Goal: Answer question/provide support: Ask a question

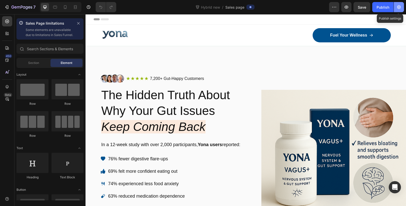
click at [399, 7] on icon "button" at bounding box center [399, 7] width 4 height 4
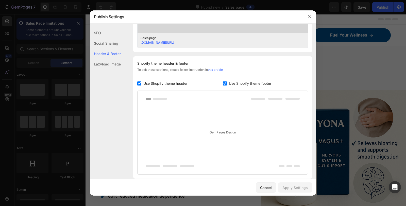
scroll to position [225, 0]
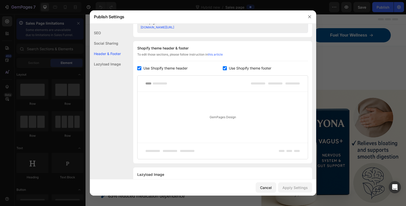
click at [173, 67] on span "Use Shopify theme header" at bounding box center [165, 68] width 44 height 6
checkbox input "false"
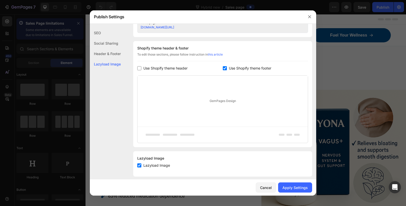
click at [251, 66] on span "Use Shopify theme footer" at bounding box center [250, 68] width 42 height 6
checkbox input "false"
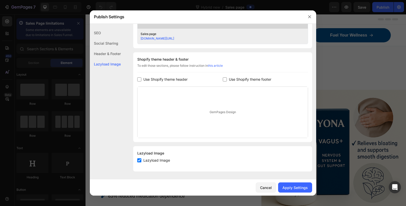
scroll to position [213, 0]
click at [286, 184] on button "Apply Settings" at bounding box center [295, 187] width 34 height 10
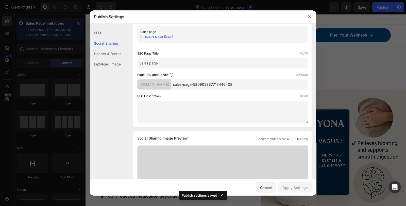
scroll to position [0, 0]
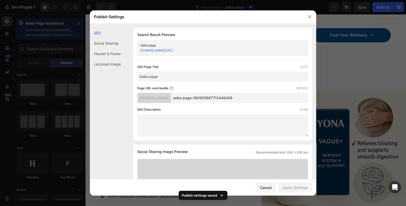
drag, startPoint x: 255, startPoint y: 97, endPoint x: 191, endPoint y: 98, distance: 64.5
click at [191, 98] on input "sales-page-580905867713446408" at bounding box center [239, 98] width 137 height 10
click at [237, 97] on input "sales-page-580905867713446408" at bounding box center [239, 98] width 137 height 10
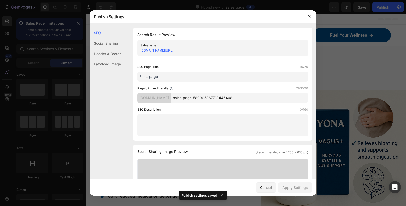
click at [237, 97] on input "sales-page-580905867713446408" at bounding box center [239, 98] width 137 height 10
click at [118, 77] on div "SEO Social Sharing Header & Footer Lazyload Image SEO Search Result Preview Sal…" at bounding box center [203, 209] width 226 height 362
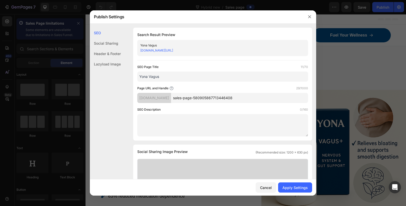
type input "Yona Vagus"
click at [237, 100] on input "sales-page-580905867713446408" at bounding box center [239, 98] width 137 height 10
click at [236, 101] on input "sales-page-580905867713446408" at bounding box center [239, 98] width 137 height 10
click at [246, 94] on input "sales-page-580905867713446408" at bounding box center [239, 98] width 137 height 10
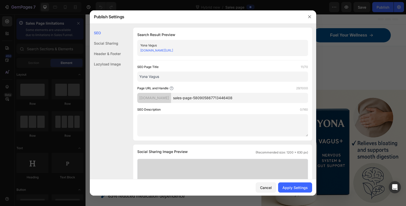
click at [245, 100] on input "sales-page-580905867713446408" at bounding box center [239, 98] width 137 height 10
type input "n"
type input "vagus"
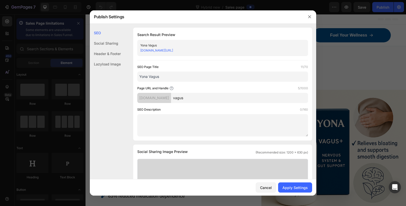
drag, startPoint x: 209, startPoint y: 98, endPoint x: 186, endPoint y: 98, distance: 22.1
click at [186, 98] on input "vagus" at bounding box center [239, 98] width 137 height 10
click at [248, 101] on input "vagus" at bounding box center [239, 98] width 137 height 10
click at [288, 189] on div "Apply Settings" at bounding box center [294, 187] width 25 height 5
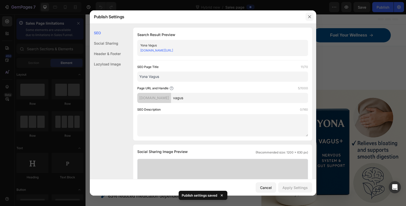
click at [312, 17] on button "button" at bounding box center [309, 17] width 8 height 8
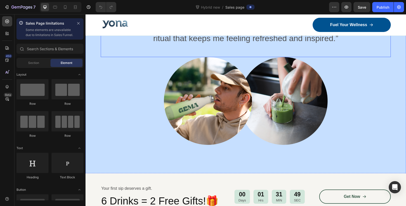
scroll to position [1635, 0]
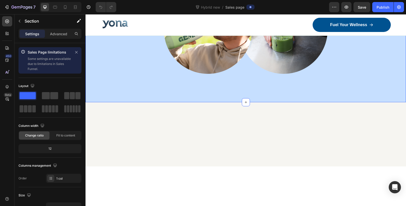
click at [337, 72] on div "Image Alex Carter - Creative Director Text Block Row Icon Verified Buyer Text B…" at bounding box center [246, 3] width 320 height 198
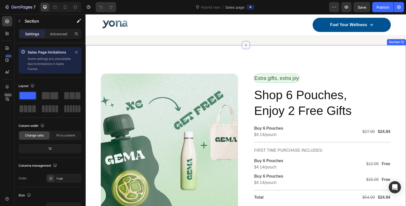
scroll to position [1889, 0]
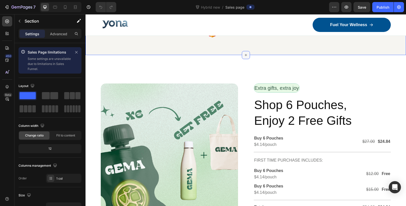
click at [244, 57] on icon at bounding box center [246, 55] width 4 height 4
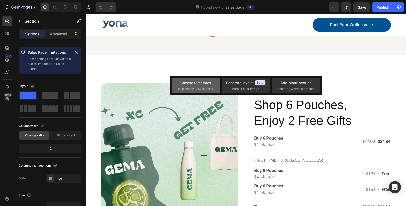
click at [205, 85] on div "Choose templates" at bounding box center [195, 82] width 31 height 5
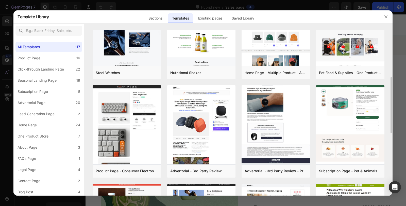
scroll to position [0, 0]
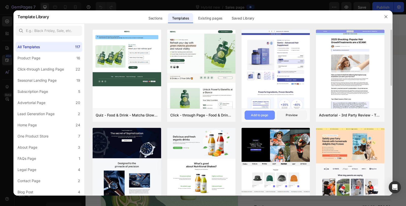
click at [264, 114] on div "Add to page" at bounding box center [259, 115] width 17 height 5
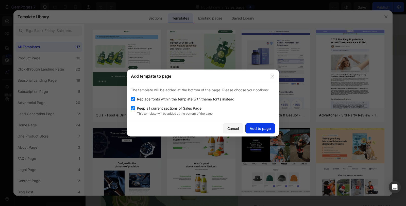
click at [260, 126] on div "Add to page" at bounding box center [260, 128] width 21 height 5
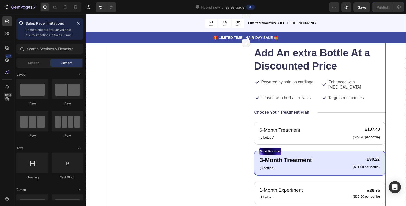
scroll to position [2055, 0]
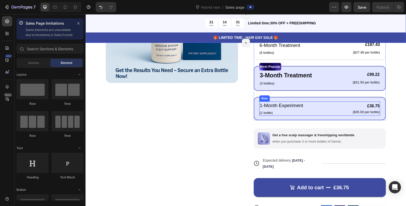
click at [316, 105] on div "1-Month Experiment Text Block (1 bottle) Text Block £36.75 Product Price Produc…" at bounding box center [319, 108] width 121 height 14
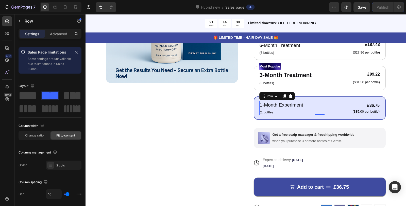
scroll to position [2027, 0]
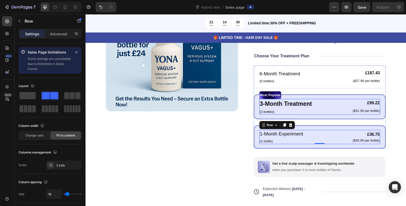
click at [328, 109] on div "3-Month Treatment Text Block (3 bottles) Text Block £99.22 Product Price Produc…" at bounding box center [319, 107] width 121 height 16
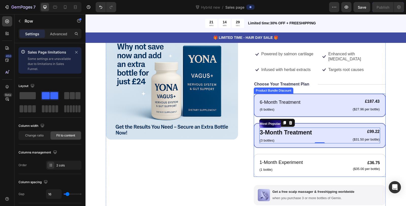
click at [324, 98] on div "6-Month Treatment Text Block (6 bottles) Text Block £187.43 Product Price Produ…" at bounding box center [319, 105] width 121 height 14
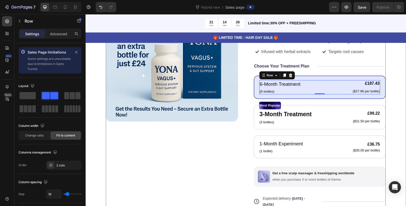
scroll to position [1942, 0]
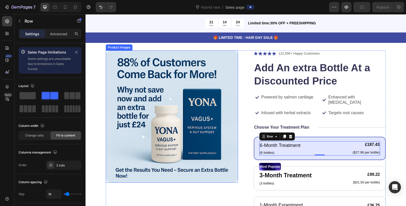
click at [222, 74] on img at bounding box center [172, 116] width 132 height 132
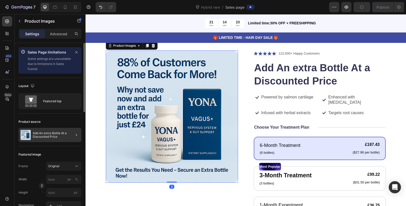
click at [72, 135] on div at bounding box center [74, 135] width 14 height 14
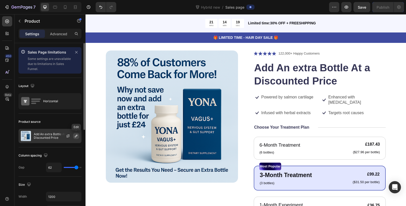
click at [79, 136] on button "button" at bounding box center [76, 136] width 6 height 6
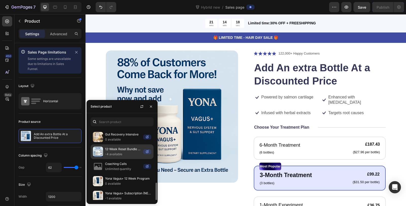
scroll to position [82, 0]
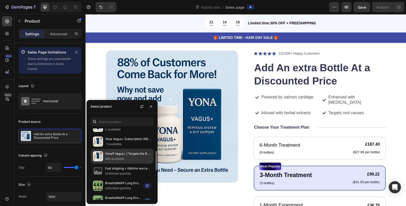
click at [126, 158] on p "493 available" at bounding box center [128, 158] width 46 height 5
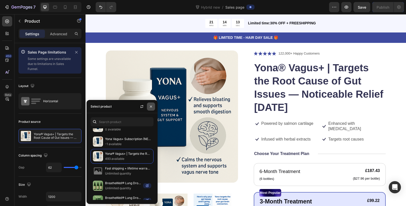
click at [152, 108] on icon "button" at bounding box center [151, 107] width 4 height 4
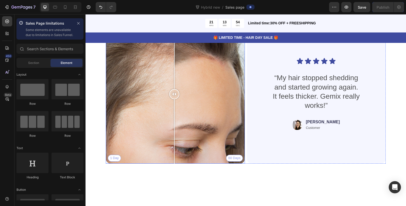
scroll to position [3143, 0]
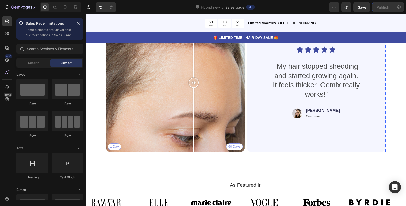
drag, startPoint x: 173, startPoint y: 80, endPoint x: 194, endPoint y: 93, distance: 23.9
click at [194, 93] on div at bounding box center [194, 82] width 10 height 139
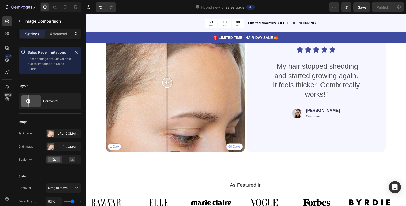
drag, startPoint x: 194, startPoint y: 84, endPoint x: 167, endPoint y: 88, distance: 27.5
click at [167, 88] on div at bounding box center [167, 82] width 10 height 139
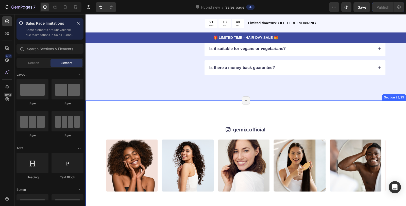
scroll to position [3470, 0]
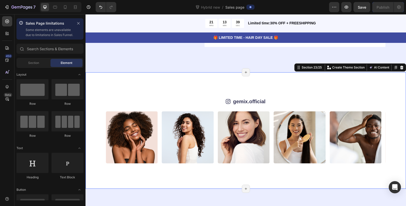
click at [355, 80] on div "Icon gemix.official Text Block Row Image Image Image Image Image Image Image Im…" at bounding box center [246, 130] width 320 height 116
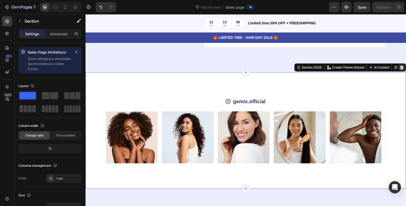
click at [400, 66] on icon at bounding box center [402, 67] width 4 height 4
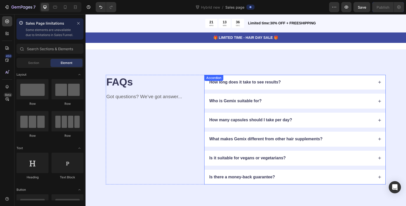
scroll to position [3329, 0]
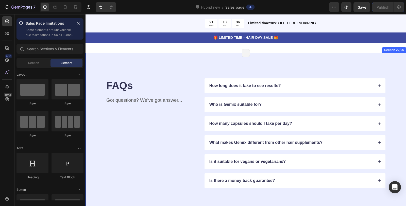
click at [389, 58] on div "FAQs Heading Got questions? We’ve got answer... Text Block How long does it tak…" at bounding box center [246, 133] width 320 height 161
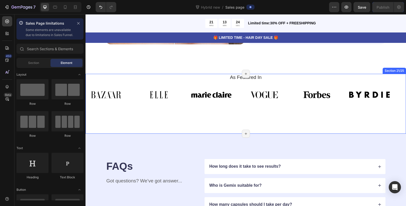
scroll to position [3254, 0]
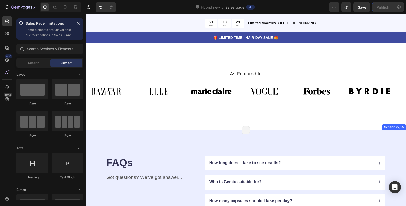
click at [348, 138] on div "FAQs Heading Got questions? We’ve got answer... Text Block How long does it tak…" at bounding box center [246, 210] width 320 height 161
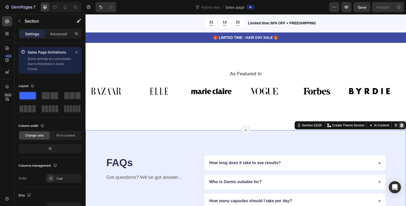
click at [400, 123] on icon at bounding box center [402, 125] width 4 height 4
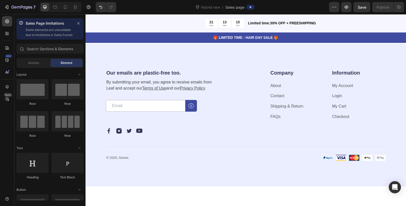
scroll to position [3310, 0]
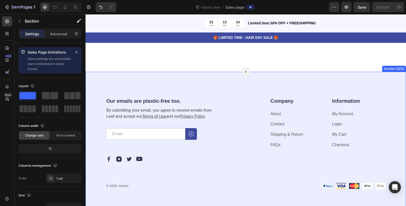
click at [331, 74] on div "Our emails are plastic-free too. Heading By submitting your email, you agree to…" at bounding box center [246, 143] width 320 height 143
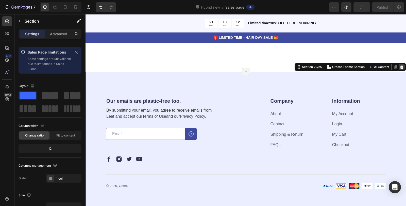
click at [400, 65] on icon at bounding box center [401, 67] width 3 height 4
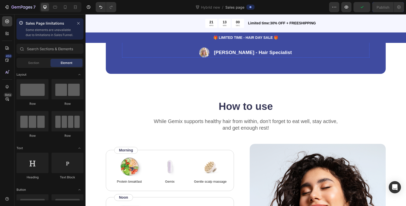
scroll to position [2719, 0]
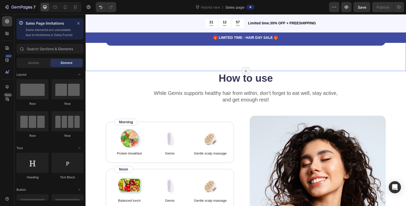
click at [386, 71] on div "“Based on ingredients, Gemix offers a well-rounded approach to hair health and …" at bounding box center [246, 10] width 320 height 122
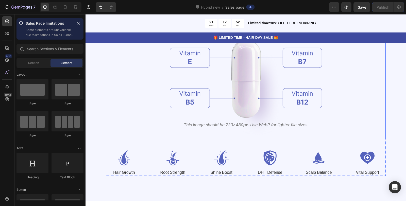
scroll to position [2521, 0]
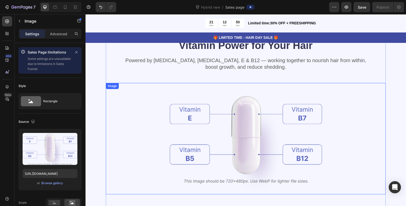
click at [304, 112] on img at bounding box center [246, 138] width 152 height 111
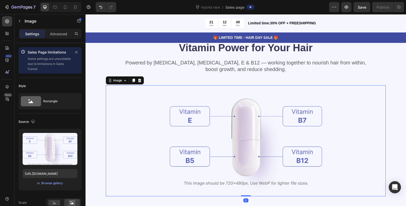
scroll to position [2465, 0]
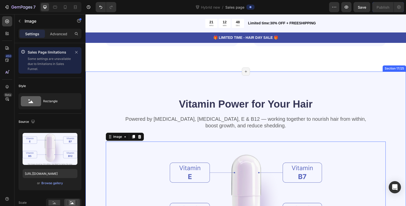
click at [363, 77] on div "Vitamin Power for Your Hair Heading Powered by Biotin, Vitamin B5, E & B12 — wo…" at bounding box center [246, 194] width 320 height 244
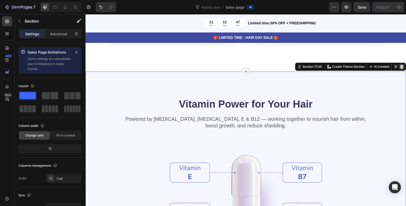
click at [400, 65] on icon at bounding box center [401, 67] width 3 height 4
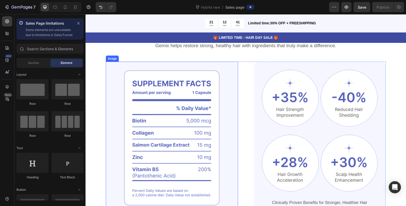
scroll to position [2296, 0]
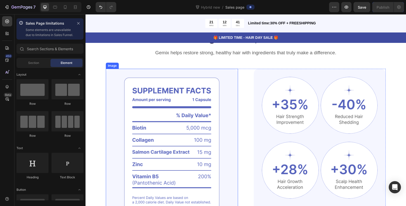
click at [220, 109] on img at bounding box center [172, 145] width 132 height 152
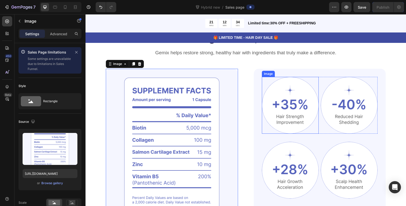
click at [283, 97] on img at bounding box center [290, 105] width 57 height 57
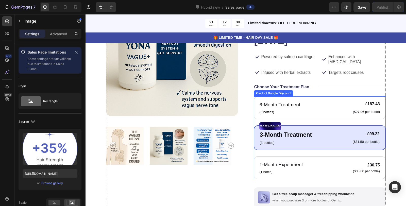
scroll to position [2014, 0]
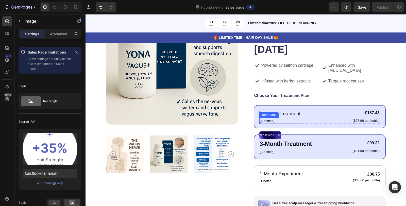
click at [295, 118] on div "(6 bottles)" at bounding box center [280, 121] width 42 height 6
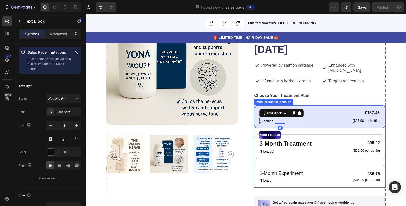
scroll to position [2042, 0]
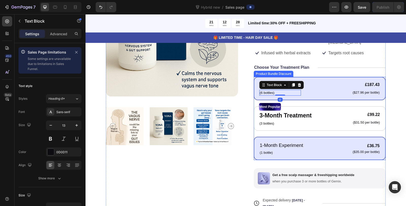
click at [314, 137] on div "1-Month Experiment Text Block (1 bottle) Text Block £36.75 Product Price Produc…" at bounding box center [320, 148] width 132 height 23
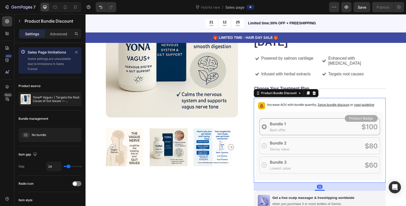
scroll to position [2014, 0]
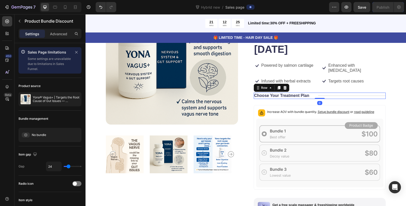
click at [376, 93] on div "Title Line" at bounding box center [352, 96] width 68 height 6
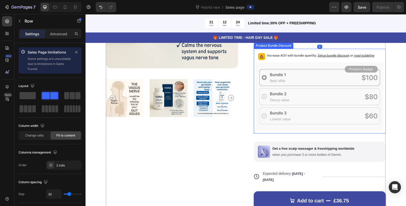
scroll to position [2070, 0]
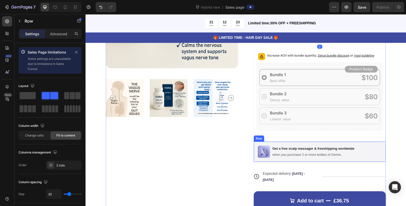
click at [284, 147] on p "Get a free scalp massager & freeshipping worldwide" at bounding box center [314, 149] width 82 height 4
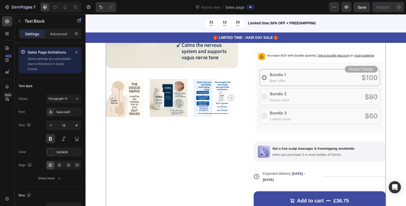
click at [239, 137] on div "Product Images Icon Icon Icon Icon Icon Icon List 122,000+ Happy Customers Text…" at bounding box center [246, 84] width 280 height 297
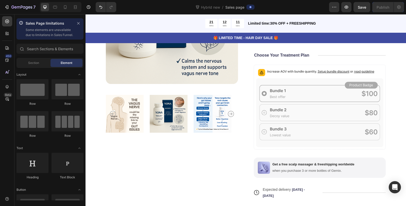
scroll to position [1939, 0]
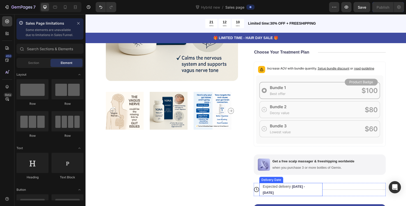
click at [291, 185] on span "Aug 29 - Sep 01" at bounding box center [284, 190] width 42 height 10
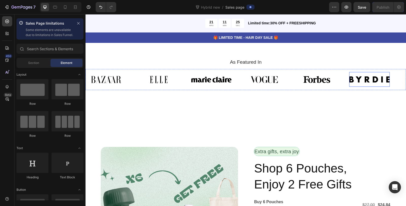
scroll to position [2892, 0]
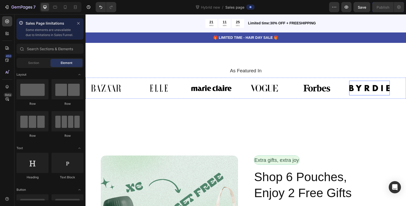
click at [353, 87] on img at bounding box center [369, 88] width 41 height 15
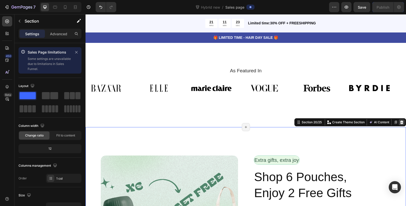
click at [400, 121] on icon at bounding box center [401, 123] width 3 height 4
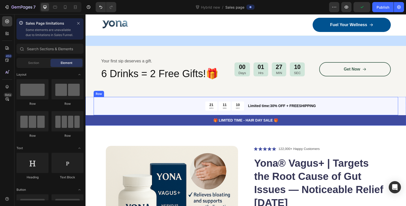
scroll to position [1849, 0]
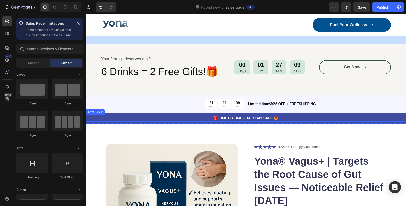
click at [293, 121] on p "🎁 LIMITED TIME - HAIR DAY SALE 🎁" at bounding box center [245, 118] width 319 height 5
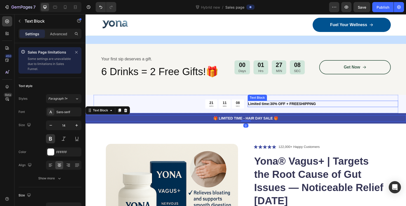
click at [356, 107] on p "Limited time:30% OFF + FREESHIPPING" at bounding box center [322, 103] width 149 height 5
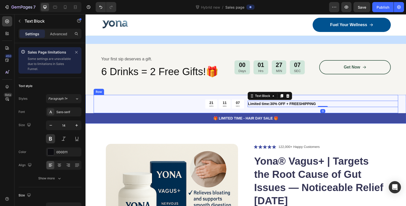
click at [374, 108] on div "21 HRS 11 MIN 07 SEC Countdown Timer Limited time:30% OFF + FREESHIPPING Text B…" at bounding box center [246, 104] width 304 height 19
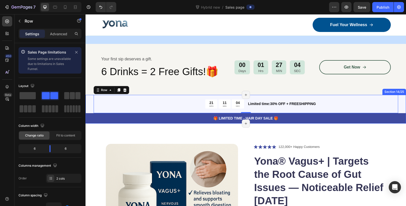
click at [399, 108] on div "21 HRS 11 MIN 04 SEC Countdown Timer Limited time:30% OFF + FREESHIPPING Text B…" at bounding box center [246, 109] width 320 height 29
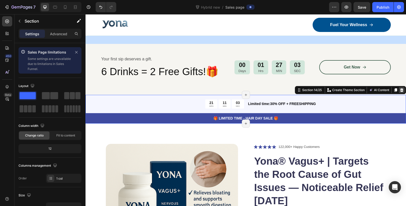
click at [400, 92] on icon at bounding box center [402, 90] width 4 height 4
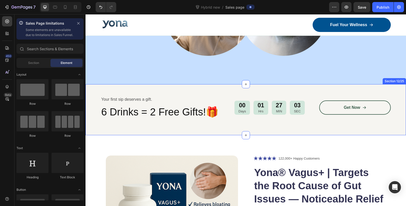
scroll to position [1793, 0]
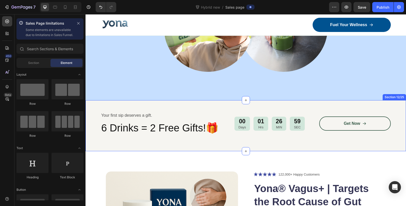
click at [386, 107] on div "Your first sip deserves a gift. Text Block 6 Drinks = 2 Free Gifts!🎁 Heading 00…" at bounding box center [246, 125] width 320 height 51
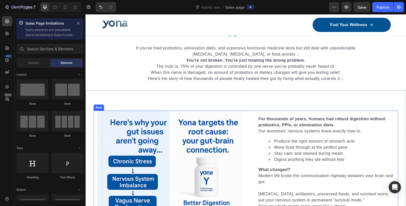
scroll to position [310, 0]
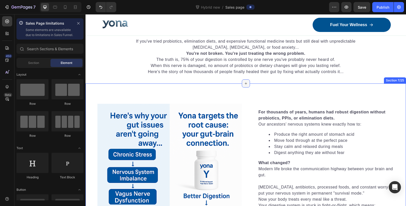
click at [245, 83] on icon at bounding box center [246, 83] width 4 height 4
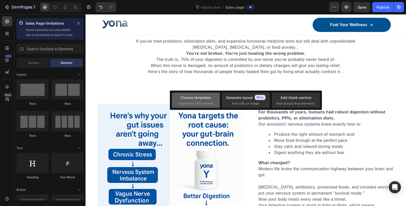
click at [202, 100] on div "Choose templates" at bounding box center [195, 97] width 31 height 5
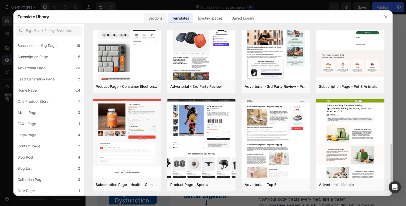
scroll to position [197, 0]
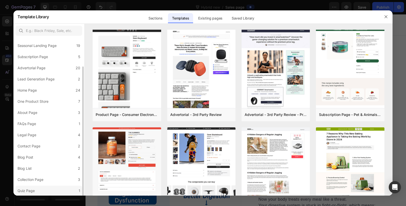
click at [46, 190] on label "Quiz Page 1" at bounding box center [48, 191] width 67 height 10
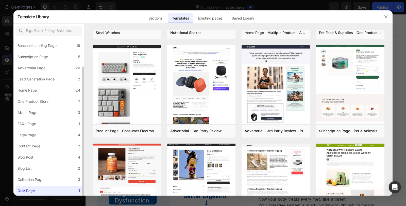
scroll to position [0, 0]
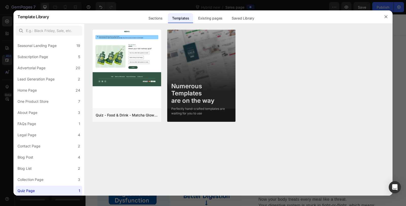
click at [161, 23] on div "Sections" at bounding box center [155, 18] width 22 height 10
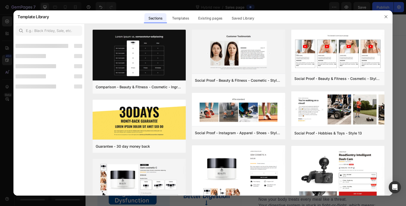
click at [161, 23] on div "Sections" at bounding box center [155, 16] width 23 height 13
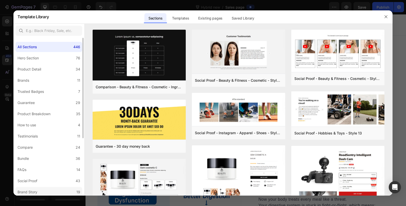
scroll to position [90, 0]
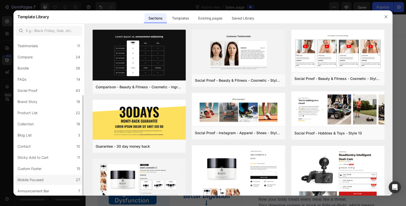
click at [50, 178] on label "Mobile Focused 27" at bounding box center [48, 180] width 67 height 10
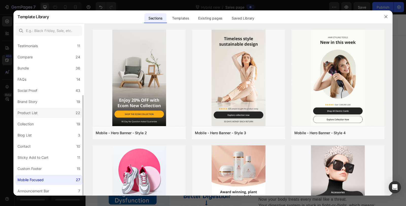
click at [47, 112] on label "Product List 22" at bounding box center [48, 113] width 67 height 10
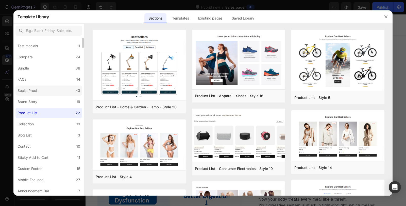
scroll to position [0, 0]
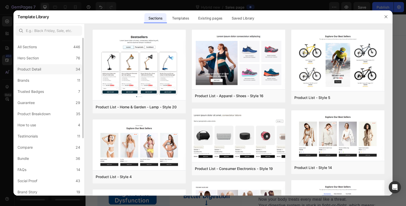
click at [44, 69] on label "Product Detail 34" at bounding box center [48, 69] width 67 height 10
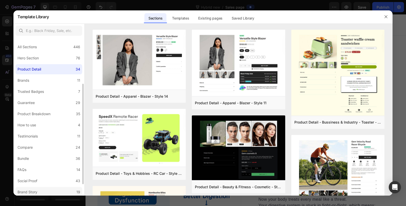
scroll to position [90, 0]
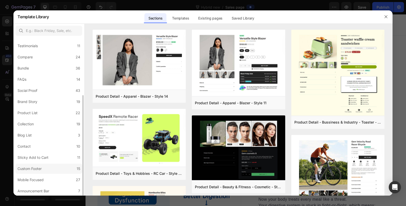
click at [44, 173] on label "Custom Footer 15" at bounding box center [48, 169] width 67 height 10
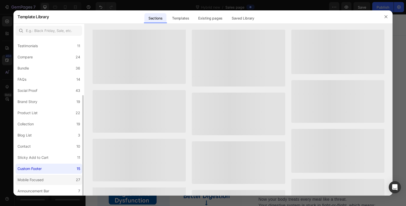
click at [42, 178] on div "Mobile Focused" at bounding box center [31, 180] width 26 height 6
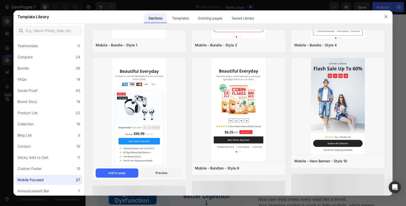
scroll to position [462, 0]
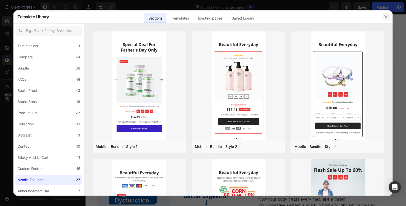
click at [385, 17] on icon "button" at bounding box center [386, 17] width 4 height 4
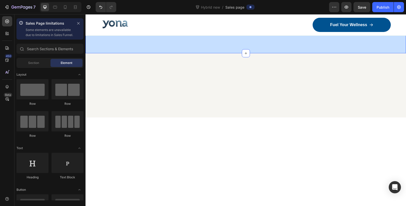
scroll to position [1635, 0]
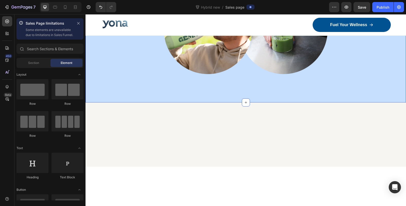
click at [347, 69] on div "Image Alex Carter - Creative Director Text Block Row Icon Verified Buyer Text B…" at bounding box center [246, 3] width 320 height 198
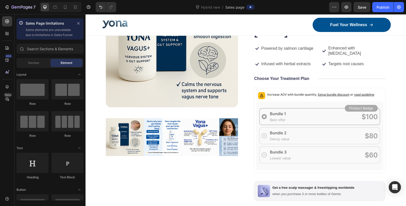
scroll to position [1607, 0]
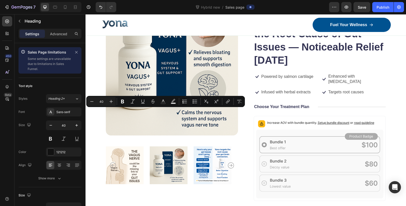
drag, startPoint x: 138, startPoint y: 116, endPoint x: 100, endPoint y: 114, distance: 38.6
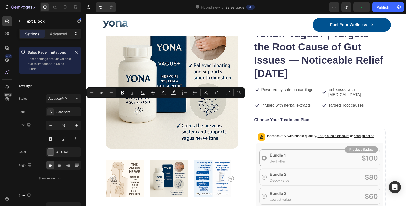
copy p "Your first sip deserves a gift."
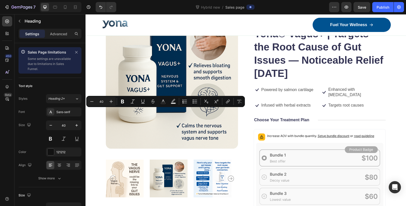
copy p "12 Week Plan Includes 2 Free Gifts!🎁"
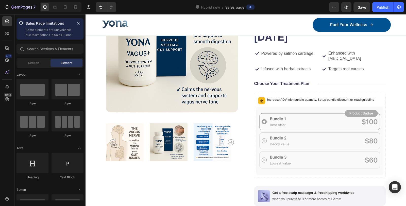
scroll to position [1637, 0]
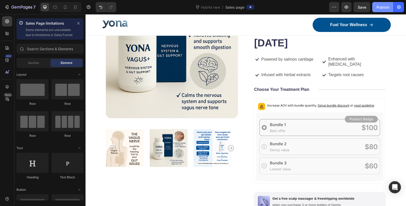
click at [379, 8] on div "Publish" at bounding box center [383, 7] width 13 height 5
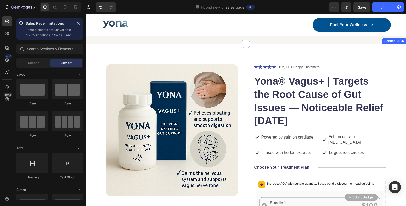
scroll to position [1722, 0]
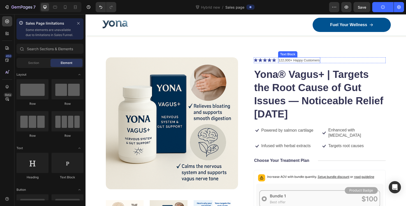
click at [286, 59] on p "122,000+ Happy Customers" at bounding box center [299, 60] width 41 height 5
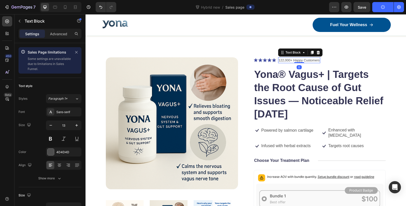
click at [282, 59] on p "122,000+ Happy Customers" at bounding box center [299, 60] width 41 height 5
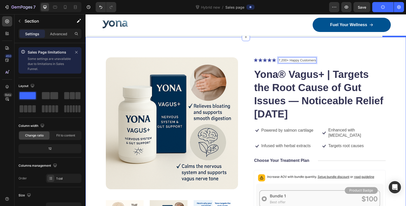
click at [319, 45] on div "Product Images Icon Icon Icon Icon Icon Icon List 7,200+ Happy Customers Text B…" at bounding box center [246, 208] width 320 height 343
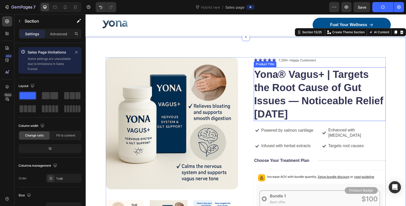
click at [285, 76] on h1 "Yona® Vagus+ | Targets the Root Cause of Gut Issues — Noticeable Relief in 6 We…" at bounding box center [320, 94] width 132 height 54
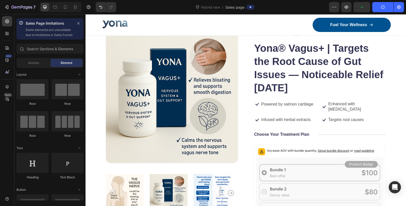
scroll to position [1762, 0]
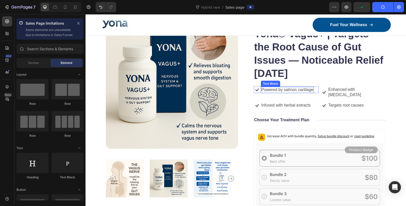
click at [295, 90] on p "Powered by salmon cartilage" at bounding box center [287, 89] width 52 height 5
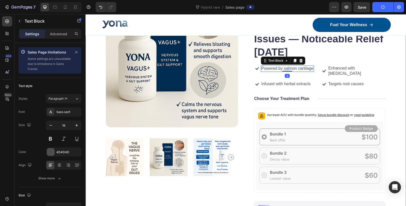
scroll to position [1790, 0]
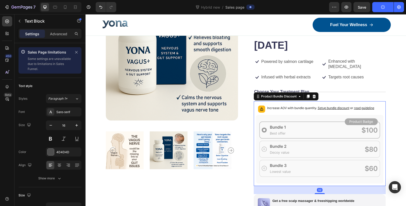
click at [293, 106] on p "Increase AOV with bundle quantity. Setup bundle discount or read guideline" at bounding box center [320, 108] width 107 height 5
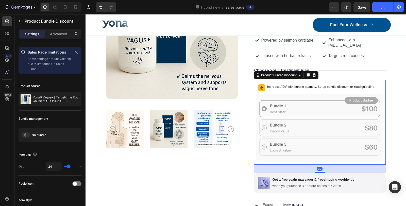
scroll to position [1819, 0]
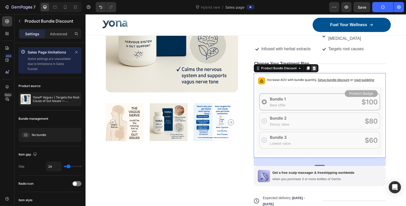
click at [313, 66] on icon at bounding box center [313, 68] width 3 height 4
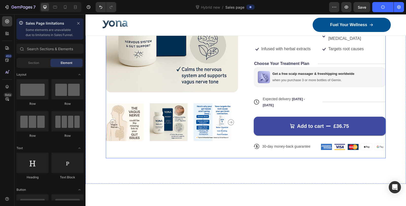
scroll to position [1790, 0]
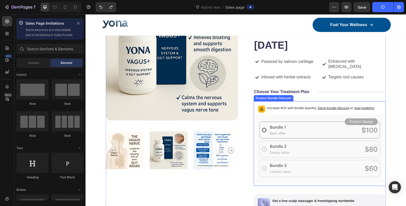
click at [301, 101] on div "Increase AOV with bundle quantity. Setup bundle discount or read guideline" at bounding box center [320, 143] width 132 height 85
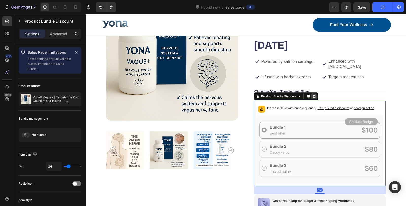
click at [313, 94] on icon at bounding box center [313, 96] width 3 height 4
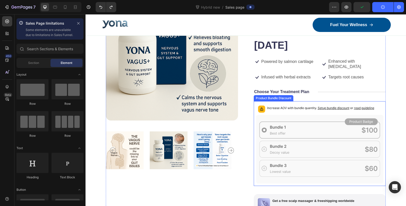
click at [295, 106] on div "Increase AOV with bundle quantity. Setup bundle discount or read guideline" at bounding box center [320, 109] width 107 height 7
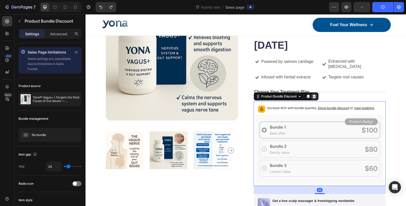
click at [312, 94] on icon at bounding box center [313, 96] width 3 height 4
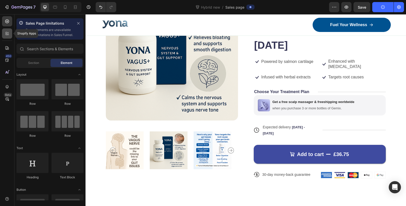
click at [6, 38] on div at bounding box center [7, 33] width 10 height 10
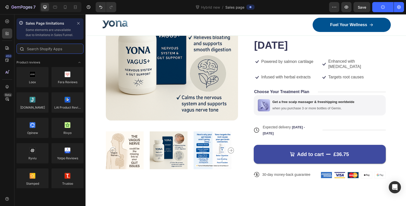
click at [34, 54] on input "text" at bounding box center [49, 49] width 67 height 10
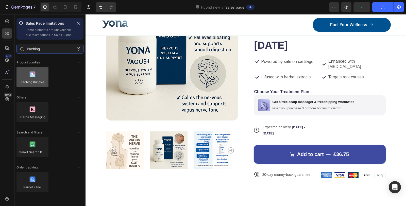
type input "kaching"
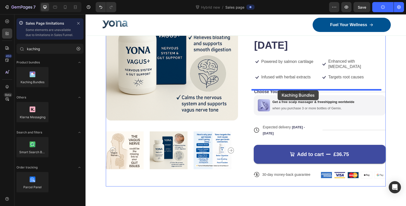
drag, startPoint x: 112, startPoint y: 99, endPoint x: 278, endPoint y: 90, distance: 165.9
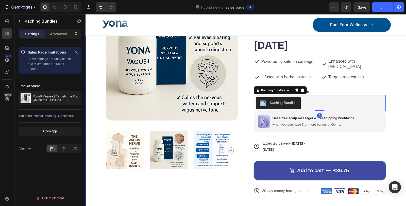
click at [394, 94] on div "Product Images Icon Icon Icon Icon Icon Icon List 7,200+ Happy Customers Text B…" at bounding box center [246, 98] width 320 height 260
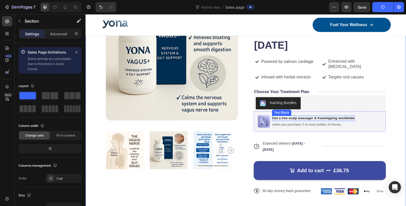
click at [302, 116] on p "Get a free scalp massager & freeshipping worldwide" at bounding box center [314, 118] width 82 height 4
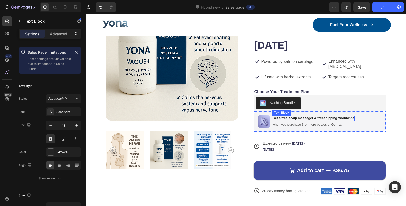
click at [302, 116] on p "Get a free scalp massager & freeshipping worldwide" at bounding box center [314, 118] width 82 height 4
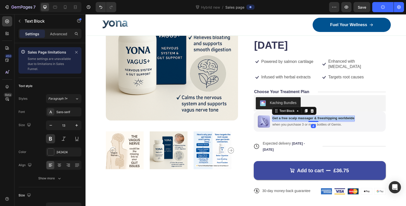
click at [302, 116] on p "Get a free scalp massager & freeshipping worldwide" at bounding box center [314, 118] width 82 height 4
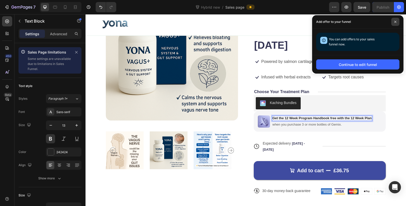
click at [396, 22] on icon at bounding box center [395, 22] width 3 height 3
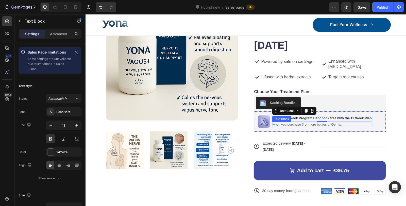
click at [324, 123] on p "when you purchase 3 or more bottles of Gemix." at bounding box center [322, 125] width 99 height 4
click at [342, 116] on p "Get the 12 Week Program Handbook free with the 12 Week Plan" at bounding box center [322, 118] width 99 height 4
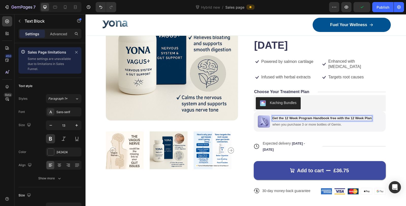
click at [337, 116] on p "Get the 12 Week Program Handbook free with the 12 Week Plan" at bounding box center [322, 118] width 99 height 4
drag, startPoint x: 336, startPoint y: 113, endPoint x: 369, endPoint y: 116, distance: 33.9
click at [369, 116] on div "Get the 12 Week Program Handbook free with the 12 Week Plan Text Block 4 when y…" at bounding box center [322, 121] width 100 height 12
click at [317, 123] on p "when you purchase 3 or more bottles of Gemix." at bounding box center [307, 125] width 69 height 4
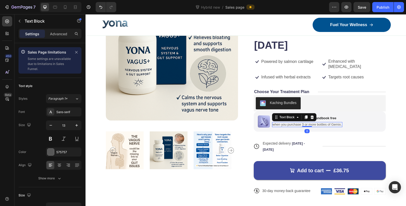
click at [317, 123] on p "when you purchase 3 or more bottles of Gemix." at bounding box center [307, 125] width 69 height 4
click at [331, 123] on p "when you purchase 3 or more bottles of Gemix." at bounding box center [307, 125] width 69 height 4
drag, startPoint x: 328, startPoint y: 120, endPoint x: 339, endPoint y: 119, distance: 11.2
click at [339, 123] on p "when you purchase 3 or more bottles of Gemix." at bounding box center [307, 125] width 69 height 4
click at [336, 123] on p "when you purchase 3 or more bottles of Gemix." at bounding box center [307, 125] width 69 height 4
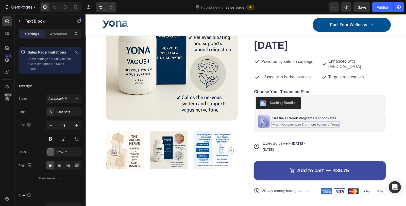
click at [394, 120] on div "Product Images Icon Icon Icon Icon Icon Icon List 7,200+ Happy Customers Text B…" at bounding box center [246, 98] width 320 height 260
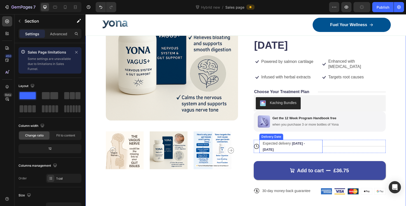
click at [299, 142] on span "Aug 29 - Sep 01" at bounding box center [284, 147] width 42 height 10
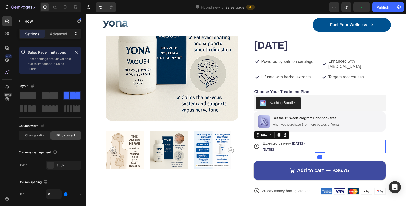
click at [337, 145] on div "Title Line" at bounding box center [353, 146] width 63 height 13
click at [63, 7] on icon at bounding box center [65, 7] width 5 height 5
type input "100%"
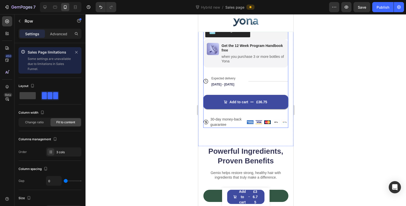
scroll to position [1988, 0]
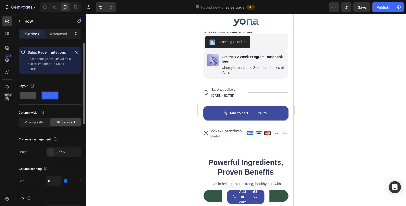
drag, startPoint x: 28, startPoint y: 93, endPoint x: 31, endPoint y: 93, distance: 2.8
click at [28, 93] on span at bounding box center [28, 95] width 16 height 7
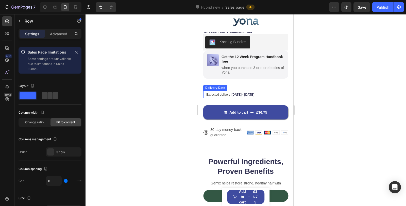
click at [220, 98] on div "Expected delivery Aug 29 - Sep 01" at bounding box center [243, 94] width 75 height 7
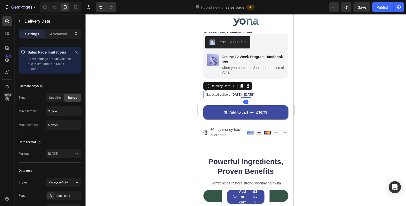
click at [162, 97] on div at bounding box center [246, 110] width 320 height 192
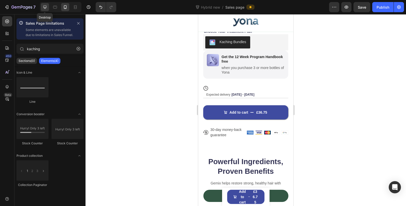
click at [47, 10] on div at bounding box center [45, 7] width 8 height 8
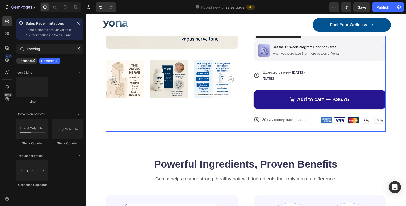
scroll to position [1853, 0]
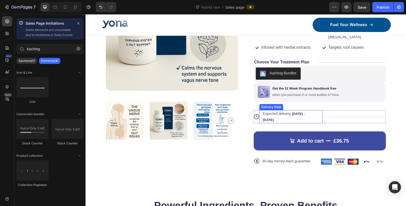
click at [282, 112] on span "Expected delivery" at bounding box center [277, 114] width 28 height 4
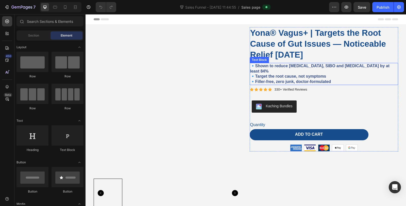
scroll to position [169, 0]
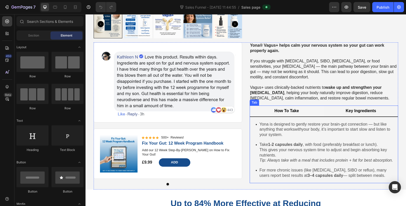
click at [366, 108] on p "Key Ingredients" at bounding box center [361, 110] width 30 height 5
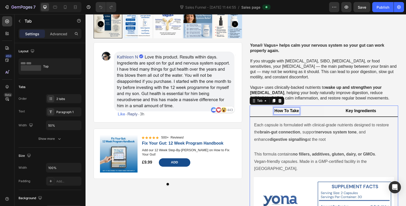
click at [289, 108] on p "How To Take" at bounding box center [287, 110] width 24 height 5
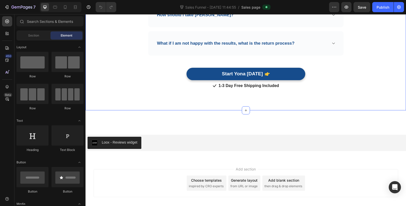
scroll to position [2496, 0]
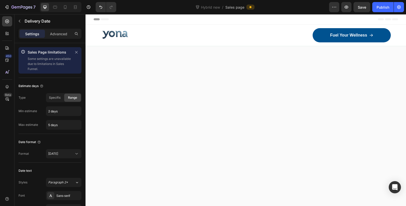
scroll to position [1853, 0]
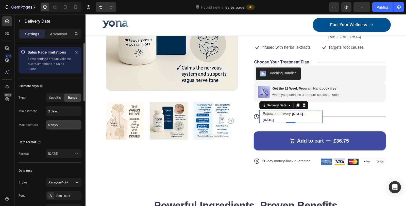
click at [57, 126] on input "5 days" at bounding box center [63, 124] width 35 height 9
click at [62, 127] on input "5 days" at bounding box center [63, 124] width 35 height 9
drag, startPoint x: 50, startPoint y: 124, endPoint x: 47, endPoint y: 124, distance: 3.0
click at [47, 124] on input "5 days" at bounding box center [63, 124] width 35 height 9
click at [61, 99] on div "Specific" at bounding box center [54, 98] width 17 height 8
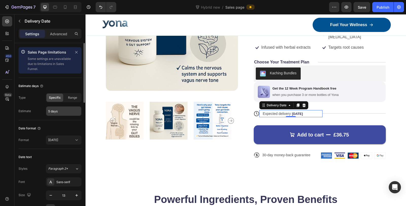
click at [62, 110] on input "5 days" at bounding box center [63, 111] width 35 height 9
click at [71, 102] on div "Type Specific Range Estimate 5 days" at bounding box center [50, 104] width 63 height 23
click at [73, 99] on span "Range" at bounding box center [72, 97] width 9 height 5
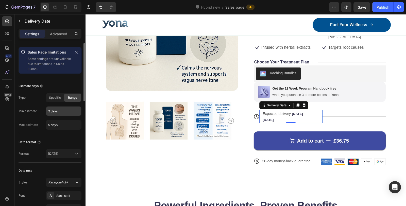
click at [49, 111] on input "2 days" at bounding box center [63, 111] width 35 height 9
type input "1 days"
click at [49, 126] on input "5 days" at bounding box center [63, 124] width 35 height 9
type input "3 days"
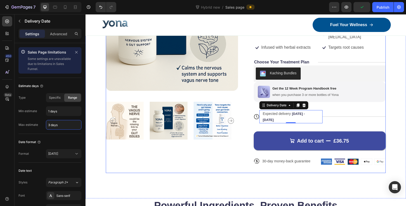
click at [361, 118] on div "Title Line" at bounding box center [353, 116] width 63 height 13
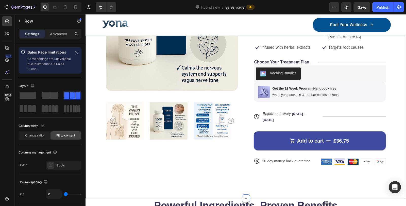
click at [398, 114] on div "Product Images Icon Icon Icon Icon Icon Icon List 7,200+ Happy Customers Text B…" at bounding box center [246, 69] width 320 height 260
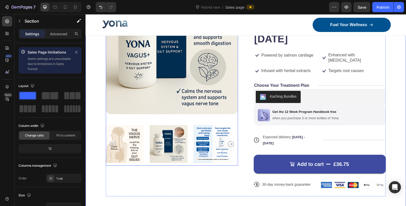
scroll to position [1769, 0]
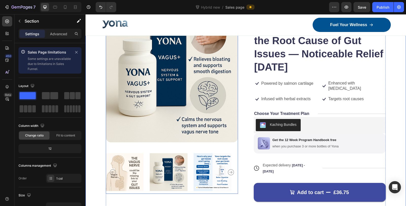
click at [230, 169] on icon "Carousel Next Arrow" at bounding box center [231, 172] width 6 height 6
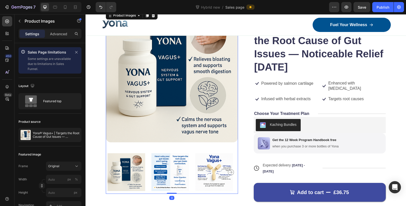
click at [230, 169] on icon "Carousel Next Arrow" at bounding box center [231, 172] width 6 height 6
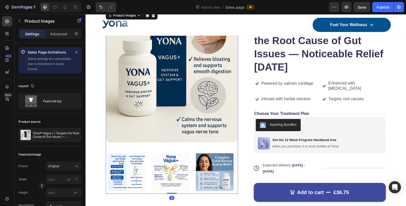
click at [230, 169] on icon "Carousel Next Arrow" at bounding box center [231, 172] width 6 height 6
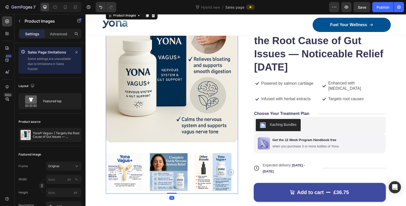
click at [230, 169] on icon "Carousel Next Arrow" at bounding box center [231, 172] width 6 height 6
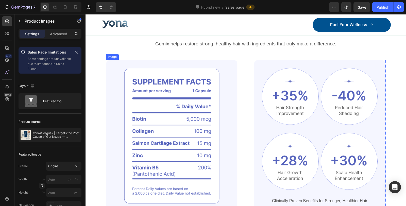
scroll to position [2022, 0]
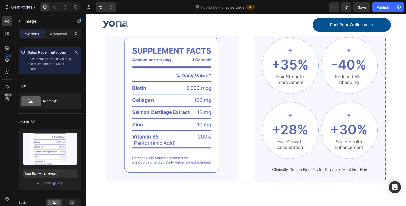
click at [187, 87] on img at bounding box center [172, 105] width 132 height 152
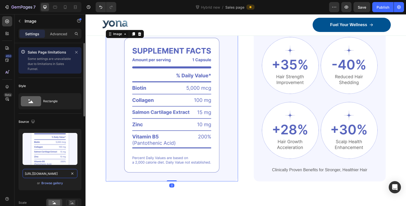
click at [52, 175] on input "https://cdn.shopify.com/s/files/1/0836/4271/2406/files/gempages_573703203716072…" at bounding box center [50, 173] width 55 height 9
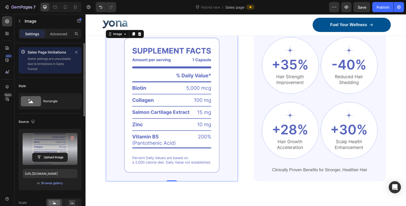
click at [52, 148] on label at bounding box center [50, 149] width 55 height 32
click at [52, 153] on input "file" at bounding box center [49, 157] width 35 height 9
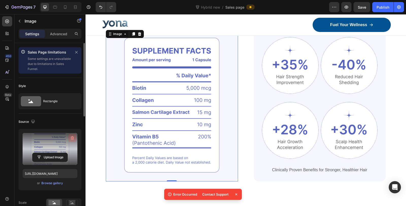
click at [73, 137] on icon "button" at bounding box center [72, 138] width 3 height 4
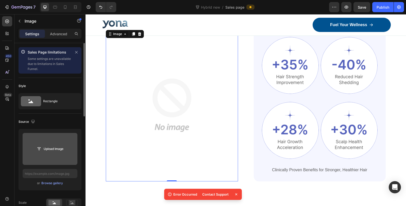
click at [50, 136] on input "file" at bounding box center [50, 149] width 55 height 32
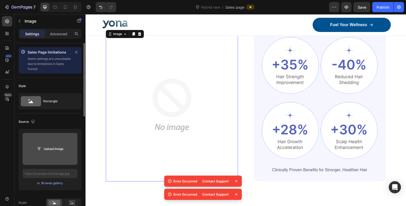
click at [235, 183] on icon at bounding box center [236, 181] width 5 height 5
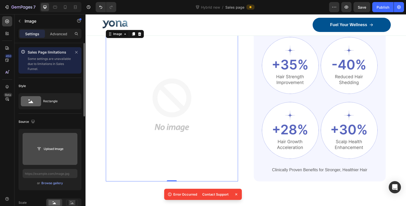
click at [235, 187] on div "Error Occurred Contact Support" at bounding box center [203, 195] width 80 height 17
click at [237, 192] on icon at bounding box center [236, 194] width 5 height 5
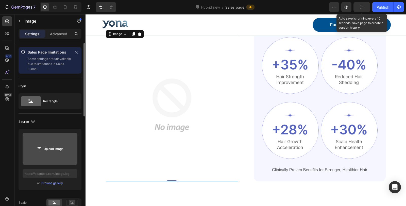
click at [357, 3] on button "button" at bounding box center [361, 7] width 17 height 10
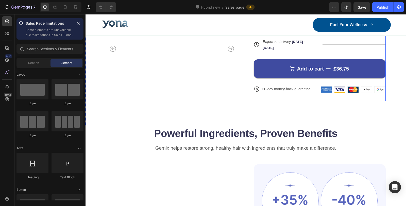
scroll to position [1917, 0]
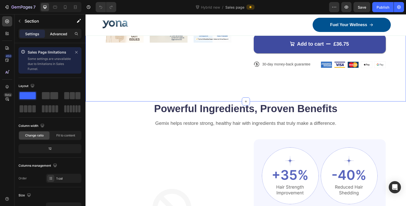
click at [58, 33] on p "Advanced" at bounding box center [58, 33] width 17 height 5
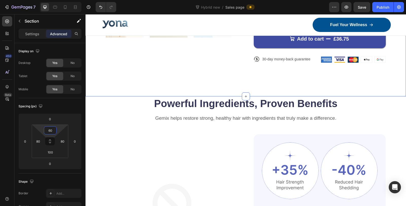
type input "62"
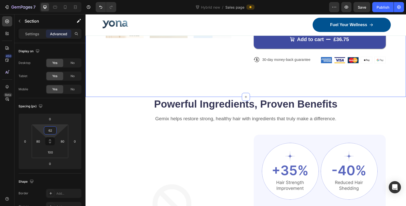
click at [52, 0] on html "7 Version history Hybrid new / Sales page Preview Save Publish 450 Beta Sales P…" at bounding box center [203, 0] width 406 height 0
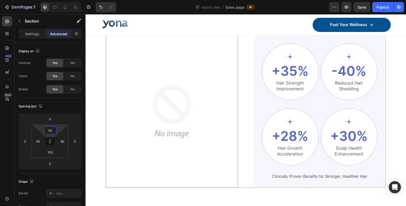
scroll to position [1860, 0]
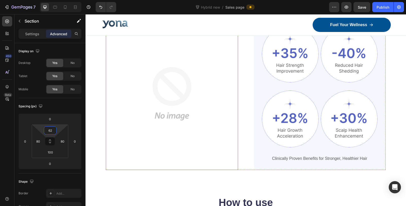
click at [165, 94] on img at bounding box center [172, 94] width 132 height 152
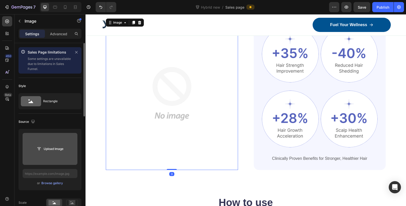
click at [50, 145] on input "file" at bounding box center [49, 149] width 35 height 9
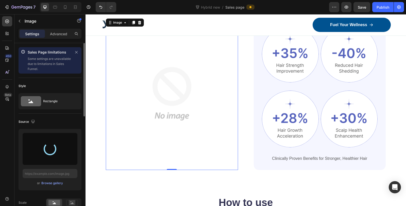
type input "https://cdn.shopify.com/s/files/1/0836/4271/2406/files/gempages_573703203716072…"
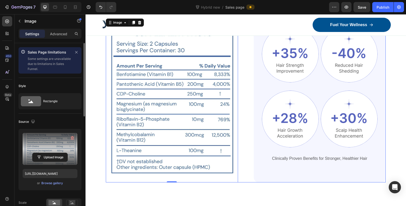
click at [243, 112] on div "Image 0 Image Image Row Image Image Row Clinically Proven Benefits for Stronger…" at bounding box center [246, 100] width 280 height 165
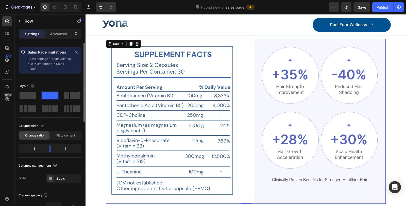
scroll to position [1832, 0]
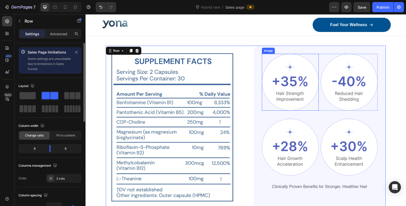
click at [282, 81] on img at bounding box center [290, 82] width 57 height 57
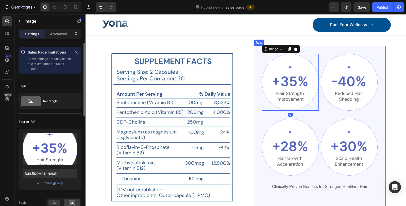
click at [386, 79] on div "Powerful Ingredients, Proven Benefits Heading Gemix helps restore strong, healt…" at bounding box center [246, 122] width 320 height 228
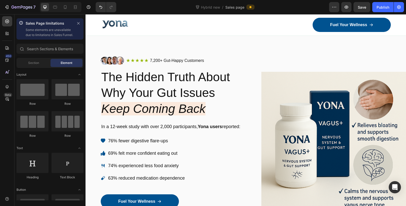
scroll to position [56, 0]
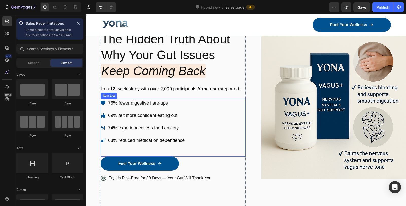
click at [149, 103] on span "76% fewer digestive flare-ups" at bounding box center [138, 102] width 60 height 5
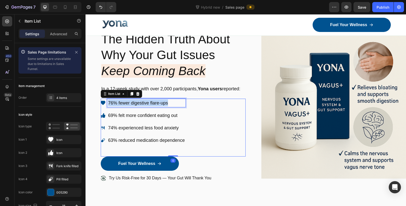
click at [149, 103] on span "76% fewer digestive flare-ups" at bounding box center [138, 102] width 60 height 5
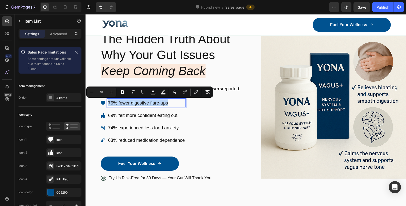
copy span "76% fewer digestive flare-ups"
click at [147, 113] on span "69% felt more confident eating out" at bounding box center [142, 115] width 69 height 5
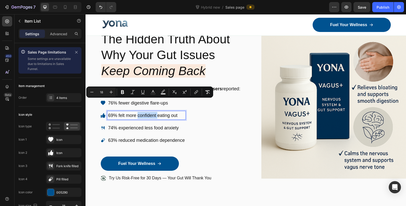
click at [147, 113] on span "69% felt more confident eating out" at bounding box center [142, 115] width 69 height 5
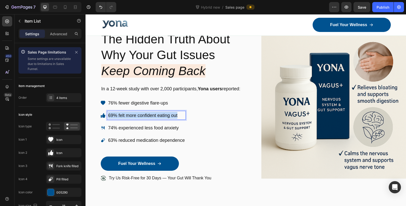
click at [147, 113] on span "69% felt more confident eating out" at bounding box center [142, 115] width 69 height 5
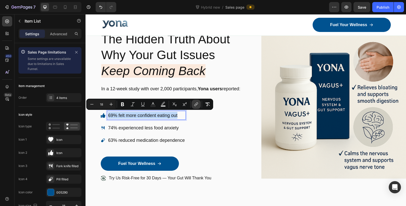
copy span "69% felt more confident eating out"
click at [142, 129] on span "74% experienced less food anxiety" at bounding box center [143, 127] width 71 height 5
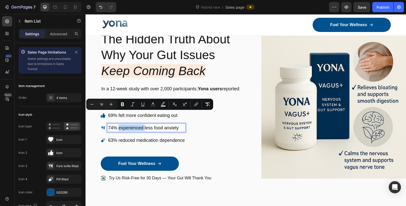
click at [142, 129] on span "74% experienced less food anxiety" at bounding box center [143, 127] width 71 height 5
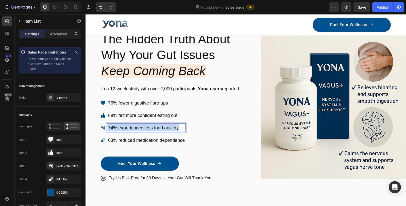
click at [142, 129] on span "74% experienced less food anxiety" at bounding box center [143, 127] width 71 height 5
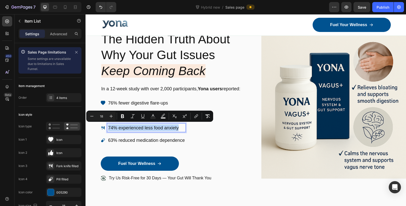
copy span "74% experienced less food anxiety"
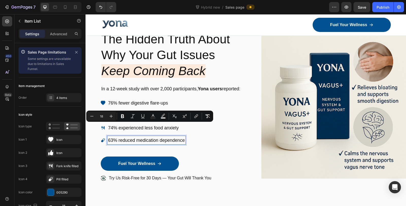
click at [122, 139] on span "63% reduced medication dependence" at bounding box center [146, 140] width 77 height 5
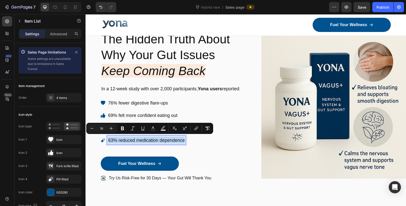
copy span "63% reduced medication dependence"
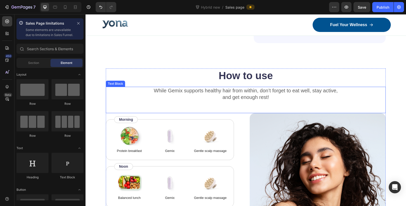
scroll to position [2194, 0]
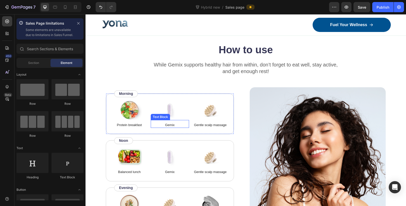
click at [168, 123] on p "Gemix" at bounding box center [170, 125] width 38 height 5
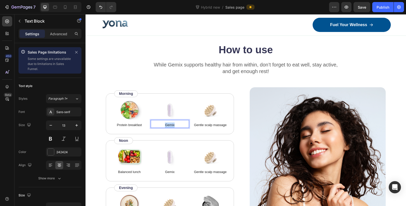
click at [168, 123] on p "Gemix" at bounding box center [170, 125] width 38 height 5
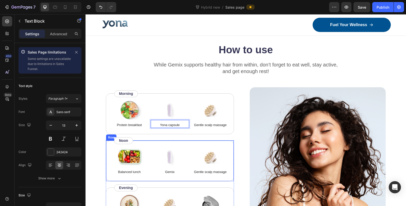
scroll to position [2251, 0]
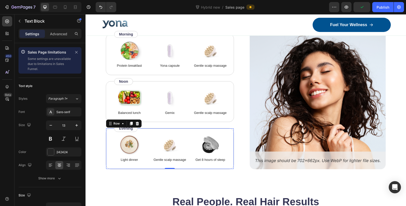
click at [110, 131] on div "Image Light dinner Text Block Image Gentle scalp massage Text Block Image Get 8…" at bounding box center [170, 148] width 128 height 41
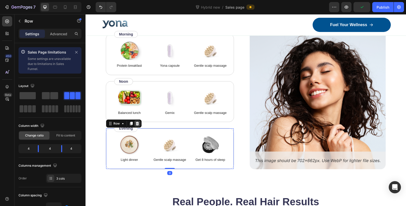
click at [137, 123] on icon at bounding box center [137, 124] width 4 height 4
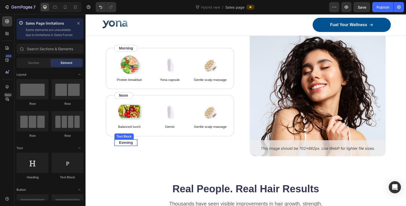
click at [128, 140] on p "Evening" at bounding box center [126, 142] width 14 height 5
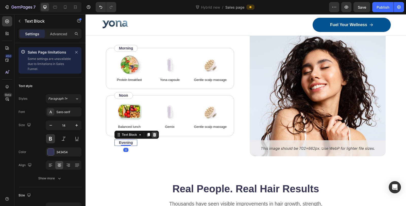
click at [155, 133] on icon at bounding box center [154, 135] width 3 height 4
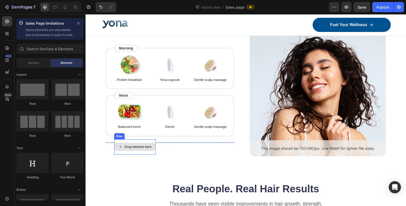
click at [150, 139] on div "Drop element here" at bounding box center [135, 146] width 42 height 15
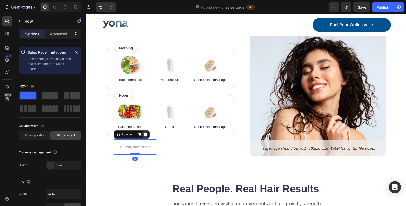
click at [147, 134] on div at bounding box center [145, 134] width 6 height 6
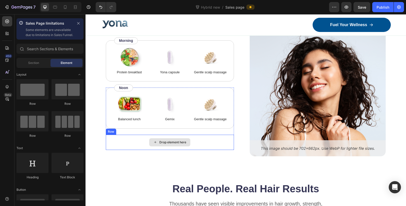
click at [135, 138] on div "Drop element here" at bounding box center [170, 142] width 128 height 15
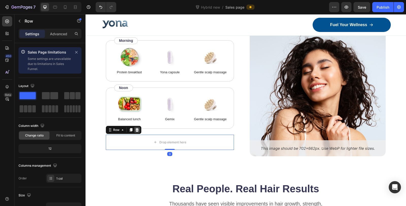
click at [136, 130] on div at bounding box center [137, 130] width 6 height 6
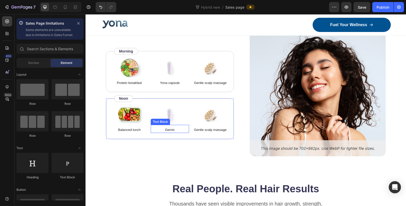
click at [170, 128] on p "Gemix" at bounding box center [170, 129] width 38 height 5
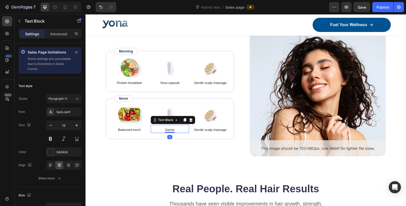
click at [170, 128] on p "Gemix" at bounding box center [170, 129] width 38 height 5
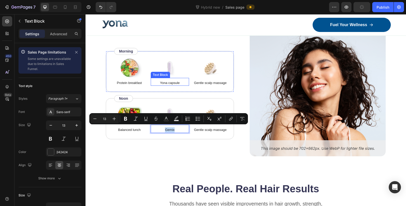
click at [169, 83] on div "Yona capsule Text Block" at bounding box center [170, 82] width 39 height 8
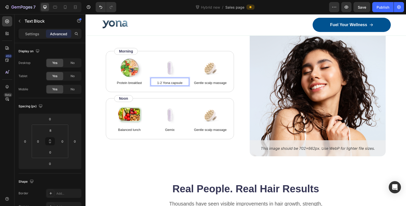
click at [183, 81] on p "1-2 Yona capsule" at bounding box center [170, 82] width 38 height 5
click at [185, 82] on p "1-2 Yona capsule" at bounding box center [170, 82] width 38 height 5
click at [167, 129] on p "Gemix" at bounding box center [170, 129] width 38 height 5
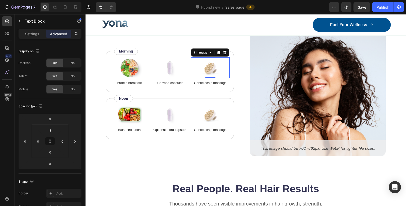
click at [211, 69] on img at bounding box center [210, 67] width 25 height 20
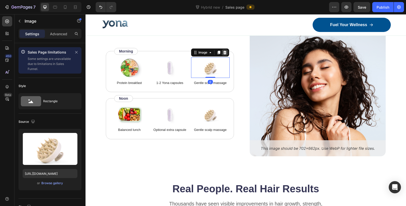
click at [223, 52] on icon at bounding box center [224, 53] width 3 height 4
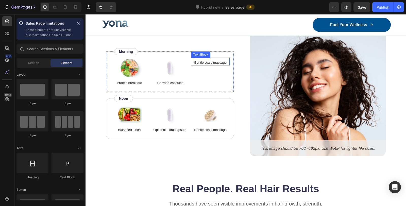
click at [216, 61] on p "Gentle scalp massage" at bounding box center [211, 62] width 38 height 5
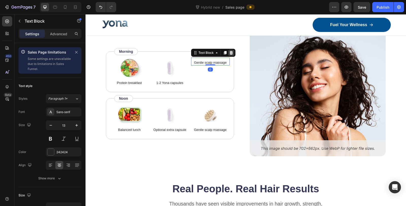
click at [229, 52] on icon at bounding box center [231, 53] width 4 height 4
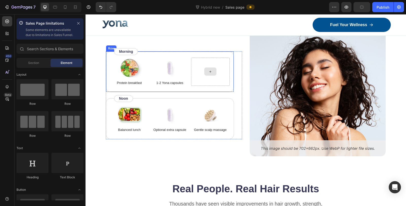
click at [221, 71] on div at bounding box center [210, 72] width 39 height 28
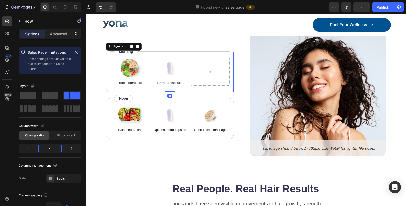
click at [171, 54] on div "Image Protein breakfast Text Block Image 1-2 Yona capsules Text Block Row 0" at bounding box center [170, 71] width 128 height 41
click at [48, 95] on span at bounding box center [46, 95] width 8 height 7
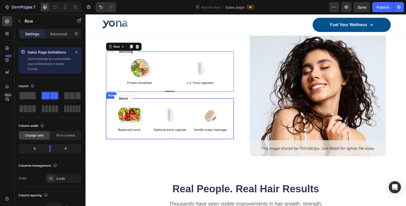
click at [220, 101] on div "Image Balanced lunch Text Block Image Optional extra capsule Text Block Image G…" at bounding box center [170, 118] width 128 height 41
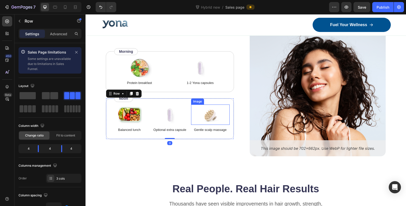
click at [212, 111] on img at bounding box center [210, 115] width 25 height 20
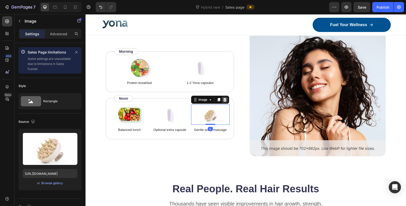
click at [225, 100] on icon at bounding box center [225, 100] width 4 height 4
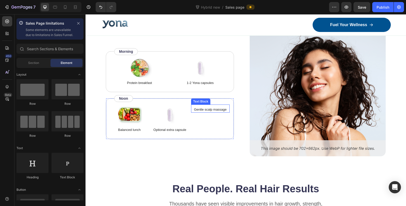
click at [217, 107] on p "Gentle scalp massage" at bounding box center [211, 109] width 38 height 5
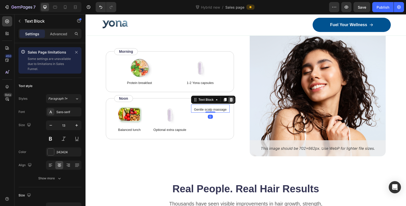
click at [230, 98] on icon at bounding box center [231, 100] width 3 height 4
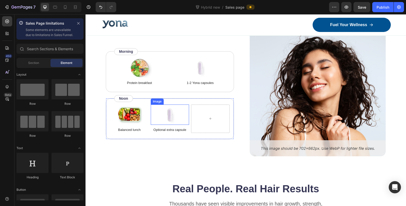
click at [183, 105] on div at bounding box center [170, 115] width 39 height 20
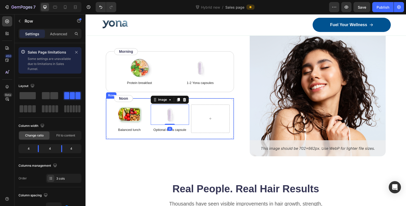
click at [202, 100] on div "Image Balanced lunch Text Block Image 0 Optional extra capsule Text Block Row" at bounding box center [170, 118] width 128 height 41
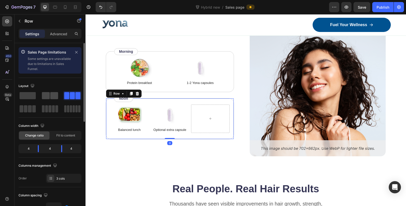
click at [49, 93] on span at bounding box center [46, 95] width 8 height 7
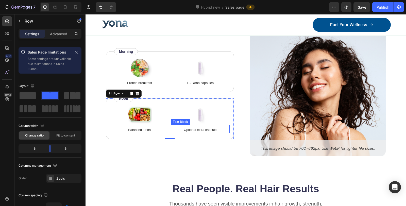
click at [204, 129] on p "Optional extra capsule" at bounding box center [200, 129] width 58 height 5
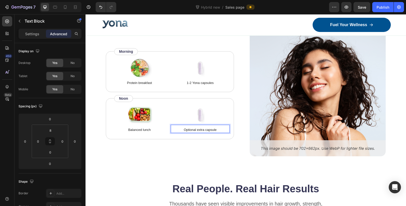
click at [215, 127] on p "Optional extra capsule" at bounding box center [200, 129] width 58 height 5
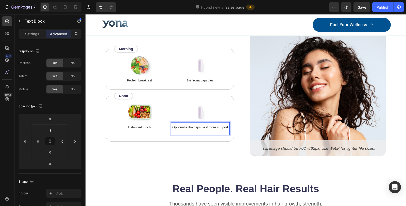
scroll to position [2248, 0]
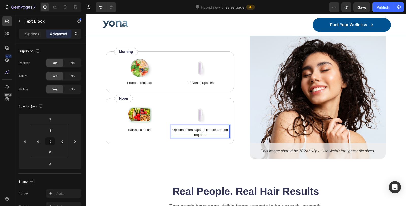
click at [204, 127] on p "Optional extra capsule if more support required" at bounding box center [200, 132] width 58 height 10
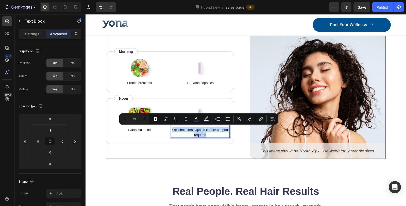
click at [154, 151] on div "Image Protein breakfast Text Block Image 1-2 Yona capsules Text Block Row Image…" at bounding box center [174, 94] width 136 height 128
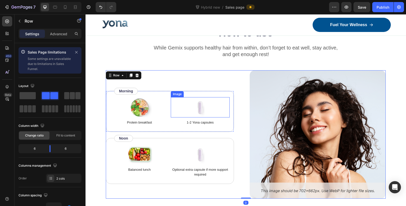
scroll to position [2192, 0]
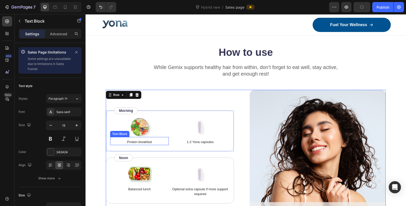
click at [131, 140] on p "Protein breakfast" at bounding box center [140, 142] width 58 height 5
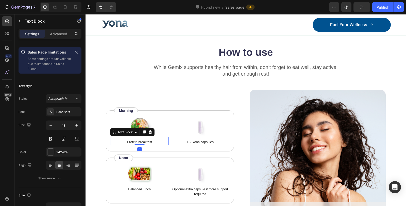
click at [131, 140] on p "Protein breakfast" at bounding box center [140, 142] width 58 height 5
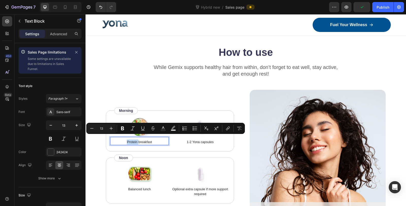
click at [125, 140] on p "Protein breakfast" at bounding box center [140, 142] width 58 height 5
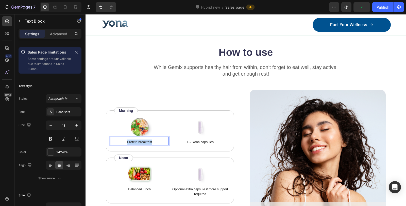
drag, startPoint x: 155, startPoint y: 139, endPoint x: 127, endPoint y: 139, distance: 27.9
click at [127, 140] on p "Protein breakfast" at bounding box center [140, 142] width 58 height 5
click at [144, 187] on p "Balanced lunch" at bounding box center [140, 189] width 58 height 5
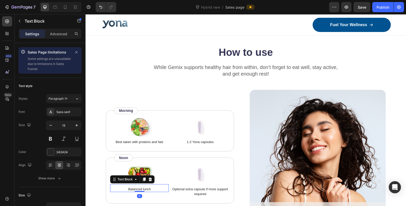
click at [144, 187] on p "Balanced lunch" at bounding box center [140, 189] width 58 height 5
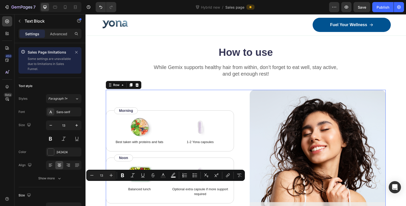
click at [245, 153] on div "Image Best taken with proteins and fats Text Block Image 1-2 Yona capsules Text…" at bounding box center [246, 154] width 280 height 128
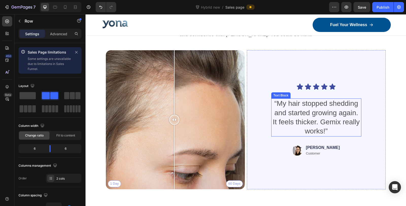
scroll to position [2417, 0]
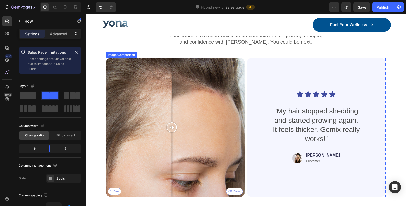
drag, startPoint x: 175, startPoint y: 128, endPoint x: 172, endPoint y: 131, distance: 4.7
click at [172, 131] on div at bounding box center [172, 127] width 10 height 139
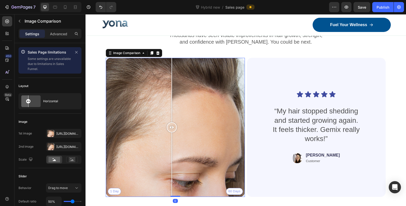
click at [210, 116] on div "1 Day 60 Days" at bounding box center [175, 127] width 139 height 139
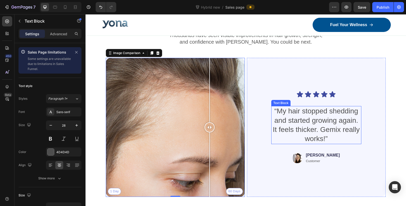
click at [316, 119] on p "“My hair stopped shedding and started growing again. It feels thicker. Gemix re…" at bounding box center [316, 125] width 89 height 37
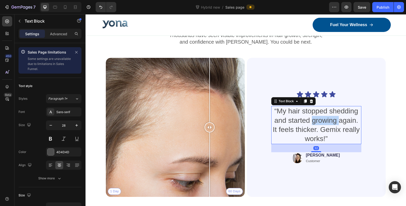
click at [316, 119] on p "“My hair stopped shedding and started growing again. It feels thicker. Gemix re…" at bounding box center [316, 125] width 89 height 37
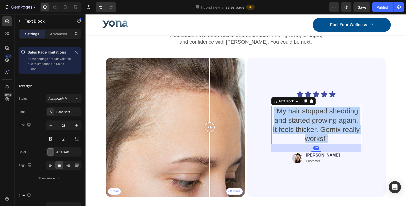
click at [316, 119] on p "“My hair stopped shedding and started growing again. It feels thicker. Gemix re…" at bounding box center [316, 125] width 89 height 37
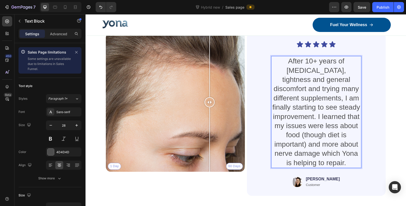
scroll to position [2436, 0]
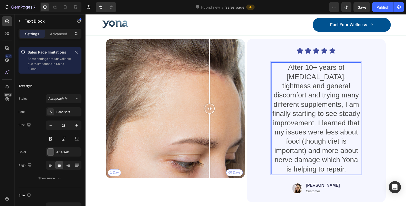
click at [273, 66] on p "After 10+ years of bloating, tightness and general discomfort and trying many d…" at bounding box center [316, 118] width 89 height 111
click at [272, 68] on p "After 10+ years of bloating, tightness and general discomfort and trying many d…" at bounding box center [316, 118] width 89 height 111
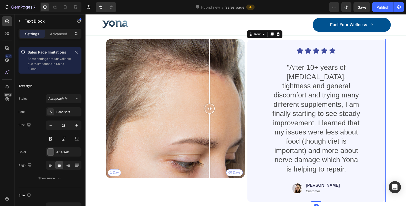
click at [347, 174] on div "Icon Icon Icon Icon Icon Icon List "After 10+ years of bloating, tightness and …" at bounding box center [316, 120] width 115 height 147
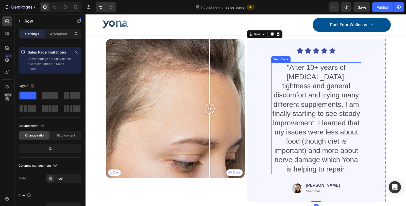
click at [348, 169] on p ""After 10+ years of bloating, tightness and general discomfort and trying many …" at bounding box center [316, 118] width 89 height 111
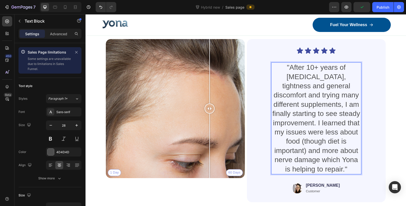
click at [315, 105] on p ""After 10+ years of bloating, tightness and general discomfort and trying many …" at bounding box center [316, 118] width 89 height 111
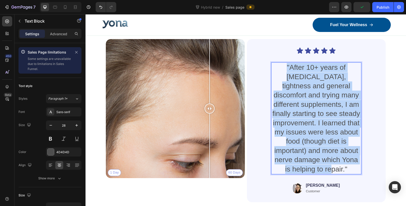
click at [315, 105] on p ""After 10+ years of bloating, tightness and general discomfort and trying many …" at bounding box center [316, 118] width 89 height 111
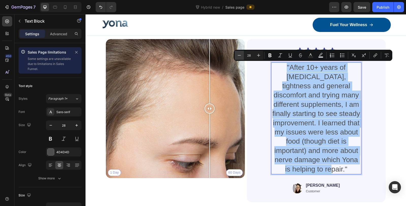
click at [240, 55] on icon "Editor contextual toolbar" at bounding box center [239, 55] width 5 height 5
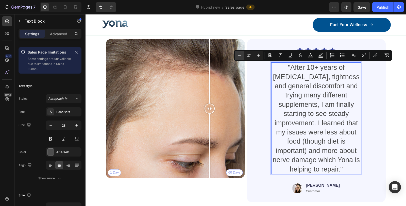
click at [240, 55] on icon "Editor contextual toolbar" at bounding box center [239, 55] width 5 height 5
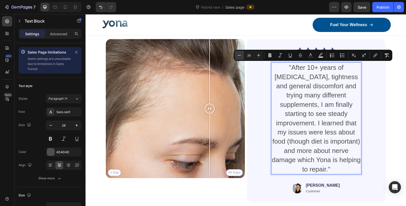
click at [240, 55] on icon "Editor contextual toolbar" at bounding box center [239, 55] width 5 height 5
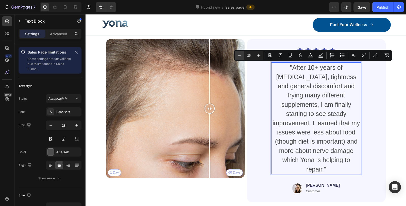
click at [240, 55] on icon "Editor contextual toolbar" at bounding box center [239, 55] width 5 height 5
type input "24"
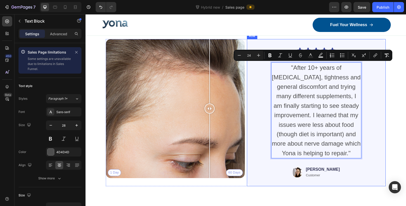
click at [378, 99] on div "Icon Icon Icon Icon Icon Icon List "After 10+ years of bloating, tightness and …" at bounding box center [316, 112] width 139 height 147
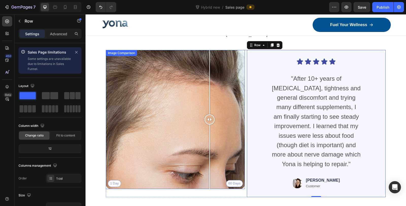
scroll to position [2408, 0]
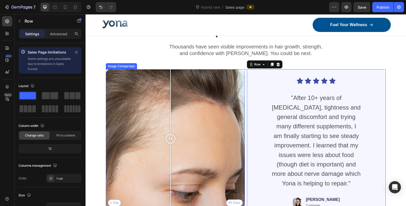
drag, startPoint x: 211, startPoint y: 133, endPoint x: 242, endPoint y: 99, distance: 46.9
click at [169, 146] on div at bounding box center [170, 138] width 10 height 139
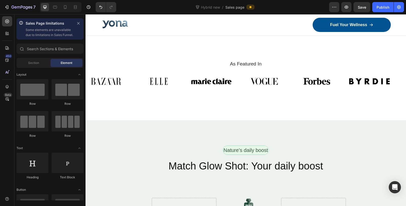
scroll to position [2589, 0]
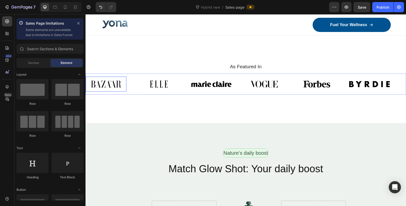
click at [112, 84] on img at bounding box center [106, 84] width 41 height 15
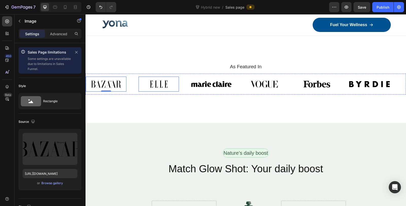
click at [163, 85] on img at bounding box center [159, 84] width 41 height 15
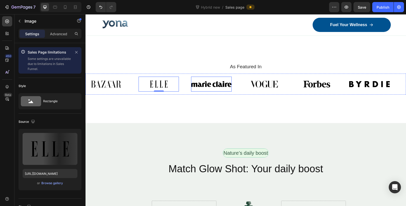
click at [210, 90] on img at bounding box center [211, 84] width 41 height 15
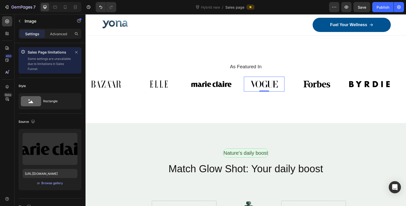
click at [263, 84] on img at bounding box center [264, 84] width 41 height 15
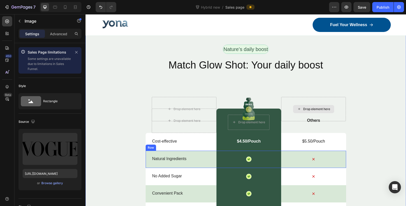
scroll to position [2673, 0]
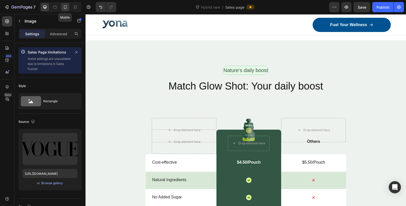
click at [63, 7] on icon at bounding box center [65, 7] width 5 height 5
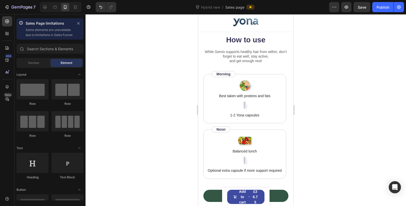
scroll to position [2396, 0]
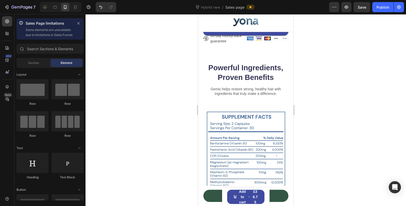
drag, startPoint x: 292, startPoint y: 160, endPoint x: 495, endPoint y: 138, distance: 204.7
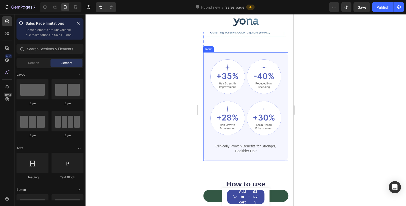
scroll to position [2312, 0]
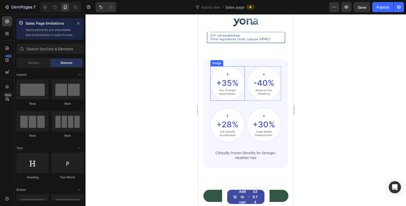
click at [228, 77] on img at bounding box center [227, 83] width 35 height 35
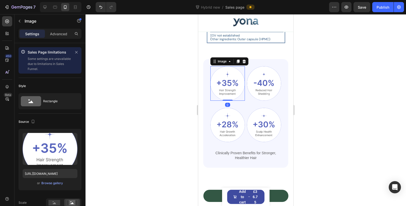
click at [228, 77] on img at bounding box center [227, 83] width 35 height 35
click at [337, 107] on div at bounding box center [246, 110] width 320 height 192
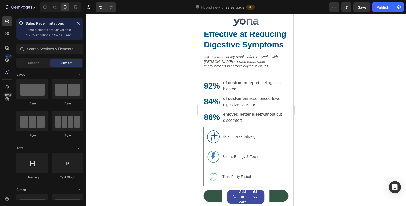
scroll to position [1125, 0]
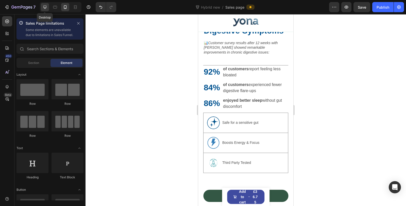
click at [43, 9] on icon at bounding box center [44, 7] width 5 height 5
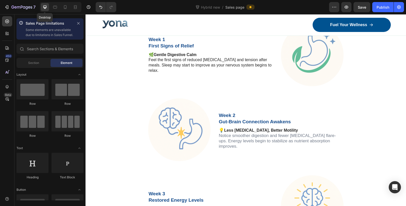
scroll to position [1138, 0]
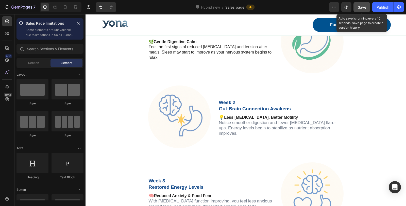
click at [357, 5] on button "Save" at bounding box center [361, 7] width 17 height 10
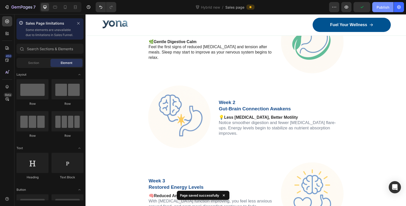
click at [385, 7] on div "Publish" at bounding box center [383, 7] width 13 height 5
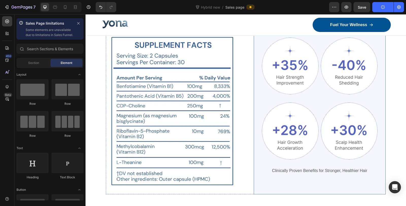
scroll to position [1899, 0]
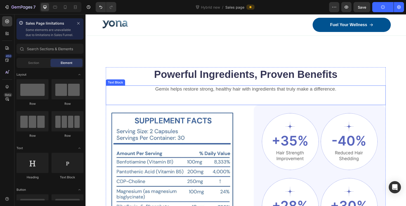
click at [224, 86] on p "Gemix helps restore strong, healthy hair with ingredients that truly make a dif…" at bounding box center [245, 89] width 279 height 6
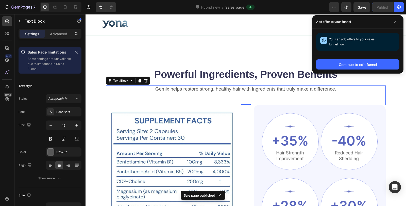
click at [235, 86] on p "Gemix helps restore strong, healthy hair with ingredients that truly make a dif…" at bounding box center [245, 89] width 279 height 6
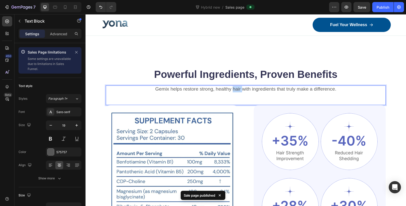
click at [235, 86] on p "Gemix helps restore strong, healthy hair with ingredients that truly make a dif…" at bounding box center [245, 89] width 279 height 6
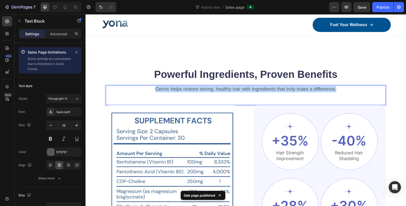
click at [235, 86] on p "Gemix helps restore strong, healthy hair with ingredients that truly make a dif…" at bounding box center [245, 89] width 279 height 6
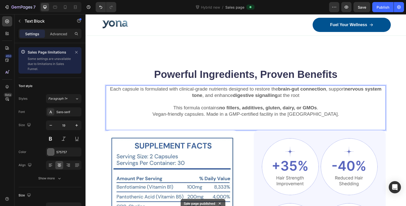
click at [204, 117] on div "Each capsule is formulated with clinical-grade nutrients designed to restore th…" at bounding box center [246, 108] width 280 height 45
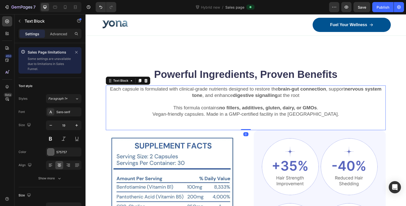
drag, startPoint x: 243, startPoint y: 123, endPoint x: 244, endPoint y: 115, distance: 8.7
click at [244, 115] on div "Each capsule is formulated with clinical-grade nutrients designed to restore th…" at bounding box center [246, 108] width 280 height 45
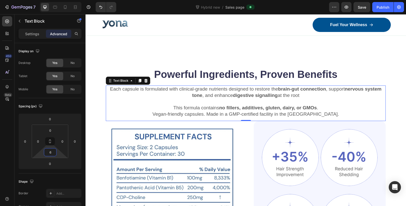
type input "4"
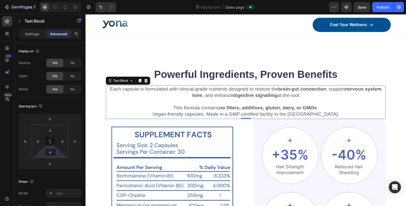
drag, startPoint x: 47, startPoint y: 156, endPoint x: 48, endPoint y: 162, distance: 6.5
click at [48, 0] on html "7 Version history Hybrid new / Sales page Preview Save Publish 450 Beta Sales P…" at bounding box center [203, 0] width 406 height 0
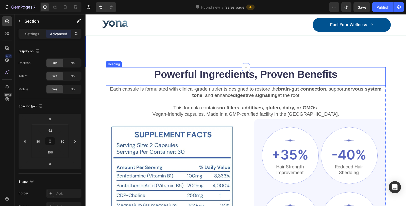
click at [234, 69] on h2 "Powerful Ingredients, Proven Benefits" at bounding box center [246, 74] width 280 height 14
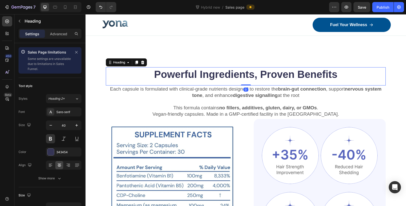
click at [234, 69] on h2 "Powerful Ingredients, Proven Benefits" at bounding box center [246, 74] width 280 height 14
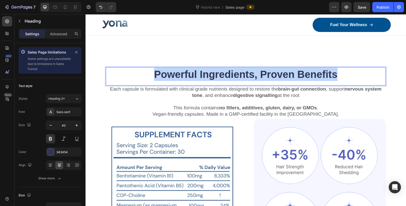
click at [234, 69] on p "Powerful Ingredients, Proven Benefits" at bounding box center [245, 74] width 279 height 13
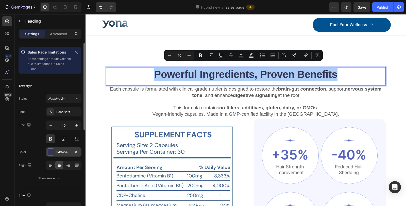
click at [55, 152] on div "343454" at bounding box center [64, 151] width 36 height 9
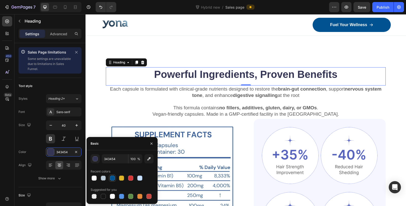
click at [114, 179] on div at bounding box center [112, 178] width 5 height 5
type input "005290"
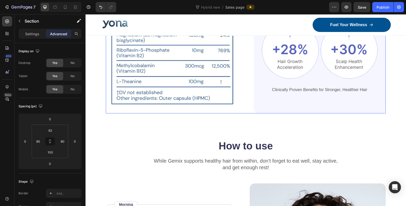
scroll to position [2096, 0]
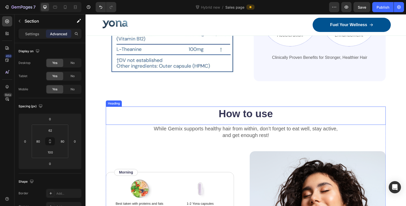
click at [238, 113] on h2 "How to use" at bounding box center [246, 114] width 280 height 14
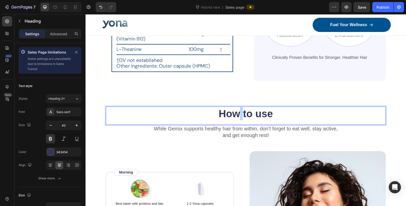
click at [238, 113] on h2 "How to use" at bounding box center [246, 114] width 280 height 14
click at [238, 113] on p "How to use" at bounding box center [245, 113] width 279 height 13
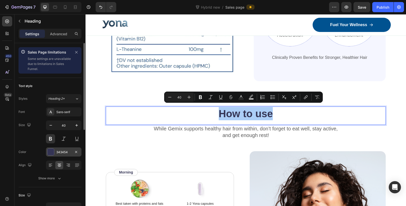
click at [60, 152] on div "343454" at bounding box center [63, 152] width 15 height 5
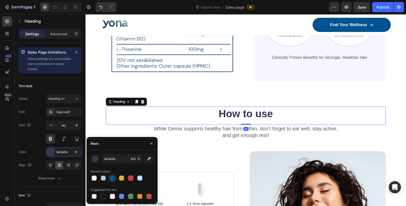
click at [110, 179] on div at bounding box center [112, 178] width 5 height 5
type input "005290"
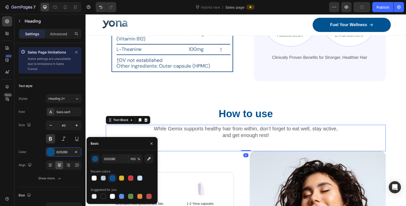
click at [233, 132] on p "While Gemix supports healthy hair from within, don’t forget to eat well, stay a…" at bounding box center [245, 131] width 279 height 13
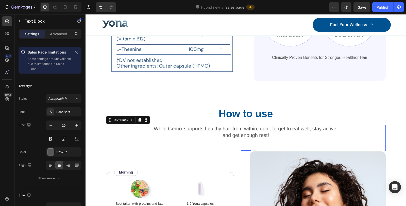
click at [230, 133] on p "While Gemix supports healthy hair from within, don’t forget to eat well, stay a…" at bounding box center [245, 131] width 279 height 13
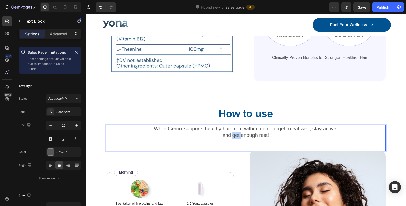
click at [230, 133] on p "While Gemix supports healthy hair from within, don’t forget to eat well, stay a…" at bounding box center [245, 131] width 279 height 13
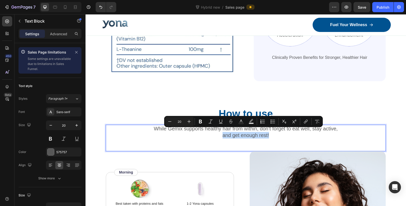
click at [234, 130] on p "While Gemix supports healthy hair from within, don’t forget to eat well, stay a…" at bounding box center [245, 131] width 279 height 13
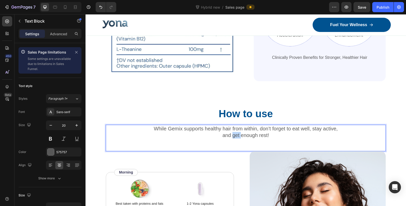
click at [234, 130] on p "While Gemix supports healthy hair from within, don’t forget to eat well, stay a…" at bounding box center [245, 131] width 279 height 13
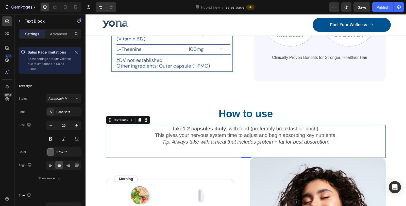
click at [297, 148] on div "Take 1-2 capsules daily , with food (preferably breakfast or lunch). This gives…" at bounding box center [246, 141] width 280 height 33
drag, startPoint x: 240, startPoint y: 154, endPoint x: 241, endPoint y: 148, distance: 6.0
click at [241, 148] on div "Take 1-2 capsules daily , with food (preferably breakfast or lunch). This gives…" at bounding box center [246, 141] width 280 height 33
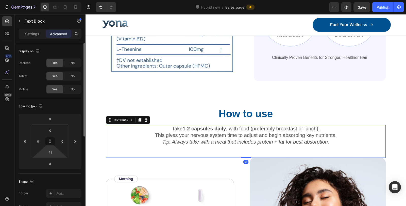
click at [48, 157] on div "0 0 48 0" at bounding box center [50, 141] width 37 height 33
click at [52, 155] on input "48" at bounding box center [50, 152] width 10 height 8
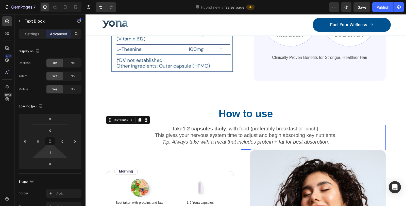
type input "6"
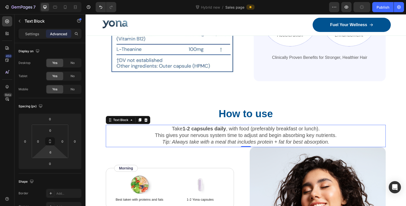
drag, startPoint x: 50, startPoint y: 157, endPoint x: 50, endPoint y: 163, distance: 6.1
click at [50, 0] on html "7 Version history Hybrid new / Sales page Preview Publish 450 Beta Sales Page l…" at bounding box center [203, 0] width 406 height 0
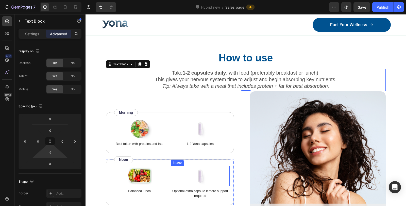
scroll to position [2181, 0]
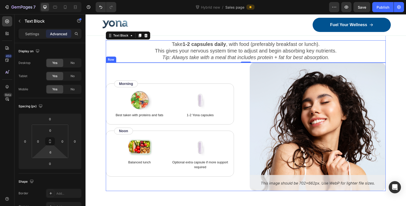
click at [243, 127] on div "Image Best taken with proteins and fats Text Block Image 1-2 Yona capsules Text…" at bounding box center [246, 127] width 280 height 128
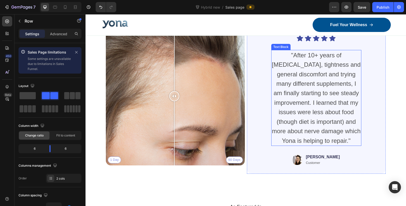
scroll to position [2435, 0]
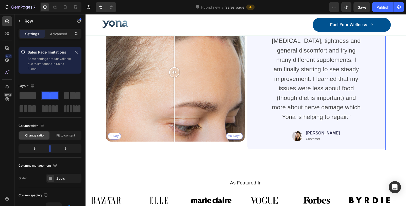
click at [251, 97] on div "Icon Icon Icon Icon Icon Icon List "After 10+ years of bloating, tightness and …" at bounding box center [316, 76] width 139 height 147
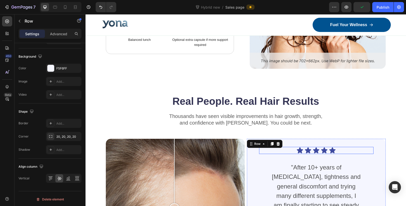
scroll to position [2294, 0]
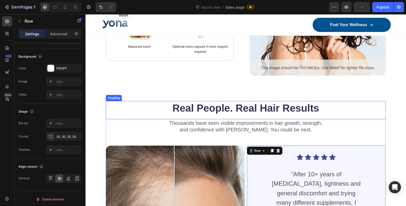
click at [261, 104] on h2 "Real People. Real Hair Results" at bounding box center [246, 108] width 280 height 14
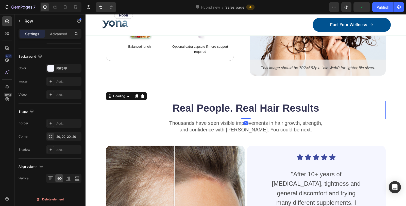
scroll to position [0, 0]
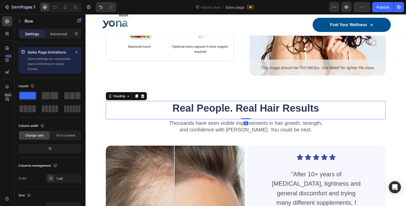
click at [261, 104] on h2 "Real People. Real Hair Results" at bounding box center [246, 108] width 280 height 14
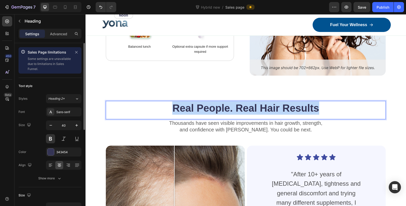
click at [261, 104] on p "Real People. Real Hair Results" at bounding box center [245, 107] width 279 height 13
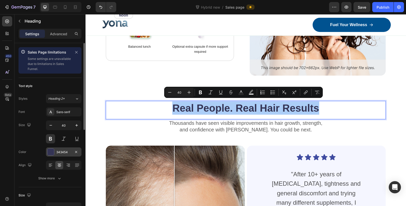
click at [57, 152] on div "343454" at bounding box center [63, 152] width 15 height 5
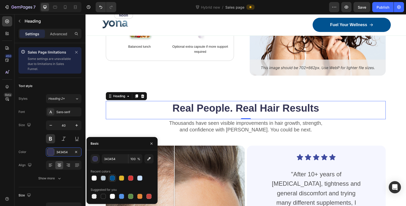
click at [111, 178] on div at bounding box center [112, 178] width 5 height 5
type input "005290"
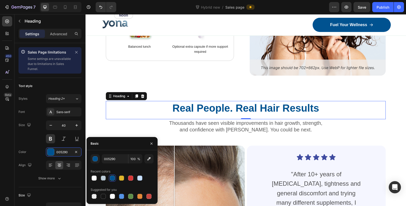
drag, startPoint x: 252, startPoint y: 106, endPoint x: 256, endPoint y: 106, distance: 3.8
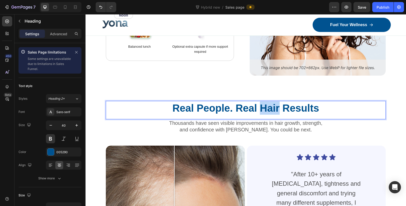
drag, startPoint x: 258, startPoint y: 106, endPoint x: 276, endPoint y: 106, distance: 18.3
click at [276, 106] on p "Real People. Real Hair Results" at bounding box center [245, 107] width 279 height 13
click at [284, 108] on p "Real People. Real Hair Results" at bounding box center [245, 107] width 279 height 13
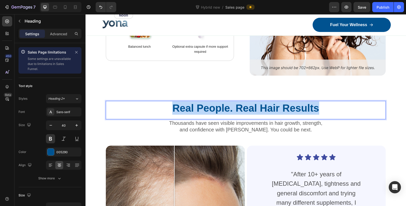
click at [284, 108] on p "Real People. Real Hair Results" at bounding box center [245, 107] width 279 height 13
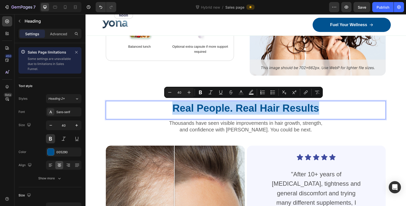
copy p "Real People. Real Hair Results"
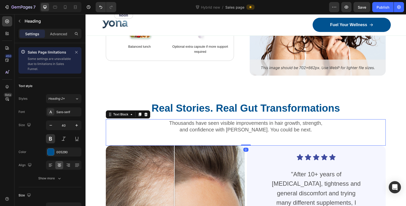
click at [338, 140] on div "Thousands have seen visible improvements in hair growth, strength, and confiden…" at bounding box center [246, 132] width 280 height 26
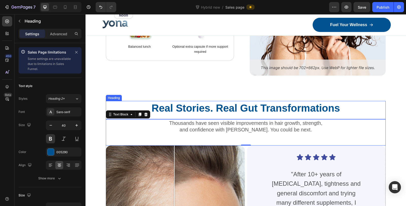
click at [232, 107] on p "Real Stories. Real Gut Transformations" at bounding box center [245, 107] width 279 height 13
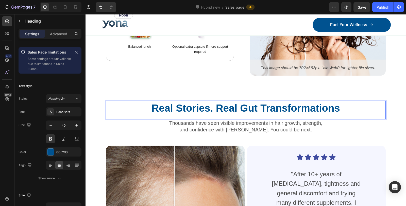
click at [232, 107] on p "Real Stories. Real Gut Transformations" at bounding box center [245, 107] width 279 height 13
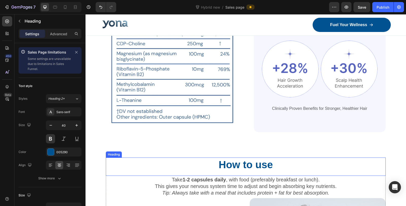
scroll to position [1955, 0]
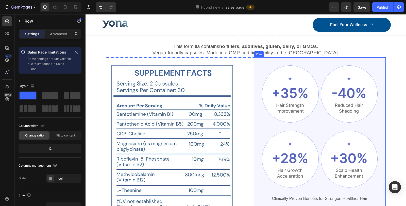
click at [314, 127] on div "Image Image Row Image Image Row Clinically Proven Benefits for Stronger, Health…" at bounding box center [320, 139] width 116 height 149
click at [262, 64] on div "Image Image Row Image Image Row Clinically Proven Benefits for Stronger, Health…" at bounding box center [320, 139] width 132 height 165
click at [282, 79] on img at bounding box center [290, 93] width 57 height 57
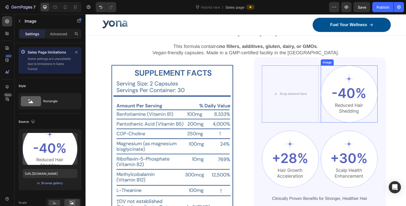
click at [342, 83] on img at bounding box center [349, 93] width 57 height 57
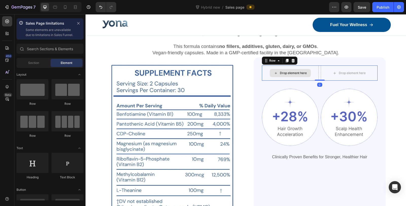
click at [313, 71] on div "Drop element here" at bounding box center [290, 72] width 57 height 15
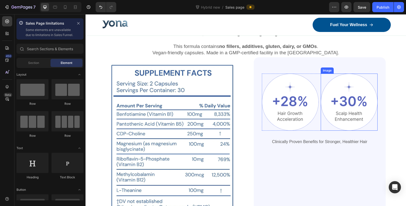
click at [326, 80] on div at bounding box center [349, 102] width 57 height 57
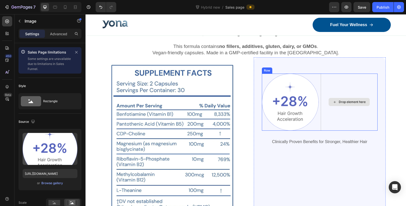
click at [314, 79] on div at bounding box center [290, 102] width 57 height 57
click at [309, 79] on div at bounding box center [290, 102] width 57 height 57
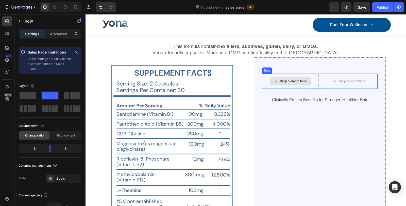
click at [315, 77] on div "Drop element here" at bounding box center [290, 81] width 57 height 15
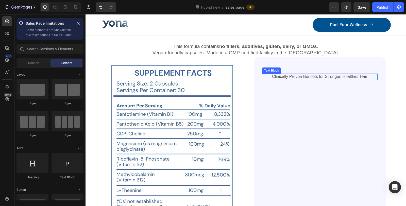
click at [321, 76] on p "Clinically Proven Benefits for Stronger, Healthier Hair" at bounding box center [319, 76] width 115 height 5
click at [287, 82] on div "Drop element here" at bounding box center [320, 81] width 116 height 15
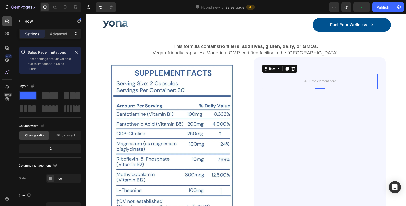
click at [9, 23] on icon at bounding box center [7, 21] width 5 height 5
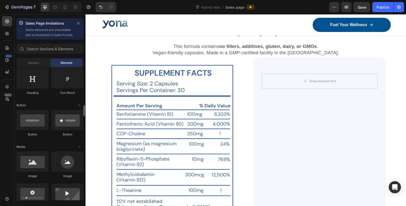
scroll to position [113, 0]
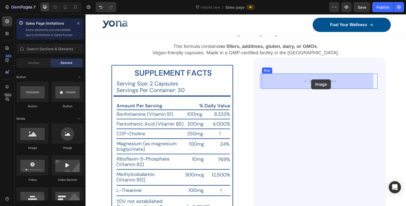
drag, startPoint x: 121, startPoint y: 158, endPoint x: 311, endPoint y: 79, distance: 206.0
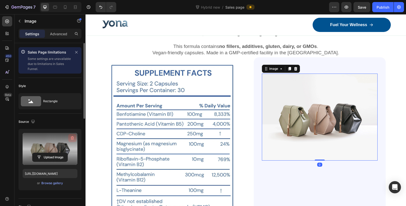
click at [72, 136] on icon "button" at bounding box center [72, 138] width 3 height 4
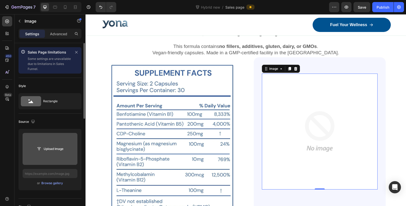
click at [47, 149] on input "file" at bounding box center [49, 149] width 35 height 9
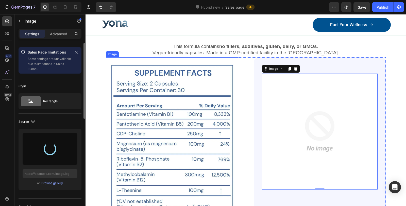
type input "https://cdn.shopify.com/s/files/1/0836/4271/2406/files/gempages_573703203716072…"
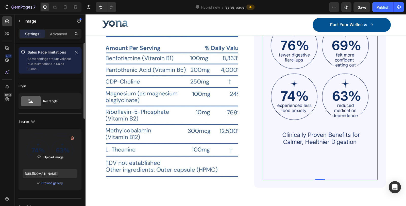
scroll to position [2012, 0]
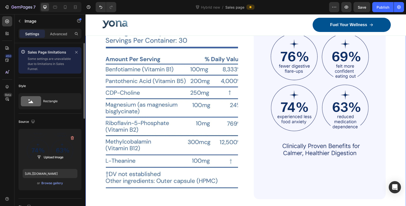
click at [390, 93] on div "Powerful Ingredients, Proven Benefits Heading Each capsule is formulated with c…" at bounding box center [246, 87] width 320 height 275
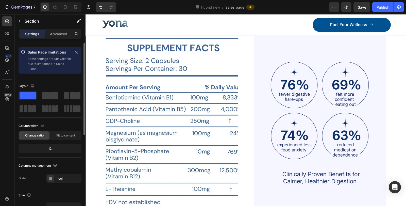
click at [394, 78] on div "Powerful Ingredients, Proven Benefits Heading Each capsule is formulated with c…" at bounding box center [246, 115] width 320 height 275
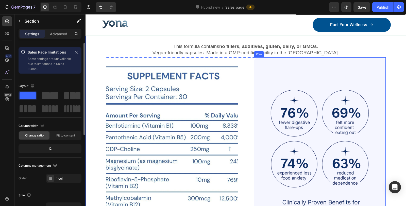
click at [270, 65] on div "Image Row Row" at bounding box center [320, 156] width 132 height 198
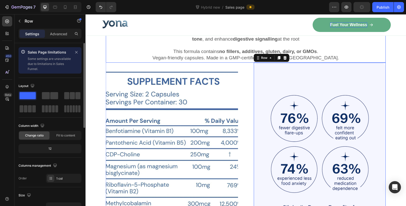
scroll to position [1899, 0]
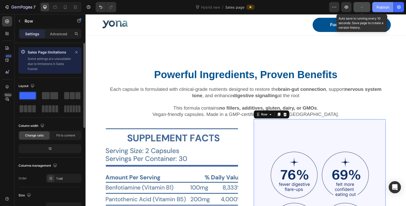
click at [380, 8] on div "Publish" at bounding box center [383, 7] width 13 height 5
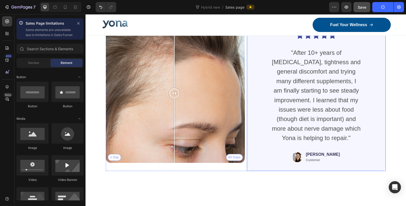
scroll to position [2435, 0]
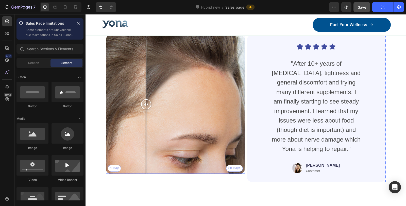
click at [146, 83] on div "1 Day 60 Days" at bounding box center [175, 104] width 139 height 139
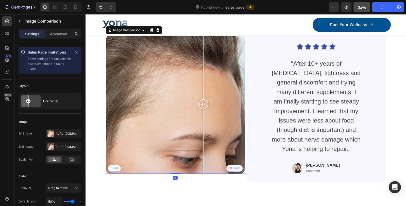
drag, startPoint x: 149, startPoint y: 84, endPoint x: 203, endPoint y: 94, distance: 54.9
click at [203, 94] on div at bounding box center [203, 104] width 10 height 139
click at [164, 97] on div "1 Day 60 Days" at bounding box center [175, 104] width 139 height 139
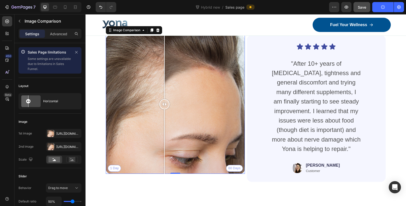
click at [147, 96] on div "1 Day 60 Days" at bounding box center [175, 104] width 139 height 139
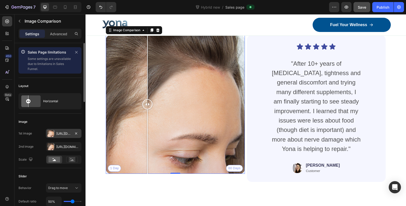
click at [60, 133] on div "Https://cdn.Shopify.Com/s/files/1/0836/4271/2406/files/gempages_573703203716072…" at bounding box center [63, 133] width 15 height 5
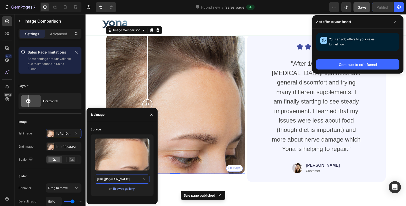
click at [125, 182] on input "https://cdn.shopify.com/s/files/1/0836/4271/2406/files/gempages_573703203716072…" at bounding box center [122, 179] width 55 height 9
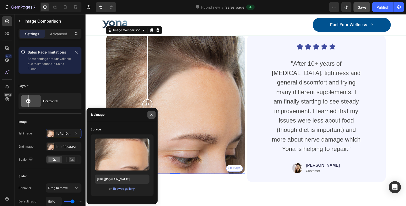
click at [152, 113] on icon "button" at bounding box center [151, 115] width 4 height 4
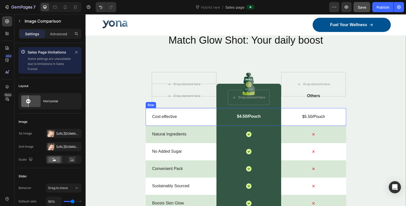
scroll to position [2717, 0]
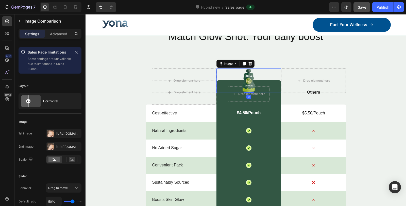
click at [219, 81] on div at bounding box center [248, 81] width 65 height 24
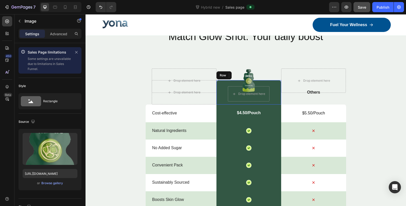
click at [217, 98] on div "Drop element here Row" at bounding box center [248, 92] width 65 height 24
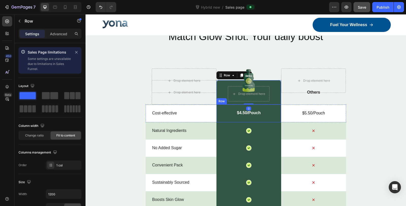
click at [222, 119] on div "$4.50/Pouch Text Block Row" at bounding box center [248, 113] width 65 height 18
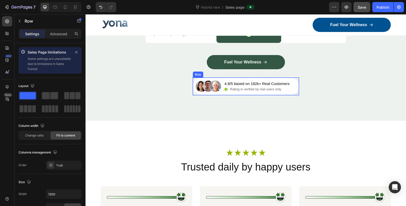
scroll to position [2886, 0]
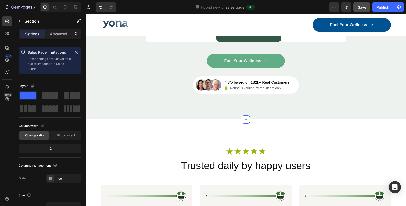
click at [276, 57] on link "Fuel Your Wellness" at bounding box center [246, 61] width 78 height 14
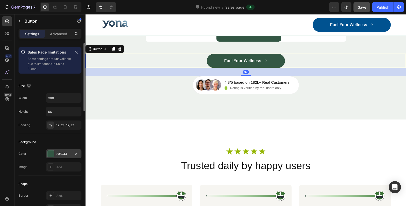
drag, startPoint x: 60, startPoint y: 151, endPoint x: 63, endPoint y: 151, distance: 3.6
click at [60, 152] on div "335744" at bounding box center [63, 154] width 15 height 5
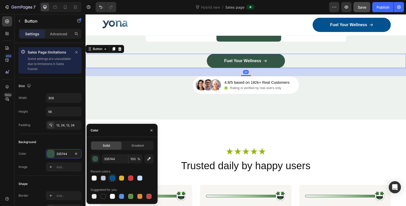
click at [112, 176] on div at bounding box center [112, 178] width 5 height 5
type input "005290"
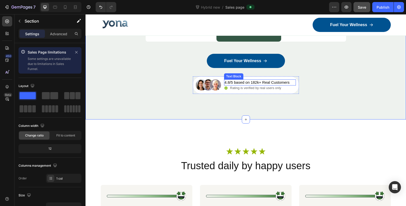
click at [259, 81] on p "4.8/5 based on 182k+ Real Customers" at bounding box center [257, 82] width 65 height 5
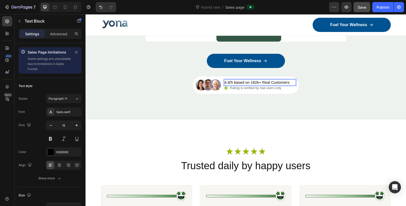
click at [253, 83] on p "4.8/5 based on 182k+ Real Customers" at bounding box center [257, 82] width 65 height 5
click at [226, 82] on p "4.8/5 based on 29,000+ Customers" at bounding box center [255, 82] width 60 height 5
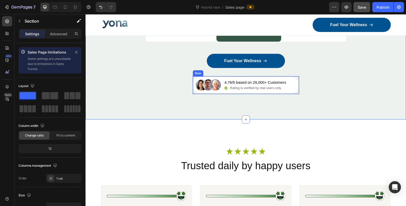
click at [264, 87] on p "Rating is verified by real users only" at bounding box center [255, 88] width 51 height 4
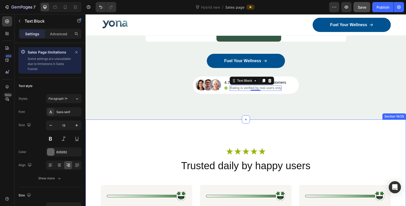
click at [249, 120] on div "Icon Icon Icon Icon Icon Icon List Row Trusted daily by happy users Heading Ima…" at bounding box center [246, 209] width 320 height 178
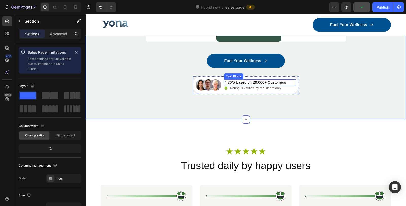
click at [252, 81] on p "4.76/5 based on 29,000+ Customers" at bounding box center [256, 82] width 62 height 5
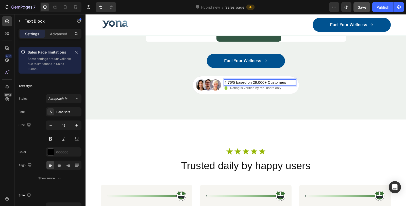
click at [253, 82] on p "4.76/5 based on 29,000+ Customers" at bounding box center [256, 82] width 62 height 5
click at [299, 121] on div "Icon Icon Icon Icon Icon Icon List Row Trusted daily by happy users Heading Ima…" at bounding box center [246, 209] width 320 height 178
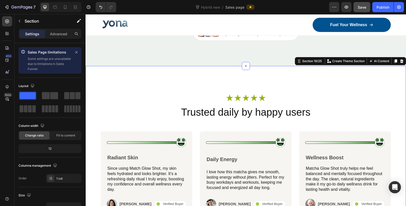
scroll to position [2943, 0]
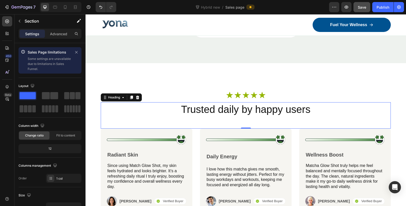
click at [227, 109] on h2 "Trusted daily by happy users" at bounding box center [246, 109] width 290 height 14
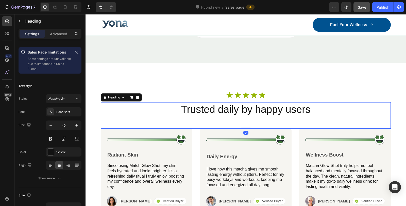
click at [227, 109] on h2 "Trusted daily by happy users" at bounding box center [246, 109] width 290 height 14
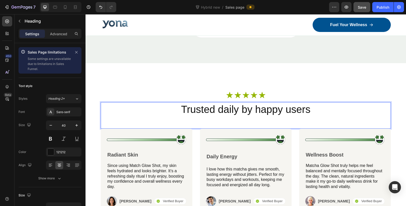
click at [228, 108] on p "Trusted daily by happy users" at bounding box center [245, 109] width 289 height 13
click at [229, 107] on p "Trusted daily by happy users" at bounding box center [245, 109] width 289 height 13
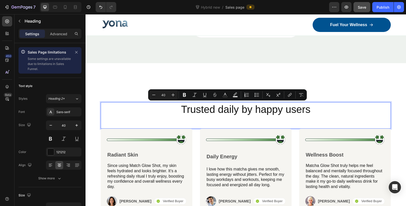
click at [258, 110] on p "Trusted daily by happy users" at bounding box center [245, 109] width 289 height 13
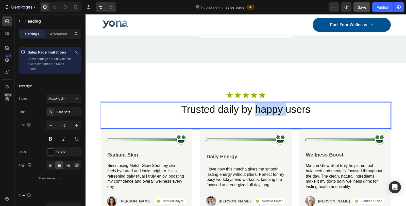
click at [258, 110] on p "Trusted daily by happy users" at bounding box center [245, 109] width 289 height 13
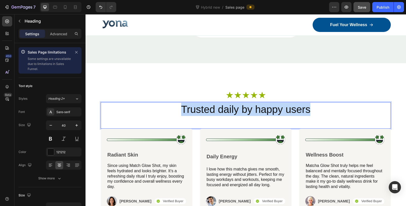
click at [258, 110] on p "Trusted daily by happy users" at bounding box center [245, 109] width 289 height 13
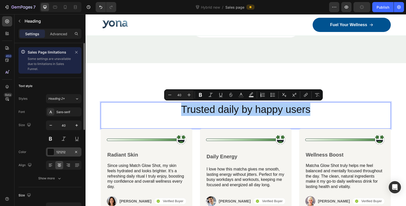
click at [57, 153] on div "121212" at bounding box center [63, 152] width 15 height 5
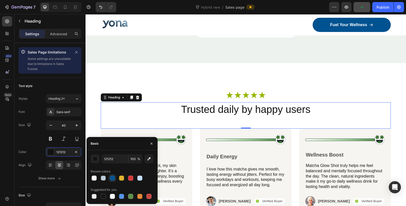
click at [113, 178] on div at bounding box center [112, 178] width 5 height 5
type input "005290"
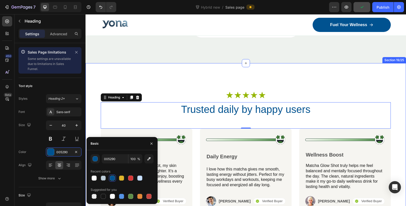
click at [202, 76] on div "Icon Icon Icon Icon Icon Icon List Row Trusted daily by happy users Heading 0 I…" at bounding box center [246, 152] width 320 height 178
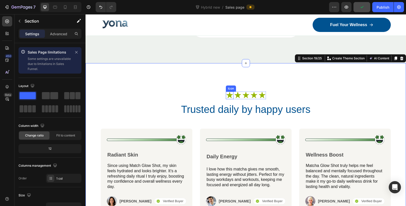
click at [229, 98] on icon at bounding box center [230, 96] width 8 height 8
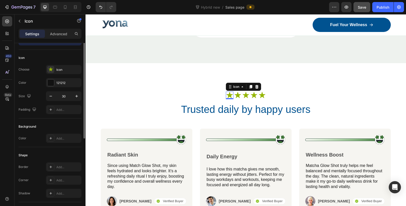
scroll to position [0, 0]
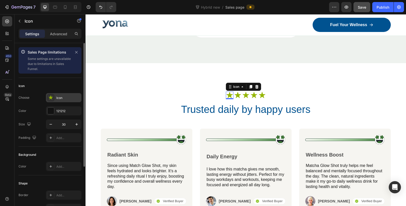
click at [52, 99] on icon at bounding box center [50, 97] width 5 height 5
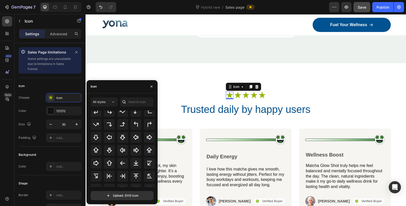
scroll to position [165, 0]
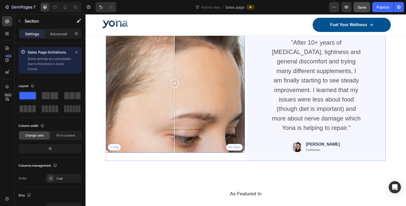
scroll to position [2463, 0]
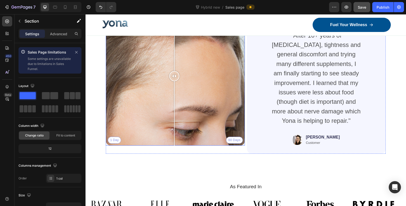
click at [180, 80] on div "1 Day 60 Days" at bounding box center [175, 76] width 139 height 139
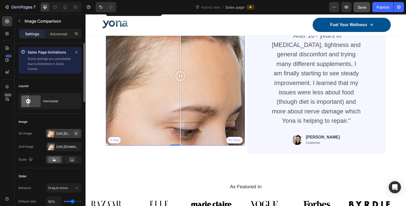
click at [76, 132] on icon "button" at bounding box center [76, 133] width 2 height 2
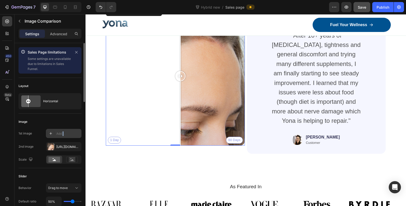
click at [63, 133] on div "Add..." at bounding box center [68, 133] width 24 height 5
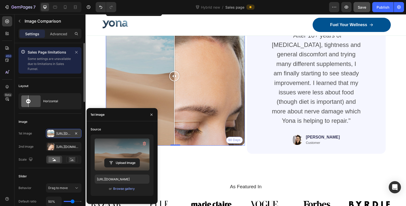
click at [126, 151] on label at bounding box center [122, 155] width 55 height 32
click at [126, 159] on input "file" at bounding box center [122, 163] width 35 height 9
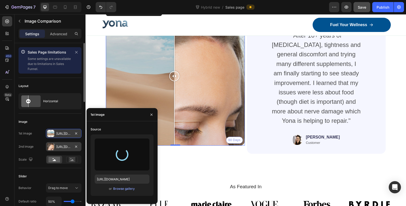
type input "https://cdn.shopify.com/s/files/1/0836/4271/2406/files/gempages_573703203716072…"
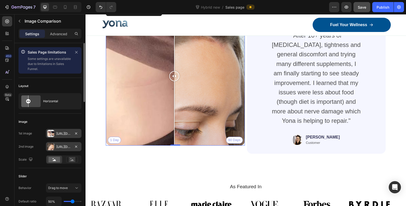
click at [56, 148] on div "Https://cdn.Shopify.Com/s/files/1/0836/4271/2406/files/gempages_573703203716072…" at bounding box center [63, 147] width 15 height 5
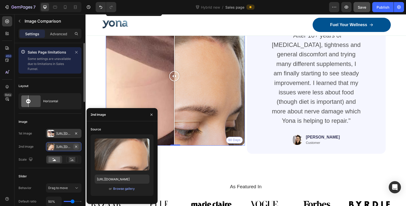
click at [76, 147] on icon "button" at bounding box center [76, 147] width 4 height 4
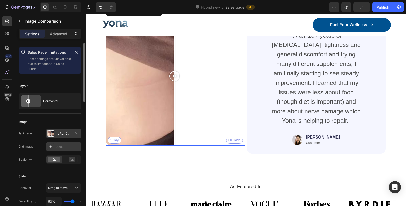
click at [60, 148] on div "Add..." at bounding box center [68, 147] width 24 height 5
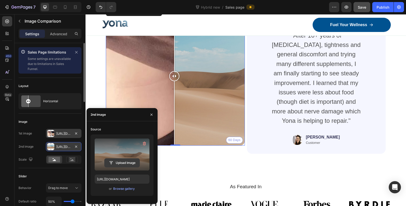
click at [118, 160] on input "file" at bounding box center [122, 163] width 35 height 9
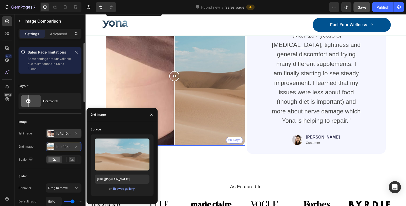
type input "https://cdn.shopify.com/s/files/1/0836/4271/2406/files/gempages_573703203716072…"
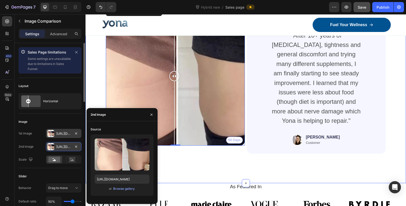
click at [178, 172] on div "From Food Fear to Food Freedom Heading Thousands have seen visible improvements…" at bounding box center [246, 72] width 320 height 221
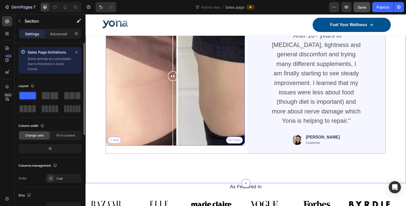
drag, startPoint x: 172, startPoint y: 72, endPoint x: 173, endPoint y: 104, distance: 31.5
click at [173, 104] on div at bounding box center [173, 76] width 10 height 139
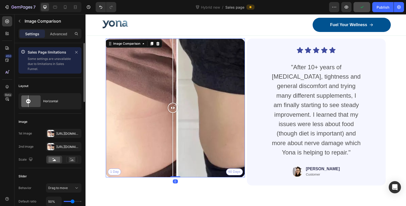
scroll to position [2435, 0]
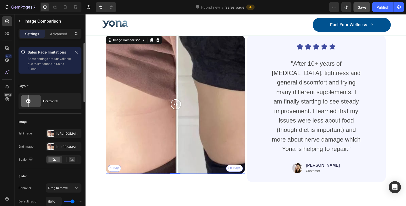
drag, startPoint x: 174, startPoint y: 101, endPoint x: 176, endPoint y: 114, distance: 13.6
click at [176, 114] on div at bounding box center [176, 104] width 10 height 139
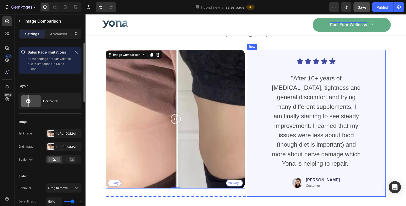
scroll to position [2379, 0]
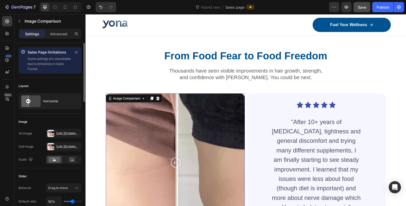
click at [362, 8] on span "Save" at bounding box center [362, 7] width 8 height 4
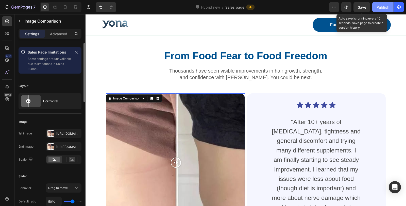
click at [383, 7] on div "Publish" at bounding box center [383, 7] width 13 height 5
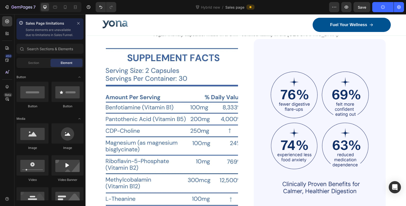
scroll to position [2006, 0]
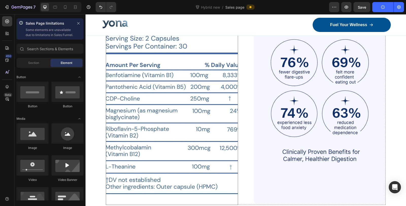
click at [182, 110] on img at bounding box center [172, 106] width 132 height 198
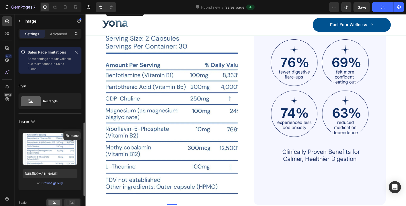
scroll to position [56, 0]
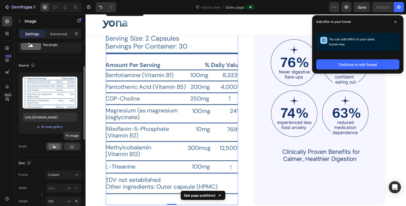
click at [72, 147] on rect at bounding box center [72, 146] width 7 height 5
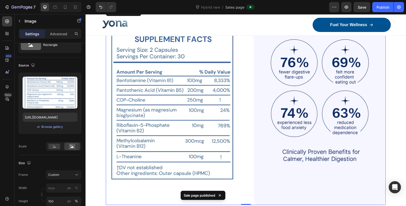
click at [250, 110] on div "Image Image Row Row Row 0" at bounding box center [246, 106] width 280 height 198
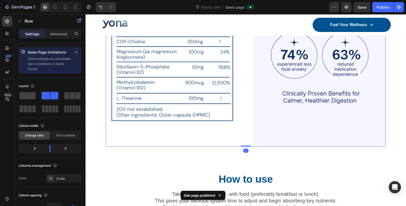
scroll to position [2119, 0]
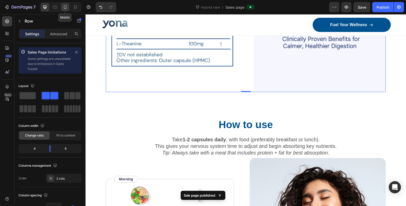
click at [65, 9] on icon at bounding box center [65, 7] width 3 height 4
type input "0"
type input "100%"
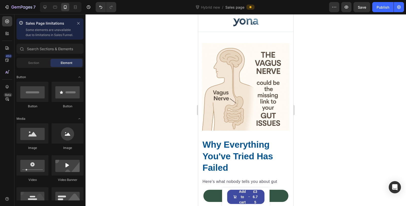
scroll to position [709, 0]
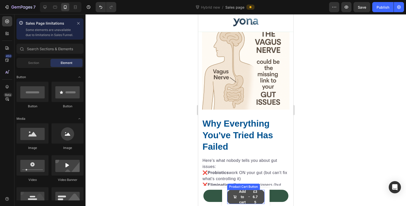
click at [248, 195] on icon "Add to cart" at bounding box center [249, 197] width 2 height 4
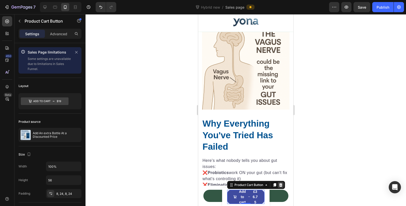
click at [279, 185] on icon at bounding box center [280, 185] width 3 height 4
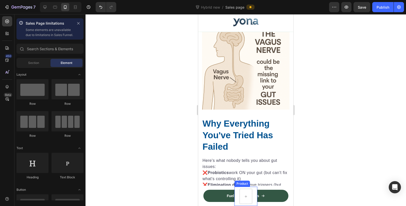
click at [250, 190] on div "Product Images Add An extra Bottle At a Discounted Price Product Title £36.75 P…" at bounding box center [245, 196] width 23 height 19
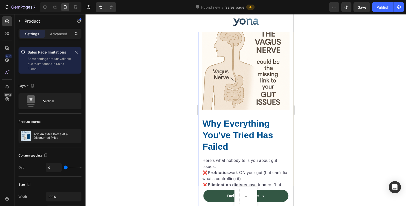
click at [150, 142] on div at bounding box center [246, 110] width 320 height 192
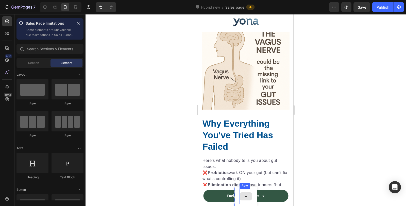
click at [246, 193] on div at bounding box center [246, 196] width 12 height 8
click at [253, 191] on div "Product Images Add An extra Bottle At a Discounted Price Product Title £36.75 P…" at bounding box center [245, 196] width 23 height 19
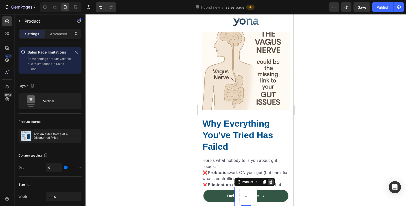
click at [269, 183] on icon at bounding box center [270, 182] width 3 height 4
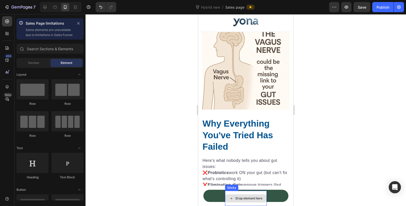
click at [245, 193] on div "Drop element here" at bounding box center [246, 198] width 42 height 15
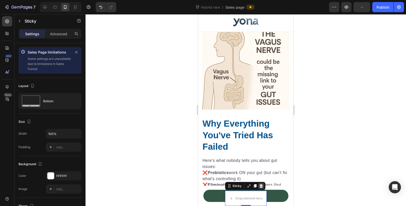
click at [259, 186] on icon at bounding box center [260, 186] width 3 height 4
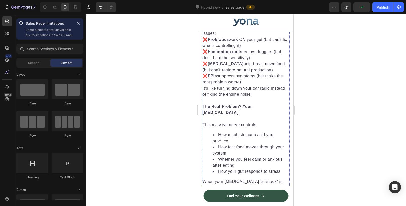
scroll to position [851, 0]
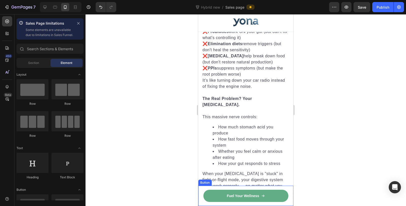
click at [219, 196] on link "Fuel Your Wellness" at bounding box center [245, 196] width 85 height 12
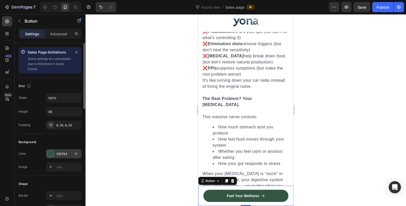
drag, startPoint x: 54, startPoint y: 153, endPoint x: 56, endPoint y: 154, distance: 2.6
click at [54, 153] on div at bounding box center [50, 153] width 7 height 7
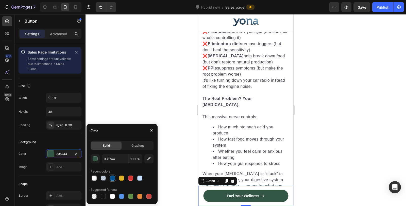
click at [111, 179] on div at bounding box center [112, 178] width 5 height 5
type input "005290"
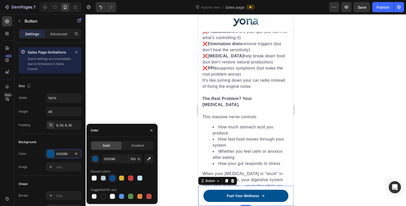
click at [164, 72] on div at bounding box center [246, 110] width 320 height 192
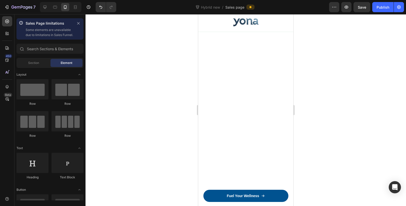
scroll to position [0, 0]
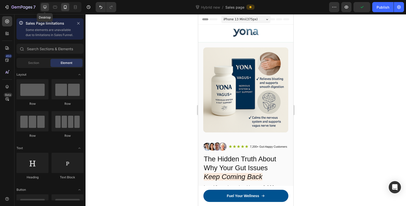
click at [45, 8] on icon at bounding box center [44, 7] width 3 height 3
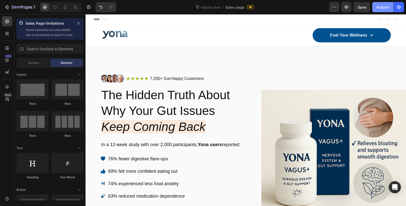
click at [384, 5] on div "Publish" at bounding box center [383, 7] width 13 height 5
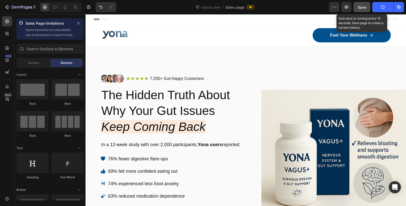
click at [367, 8] on button "Save" at bounding box center [361, 7] width 17 height 10
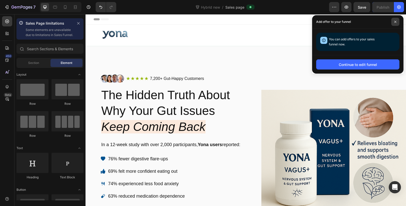
click at [397, 23] on span at bounding box center [395, 22] width 8 height 8
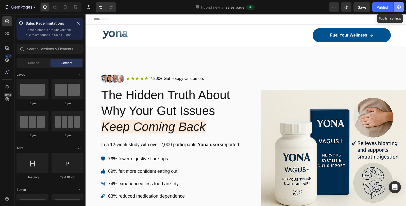
click at [398, 6] on icon "button" at bounding box center [399, 7] width 4 height 4
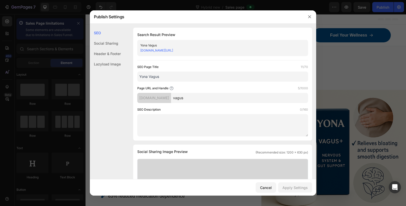
click at [173, 52] on link "[DOMAIN_NAME][URL]" at bounding box center [156, 50] width 33 height 4
click at [309, 17] on icon "button" at bounding box center [310, 17] width 4 height 4
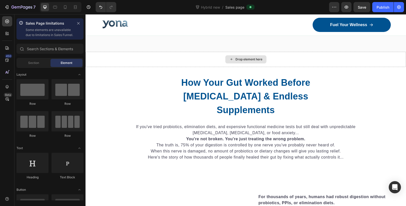
scroll to position [254, 0]
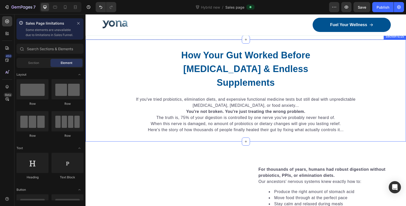
click at [121, 43] on div "How Your Gut Worked Before [MEDICAL_DATA] & Endless Supplements Heading If you'…" at bounding box center [246, 91] width 320 height 102
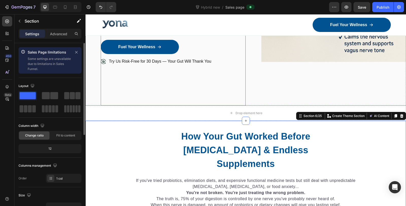
scroll to position [169, 0]
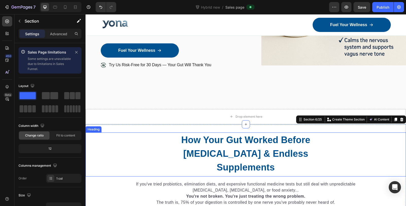
click at [335, 132] on div "How Your Gut Worked Before [MEDICAL_DATA] & Endless Supplements" at bounding box center [246, 153] width 320 height 42
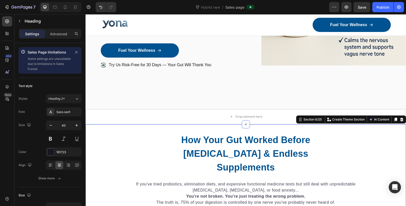
click at [338, 128] on div "How Your Gut Worked Before [MEDICAL_DATA] & Endless Supplements Heading If you'…" at bounding box center [246, 175] width 320 height 102
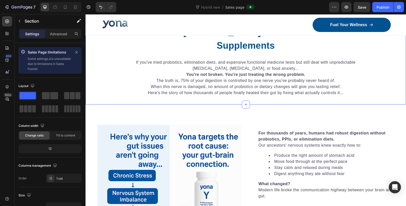
scroll to position [282, 0]
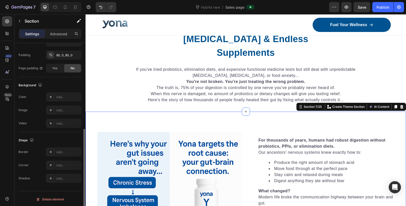
scroll to position [0, 0]
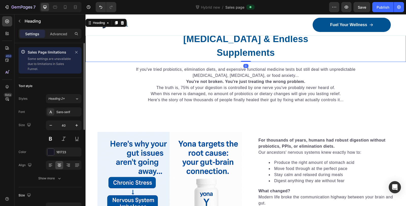
click at [116, 45] on div "How Your Gut Worked Before [MEDICAL_DATA] & Endless Supplements" at bounding box center [246, 39] width 320 height 42
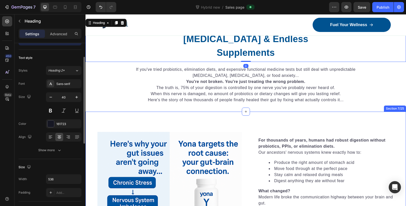
scroll to position [169, 0]
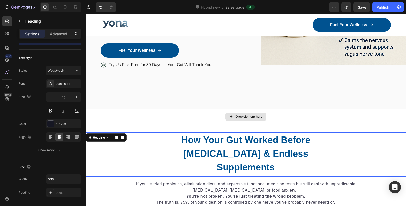
click at [141, 116] on div "Drop element here" at bounding box center [246, 116] width 320 height 15
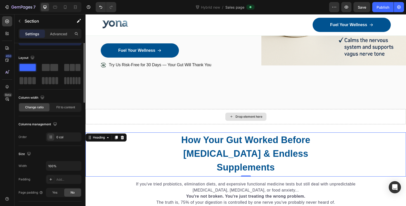
scroll to position [0, 0]
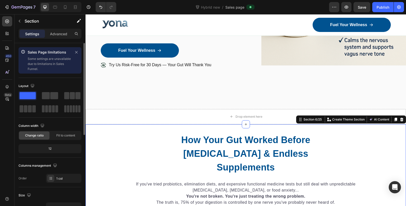
click at [132, 124] on div "How Your Gut Worked Before [MEDICAL_DATA] & Endless Supplements Heading If you'…" at bounding box center [246, 175] width 320 height 102
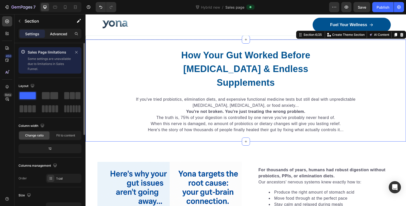
click at [62, 36] on p "Advanced" at bounding box center [58, 33] width 17 height 5
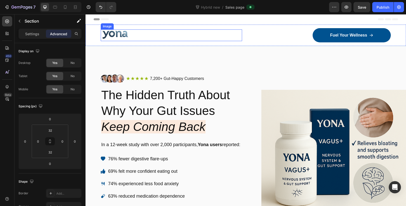
click at [224, 27] on div "Image Fuel Your Wellness Button Row Row" at bounding box center [246, 35] width 320 height 21
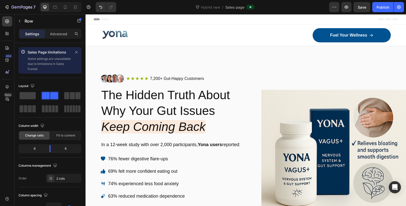
click at [237, 21] on div "Header" at bounding box center [246, 19] width 304 height 10
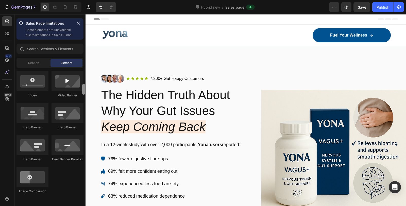
scroll to position [84, 0]
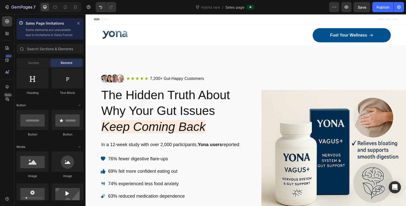
click at [95, 20] on span "Header" at bounding box center [100, 19] width 11 height 5
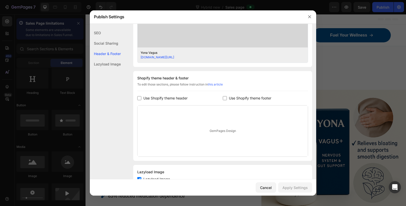
scroll to position [213, 0]
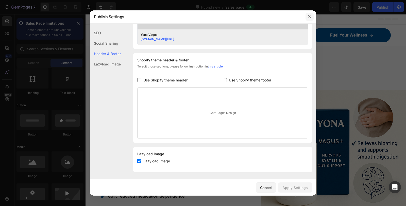
click at [309, 17] on icon "button" at bounding box center [310, 17] width 4 height 4
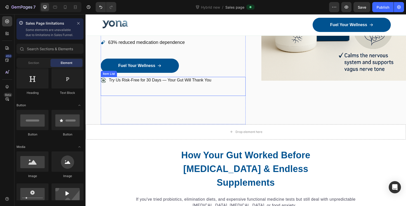
scroll to position [225, 0]
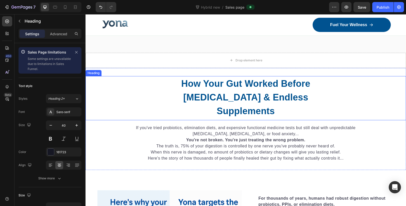
click at [181, 81] on strong "How Your Gut Worked Before [MEDICAL_DATA] & Endless Supplements" at bounding box center [245, 97] width 129 height 38
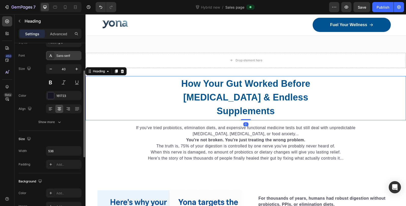
scroll to position [84, 0]
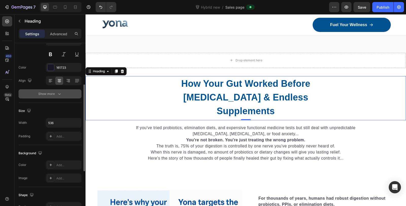
click at [51, 94] on div "Show more" at bounding box center [50, 93] width 24 height 5
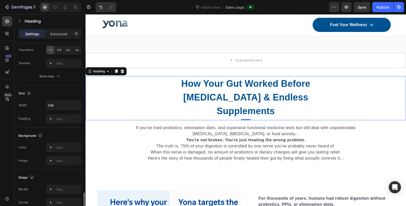
scroll to position [252, 0]
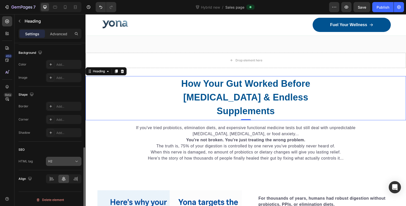
click at [61, 160] on div "H2" at bounding box center [61, 161] width 26 height 5
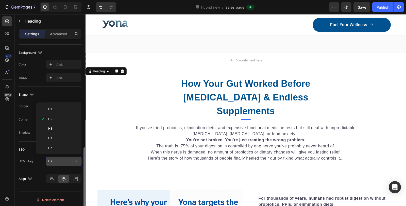
click at [63, 160] on div "H2" at bounding box center [61, 161] width 26 height 5
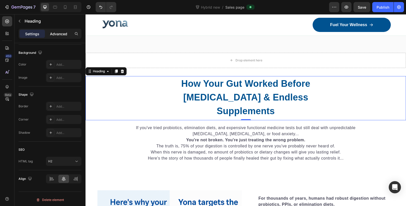
click at [61, 34] on p "Advanced" at bounding box center [58, 33] width 17 height 5
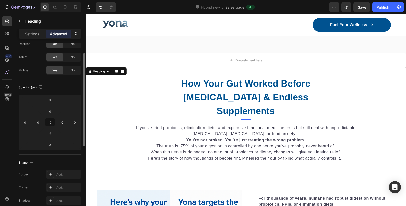
scroll to position [0, 0]
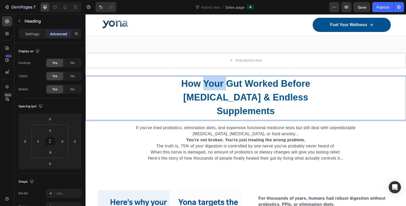
click at [200, 82] on strong "How Your Gut Worked Before [MEDICAL_DATA] & Endless Supplements" at bounding box center [245, 97] width 129 height 38
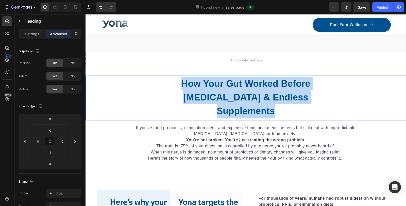
click at [200, 82] on strong "How Your Gut Worked Before [MEDICAL_DATA] & Endless Supplements" at bounding box center [245, 97] width 129 height 38
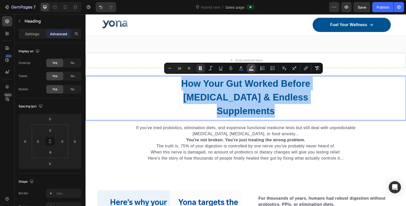
click at [251, 67] on icon "Editor contextual toolbar" at bounding box center [251, 67] width 4 height 3
type input "FFFFFF"
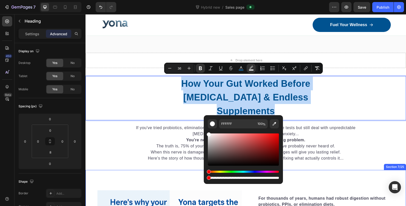
type input "0"
drag, startPoint x: 304, startPoint y: 193, endPoint x: 199, endPoint y: 178, distance: 106.5
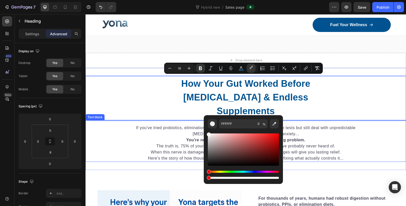
click at [164, 149] on p "When this nerve is damaged, no amount of probiotics or dietary changes will giv…" at bounding box center [246, 152] width 248 height 6
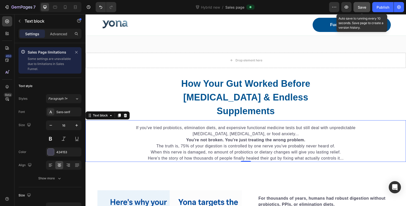
click at [362, 9] on div "Save" at bounding box center [362, 7] width 8 height 5
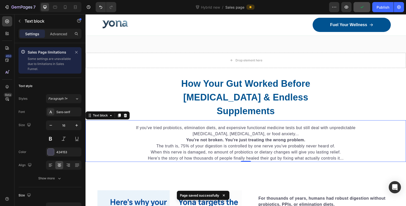
click at [163, 125] on p "If you've tried probiotics, elimination diets, and expensive functional medicin…" at bounding box center [246, 131] width 248 height 12
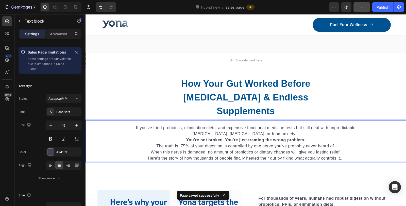
click at [207, 131] on p "If you've tried probiotics, elimination diets, and expensive functional medicin…" at bounding box center [246, 131] width 248 height 12
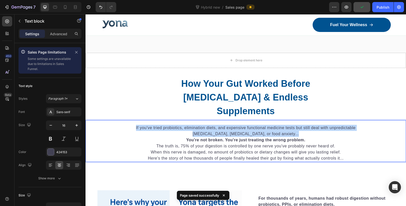
click at [207, 131] on p "If you've tried probiotics, elimination diets, and expensive functional medicin…" at bounding box center [246, 131] width 248 height 12
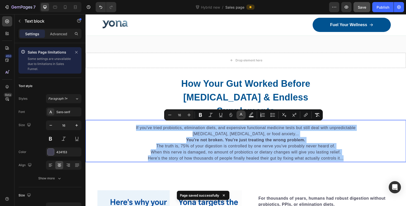
click at [241, 113] on icon "Editor contextual toolbar" at bounding box center [241, 114] width 3 height 3
type input "424153"
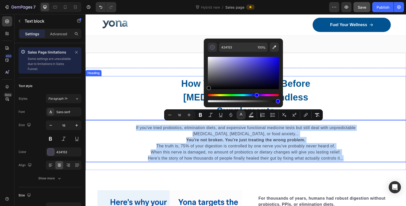
type input "050505"
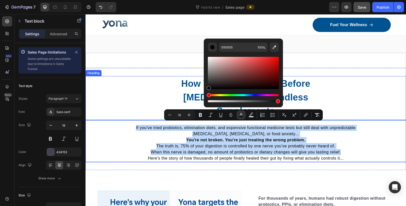
drag, startPoint x: 312, startPoint y: 94, endPoint x: 201, endPoint y: 91, distance: 110.7
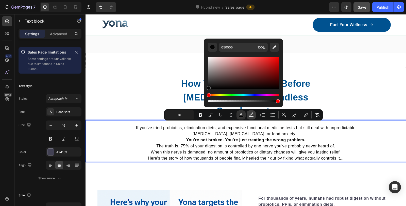
click at [253, 116] on rect "Editor contextual toolbar" at bounding box center [251, 116] width 5 height 1
type input "0"
drag, startPoint x: 349, startPoint y: 116, endPoint x: 202, endPoint y: 100, distance: 147.8
click at [150, 90] on div "⁠⁠⁠⁠⁠⁠⁠ How Your Gut Worked Before Chronic Stress & Endless Supplements" at bounding box center [246, 97] width 320 height 42
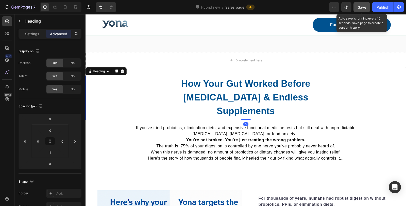
click at [363, 10] on button "Save" at bounding box center [361, 7] width 17 height 10
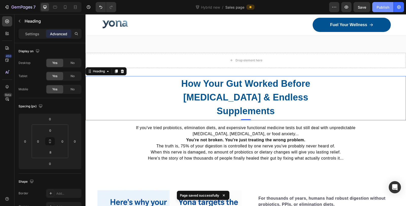
click at [382, 8] on div "Publish" at bounding box center [383, 7] width 13 height 5
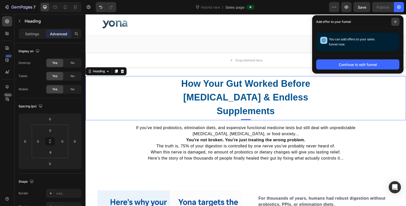
click at [396, 21] on icon at bounding box center [395, 22] width 3 height 3
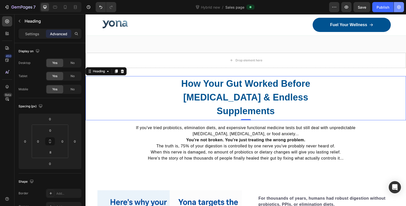
click at [399, 9] on icon "button" at bounding box center [398, 7] width 5 height 5
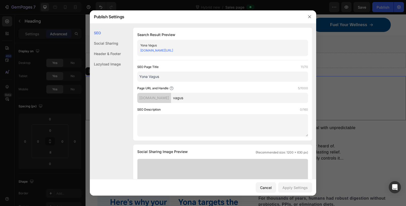
click at [110, 59] on div "Header & Footer" at bounding box center [105, 64] width 31 height 10
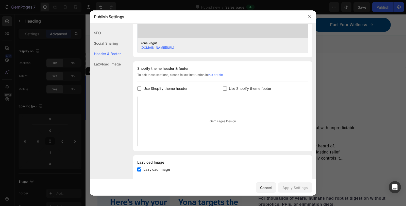
scroll to position [213, 0]
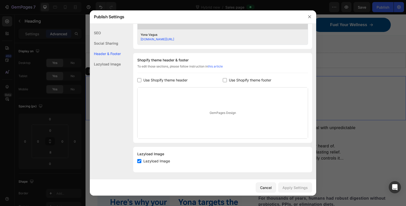
click at [111, 61] on div "Lazyload Image" at bounding box center [105, 64] width 31 height 10
click at [118, 48] on div "Social Sharing" at bounding box center [105, 53] width 31 height 10
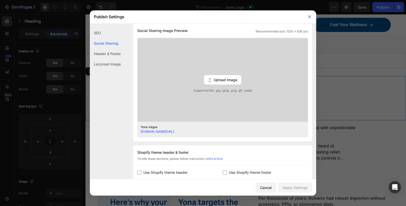
scroll to position [116, 0]
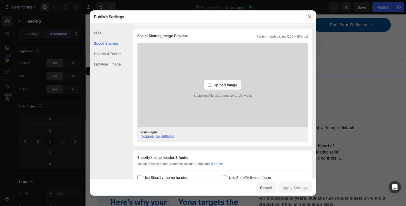
click at [311, 17] on icon "button" at bounding box center [310, 17] width 4 height 4
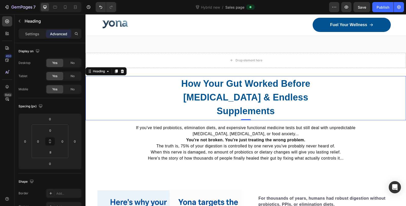
click at [164, 91] on div "How Your Gut Worked Before [MEDICAL_DATA] & Endless Supplements" at bounding box center [246, 97] width 320 height 42
click at [31, 34] on p "Settings" at bounding box center [32, 33] width 14 height 5
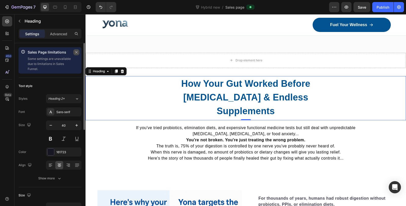
click at [78, 51] on button "button" at bounding box center [76, 52] width 6 height 6
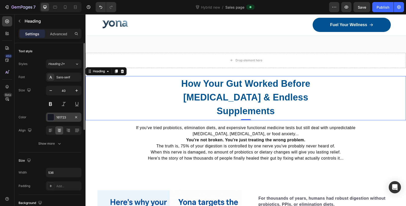
click at [64, 115] on div "161723" at bounding box center [63, 117] width 15 height 5
click at [57, 141] on icon "button" at bounding box center [59, 143] width 5 height 5
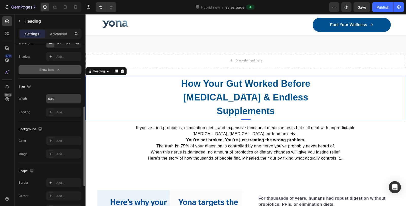
scroll to position [197, 0]
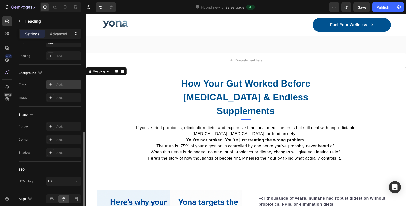
click at [67, 83] on div "Add..." at bounding box center [68, 84] width 24 height 5
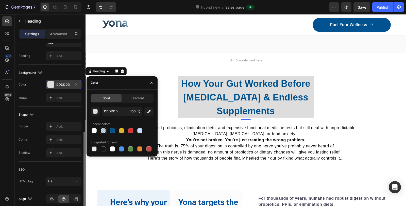
click at [102, 131] on div at bounding box center [103, 130] width 5 height 5
type input "005290"
type input "20"
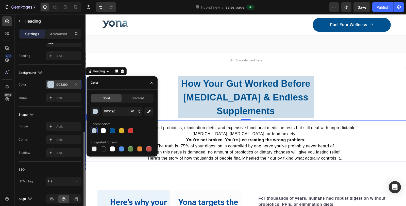
scroll to position [122, 0]
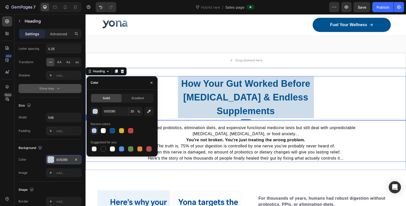
click at [335, 137] on p "You're not broken. You're just treating the wrong problem." at bounding box center [246, 140] width 248 height 6
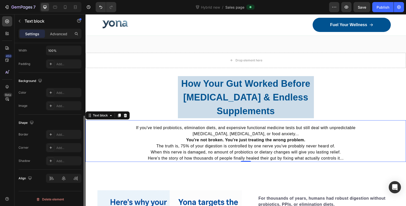
scroll to position [0, 0]
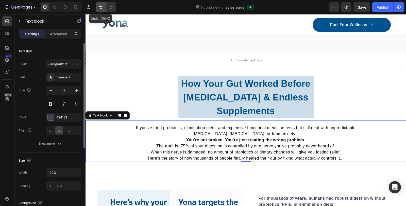
click at [101, 7] on icon "Undo/Redo" at bounding box center [100, 7] width 3 height 3
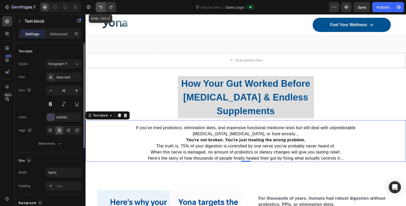
click at [101, 7] on icon "Undo/Redo" at bounding box center [100, 7] width 3 height 3
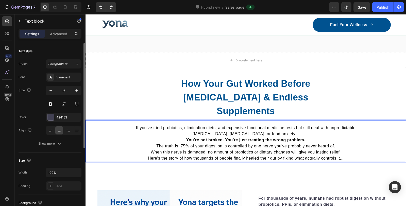
click at [107, 144] on div "If you've tried probiotics, elimination diets, and expensive functional medicin…" at bounding box center [246, 141] width 320 height 42
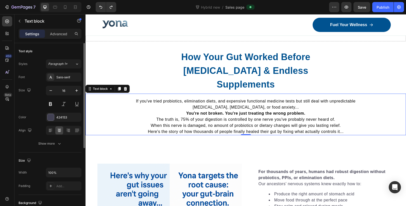
scroll to position [282, 0]
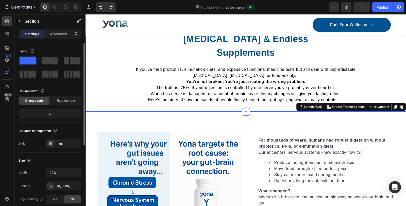
click at [107, 108] on div "How Your Gut Worked Before [MEDICAL_DATA] & Endless Supplements Heading If you'…" at bounding box center [246, 61] width 320 height 102
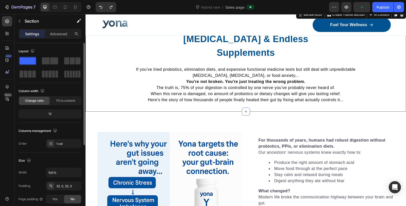
click at [108, 106] on div "How Your Gut Worked Before [MEDICAL_DATA] & Endless Supplements Heading If you'…" at bounding box center [246, 61] width 320 height 102
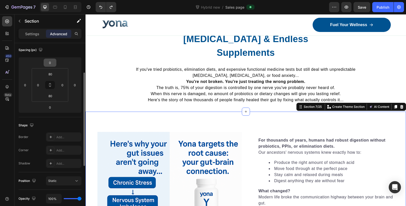
scroll to position [0, 0]
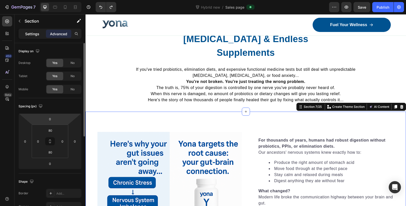
click at [37, 30] on div "Settings" at bounding box center [32, 34] width 25 height 8
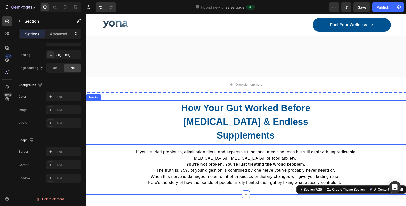
scroll to position [197, 0]
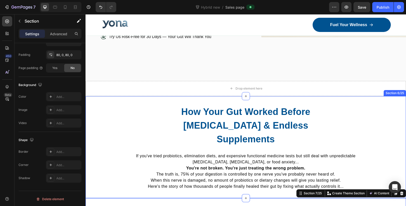
click at [371, 96] on div "How Your Gut Worked Before [MEDICAL_DATA] & Endless Supplements Heading If you'…" at bounding box center [246, 147] width 320 height 102
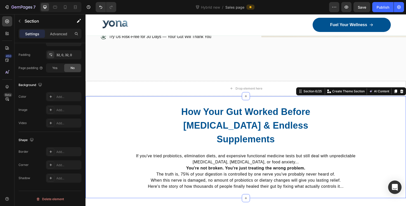
click at [393, 186] on icon "Open Intercom Messenger" at bounding box center [395, 187] width 6 height 7
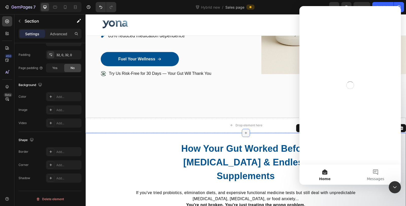
scroll to position [113, 0]
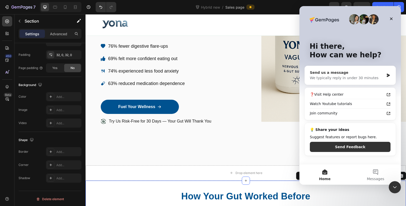
click at [367, 80] on div "We typically reply in under 30 minutes" at bounding box center [347, 77] width 74 height 5
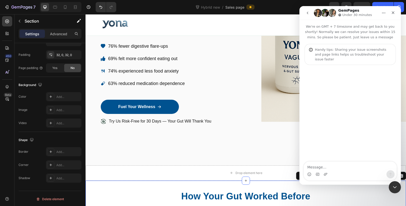
click at [337, 166] on textarea "Message…" at bounding box center [350, 166] width 93 height 9
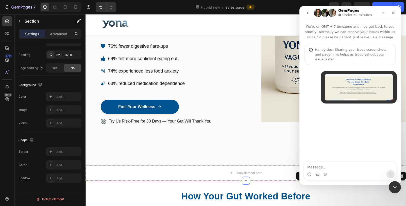
click at [346, 165] on textarea "Message…" at bounding box center [350, 166] width 93 height 9
type textarea "in the hybrid new fu"
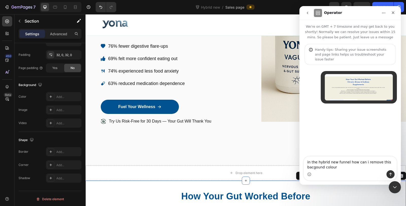
type textarea "in the hybrid new funnel how can i remove this bacgound colour"
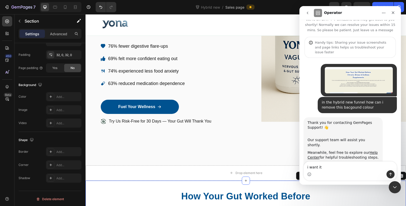
scroll to position [16, 0]
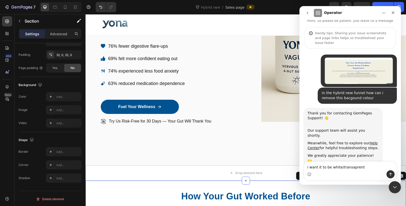
type textarea "i want it to be white/transparent"
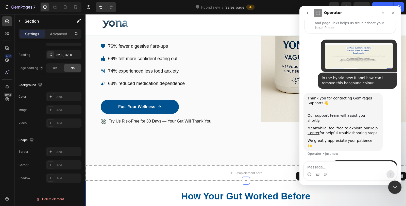
click at [397, 189] on icon "Close Intercom Messenger" at bounding box center [394, 186] width 6 height 6
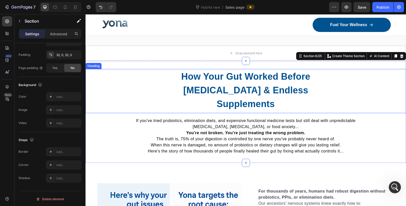
scroll to position [225, 0]
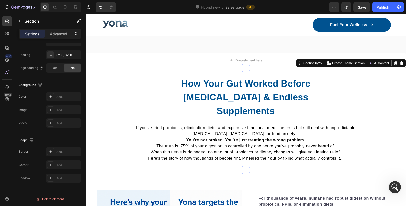
click at [139, 68] on div "How Your Gut Worked Before [MEDICAL_DATA] & Endless Supplements Heading If you'…" at bounding box center [246, 119] width 320 height 102
click at [30, 33] on p "Settings" at bounding box center [32, 33] width 14 height 5
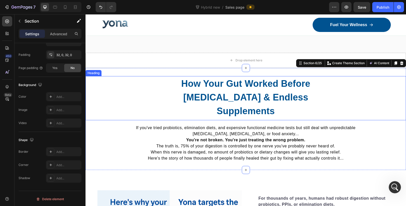
click at [201, 88] on h2 "How Your Gut Worked Before [MEDICAL_DATA] & Endless Supplements" at bounding box center [246, 97] width 136 height 42
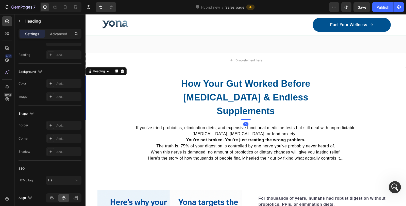
scroll to position [0, 0]
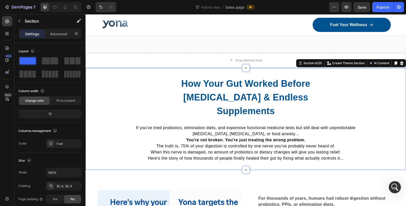
click at [172, 71] on div "How Your Gut Worked Before [MEDICAL_DATA] & Endless Supplements Heading If you'…" at bounding box center [246, 119] width 320 height 102
click at [65, 36] on p "Advanced" at bounding box center [58, 33] width 17 height 5
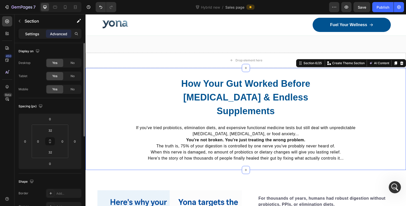
click at [31, 36] on p "Settings" at bounding box center [32, 33] width 14 height 5
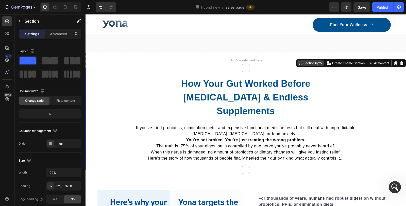
click at [308, 63] on div "Section 6/25" at bounding box center [312, 63] width 20 height 5
click at [7, 83] on div at bounding box center [7, 87] width 10 height 10
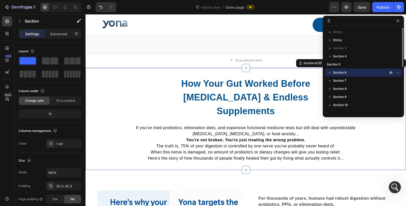
click at [331, 73] on icon "button" at bounding box center [329, 72] width 5 height 5
click at [398, 71] on icon "button" at bounding box center [398, 73] width 4 height 4
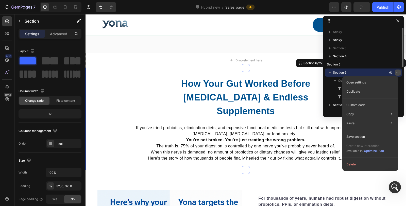
click at [398, 71] on icon "button" at bounding box center [398, 73] width 4 height 4
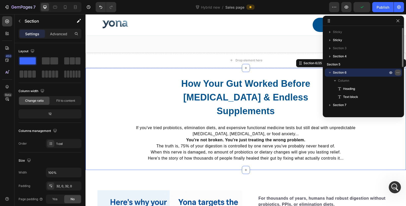
click at [398, 71] on icon "button" at bounding box center [398, 73] width 4 height 4
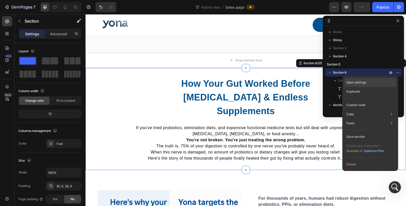
click at [390, 80] on div "Open settings" at bounding box center [370, 82] width 52 height 9
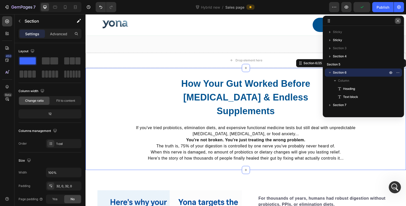
click at [398, 20] on icon "button" at bounding box center [398, 21] width 4 height 4
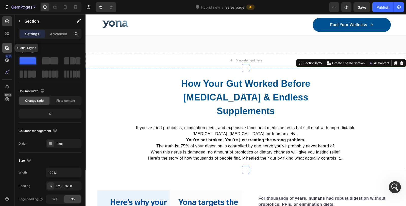
click at [10, 47] on div at bounding box center [7, 48] width 10 height 10
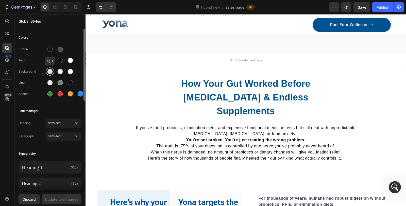
click at [50, 72] on div at bounding box center [49, 71] width 5 height 5
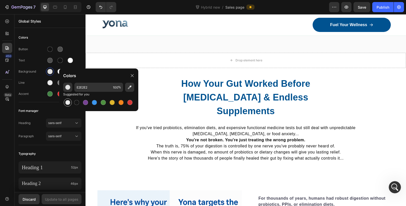
click at [67, 101] on div at bounding box center [67, 102] width 5 height 5
type input "000000"
type input "0"
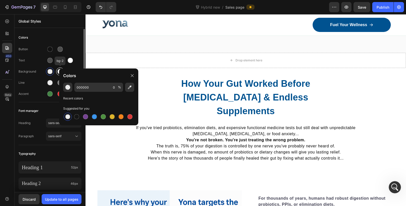
click at [56, 71] on div at bounding box center [60, 71] width 8 height 8
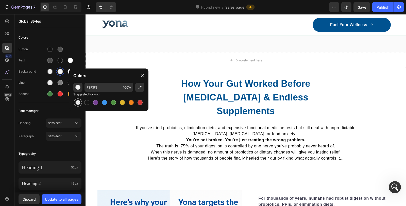
click at [80, 102] on div at bounding box center [77, 102] width 5 height 5
type input "000000"
type input "0"
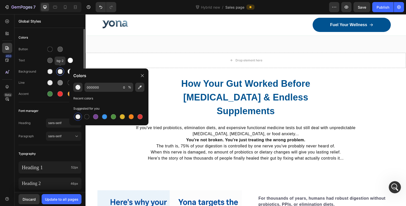
click at [59, 71] on div at bounding box center [60, 71] width 5 height 5
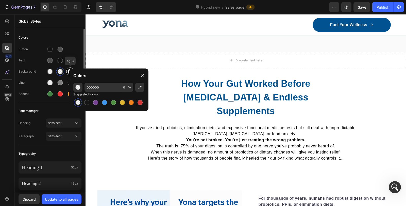
click at [68, 71] on div at bounding box center [70, 71] width 5 height 5
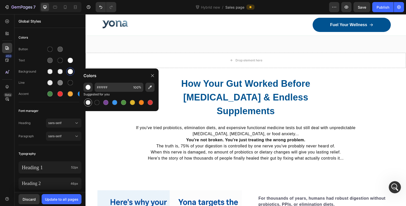
click at [87, 102] on div at bounding box center [88, 102] width 5 height 5
type input "000000"
type input "0"
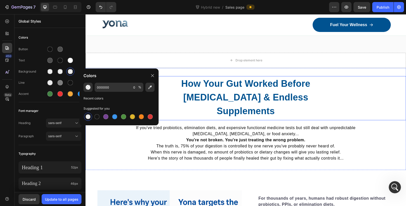
click at [255, 106] on strong "How Your Gut Worked Before [MEDICAL_DATA] & Endless Supplements" at bounding box center [245, 97] width 129 height 38
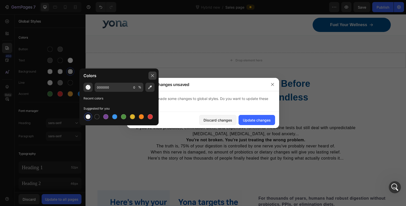
click at [155, 75] on div at bounding box center [152, 76] width 8 height 8
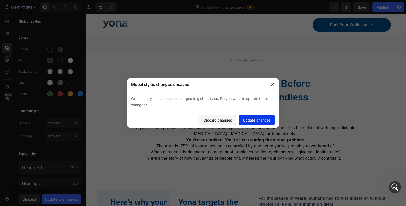
click at [251, 118] on div "Update changes" at bounding box center [257, 119] width 28 height 5
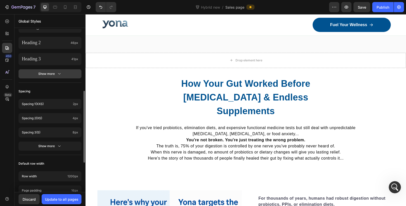
scroll to position [208, 0]
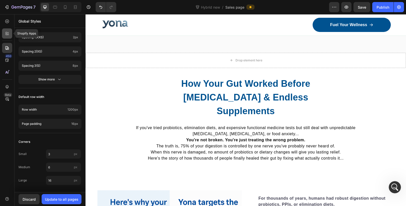
click at [8, 37] on div at bounding box center [7, 33] width 10 height 10
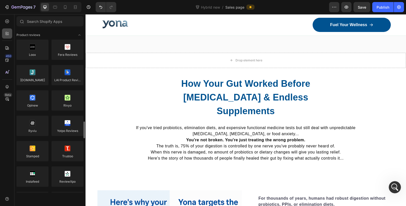
scroll to position [84, 0]
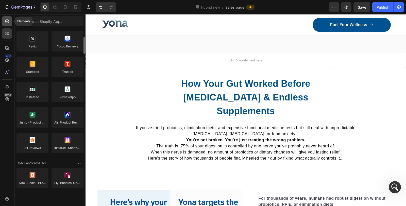
click at [9, 22] on icon at bounding box center [7, 21] width 5 height 5
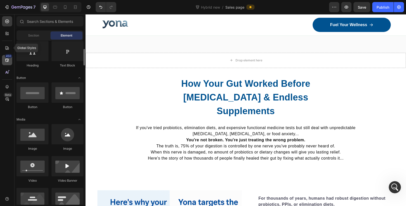
click at [8, 57] on div "450" at bounding box center [8, 56] width 7 height 4
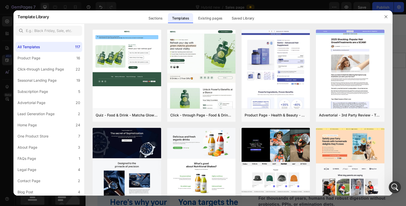
click at [8, 74] on div at bounding box center [203, 103] width 406 height 206
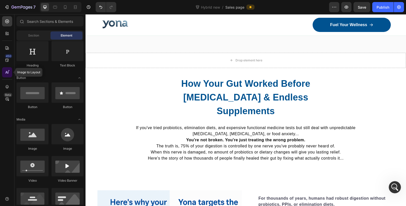
click at [8, 74] on icon at bounding box center [7, 72] width 5 height 5
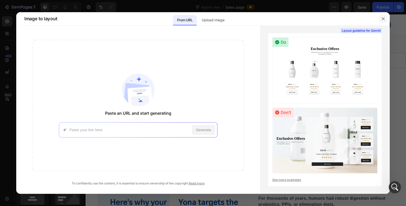
click at [382, 21] on button "button" at bounding box center [383, 19] width 8 height 8
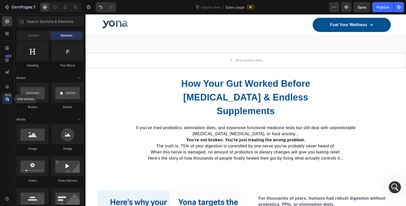
click at [8, 99] on icon at bounding box center [7, 98] width 5 height 5
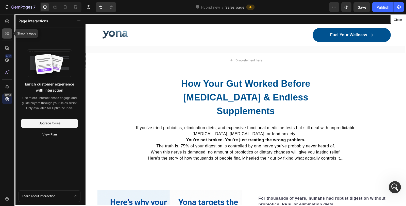
click at [8, 37] on div at bounding box center [7, 33] width 10 height 10
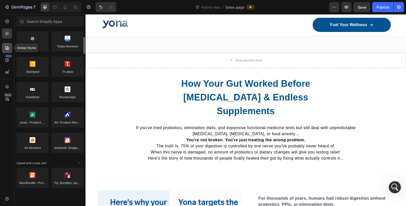
click at [7, 52] on div at bounding box center [7, 48] width 10 height 10
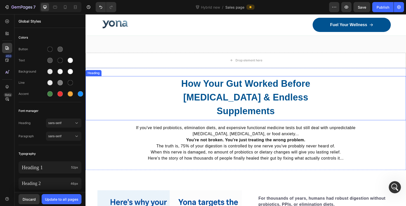
click at [185, 93] on h2 "How Your Gut Worked Before [MEDICAL_DATA] & Endless Supplements" at bounding box center [246, 97] width 136 height 42
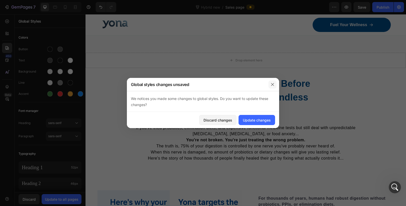
click at [275, 84] on button "button" at bounding box center [272, 84] width 8 height 8
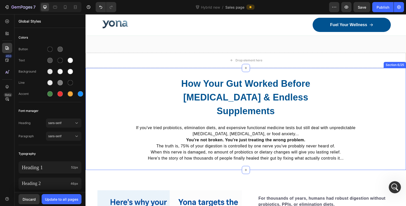
click at [164, 70] on div "How Your Gut Worked Before [MEDICAL_DATA] & Endless Supplements Heading If you'…" at bounding box center [246, 119] width 320 height 102
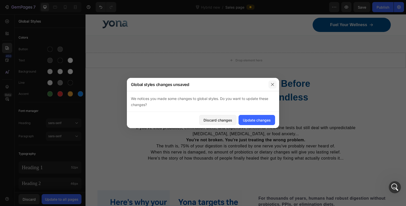
click at [275, 84] on button "button" at bounding box center [272, 84] width 8 height 8
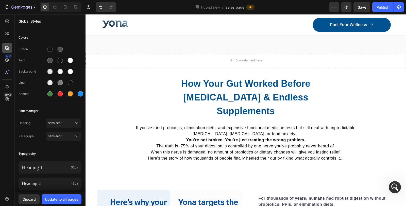
click at [6, 48] on icon at bounding box center [7, 47] width 5 height 5
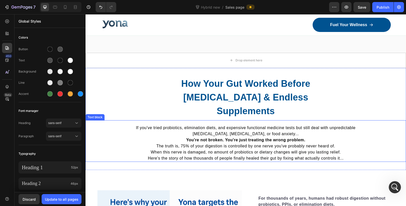
click at [160, 132] on p "If you've tried probiotics, elimination diets, and expensive functional medicin…" at bounding box center [246, 131] width 248 height 12
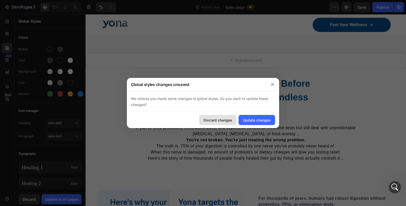
click at [223, 120] on div "Discard changes" at bounding box center [217, 119] width 29 height 5
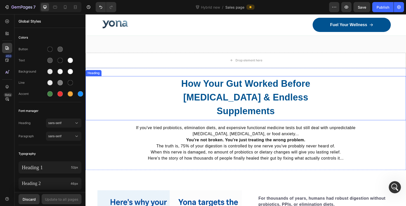
scroll to position [338, 0]
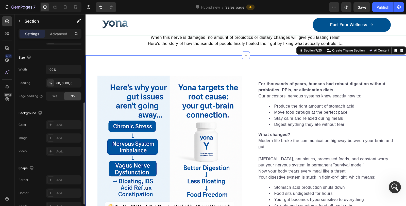
scroll to position [0, 0]
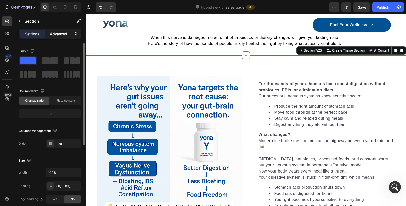
click at [55, 36] on p "Advanced" at bounding box center [58, 33] width 17 height 5
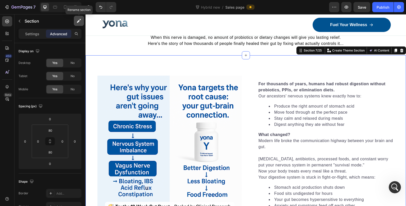
click at [78, 24] on button "button" at bounding box center [79, 21] width 10 height 10
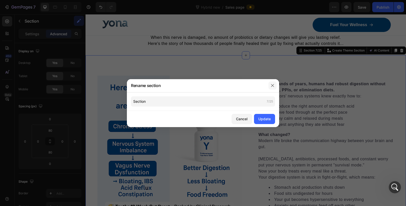
click at [275, 84] on button "button" at bounding box center [272, 85] width 8 height 8
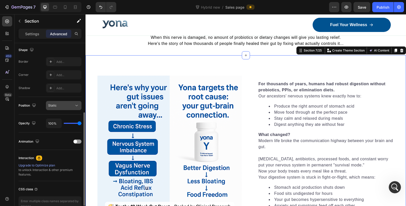
scroll to position [160, 0]
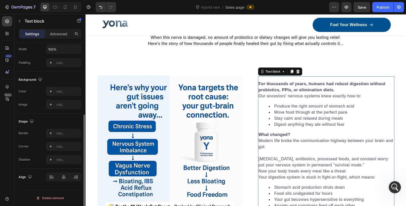
click at [276, 88] on strong "For thousands of years, humans had robust digestion without probiotics, PPIs, o…" at bounding box center [322, 87] width 127 height 10
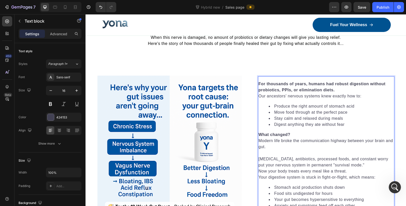
click at [268, 90] on strong "For thousands of years, humans had robust digestion without probiotics, PPIs, o…" at bounding box center [322, 87] width 127 height 10
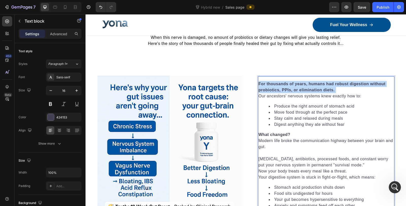
click at [268, 90] on strong "For thousands of years, humans had robust digestion without probiotics, PPIs, o…" at bounding box center [322, 87] width 127 height 10
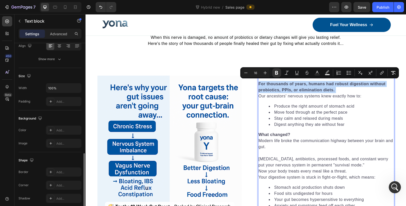
scroll to position [122, 0]
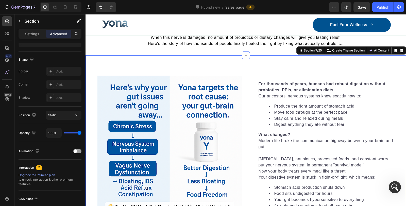
scroll to position [0, 0]
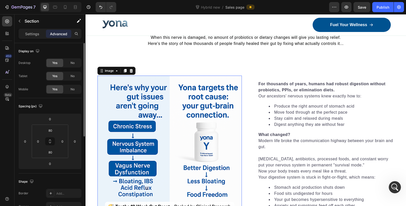
click at [174, 88] on img at bounding box center [169, 148] width 144 height 144
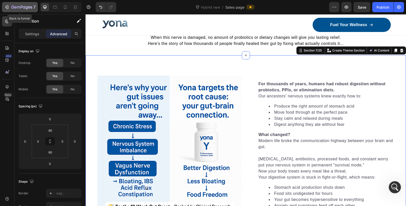
click at [23, 8] on icon "button" at bounding box center [24, 7] width 2 height 2
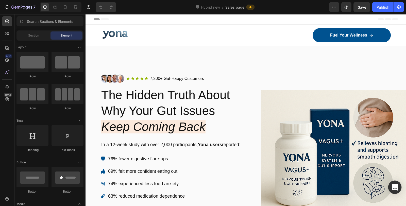
click at [392, 185] on icon "Open Intercom Messenger" at bounding box center [395, 187] width 6 height 7
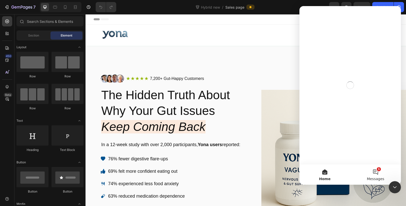
click at [376, 174] on button "1 Messages" at bounding box center [375, 174] width 51 height 20
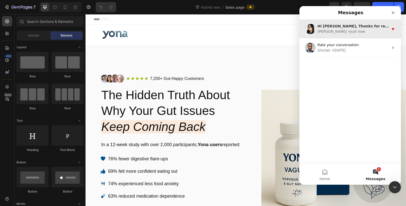
click at [360, 29] on div "[PERSON_NAME] • Just now" at bounding box center [353, 31] width 72 height 5
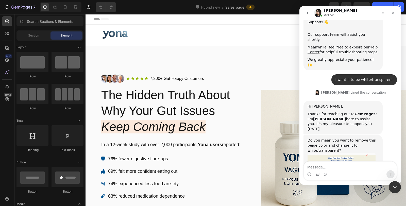
scroll to position [118, 0]
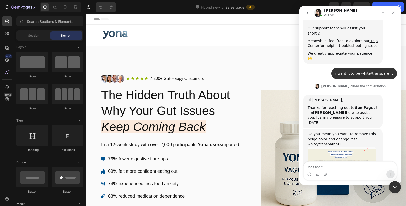
click at [348, 169] on textarea "Message…" at bounding box center [350, 166] width 93 height 9
type textarea "yes"
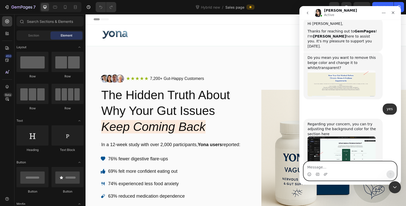
scroll to position [200, 0]
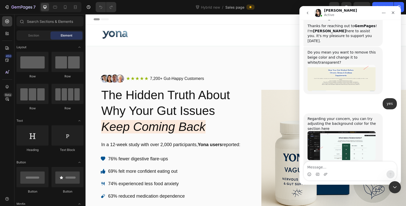
click at [338, 131] on img "Pauline says…" at bounding box center [342, 145] width 68 height 29
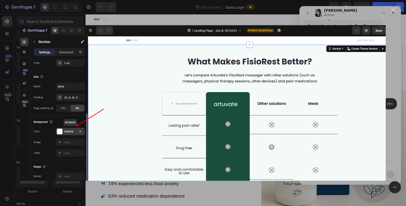
scroll to position [0, 0]
click at [393, 11] on div "Close" at bounding box center [393, 10] width 5 height 5
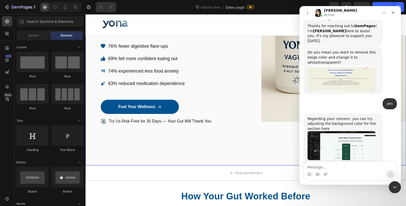
scroll to position [169, 0]
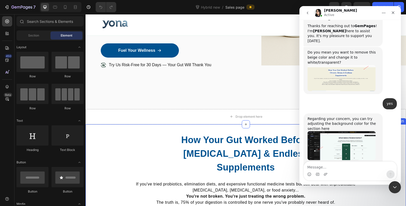
click at [166, 125] on div "How Your Gut Worked Before [MEDICAL_DATA] & Endless Supplements Heading If you'…" at bounding box center [246, 175] width 320 height 102
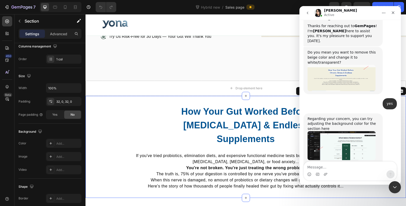
scroll to position [225, 0]
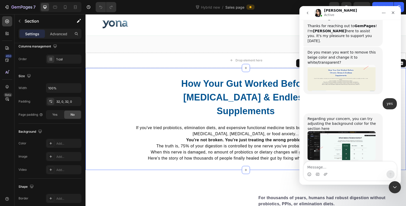
click at [133, 68] on div "How Your Gut Worked Before [MEDICAL_DATA] & Endless Supplements Heading If you'…" at bounding box center [246, 119] width 320 height 102
click at [395, 189] on icon "Close Intercom Messenger" at bounding box center [394, 186] width 6 height 6
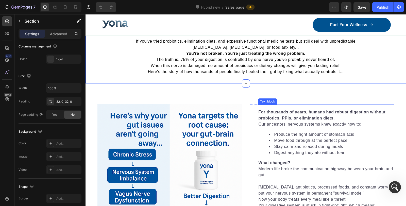
scroll to position [200, 0]
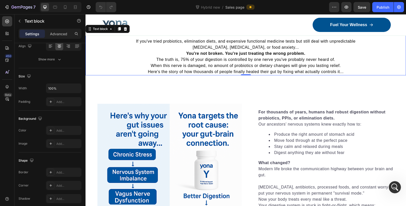
click at [263, 60] on span "The truth is, 75% of your digestion is controlled by one nerve you've probably …" at bounding box center [245, 59] width 179 height 4
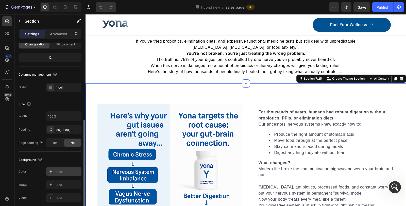
scroll to position [113, 0]
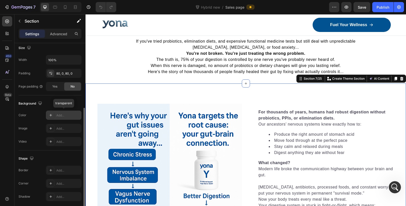
click at [63, 113] on div "Add..." at bounding box center [68, 115] width 24 height 5
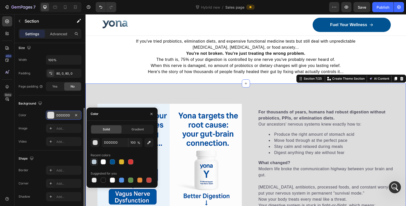
click at [96, 164] on div at bounding box center [94, 161] width 5 height 5
type input "005290"
type input "20"
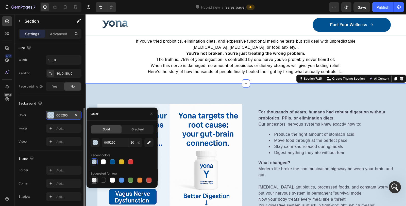
click at [94, 180] on div at bounding box center [94, 180] width 5 height 5
type input "000000"
type input "0"
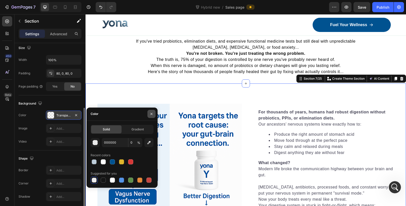
click at [151, 114] on icon "button" at bounding box center [151, 114] width 4 height 4
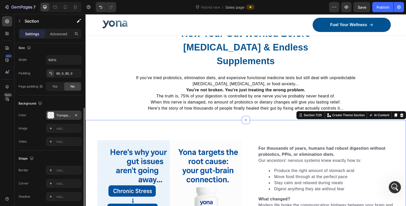
scroll to position [225, 0]
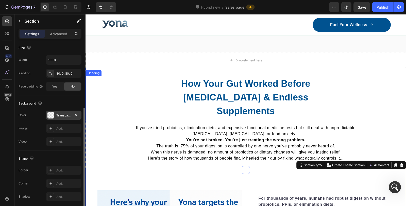
click at [156, 76] on div "How Your Gut Worked Before [MEDICAL_DATA] & Endless Supplements" at bounding box center [246, 97] width 320 height 42
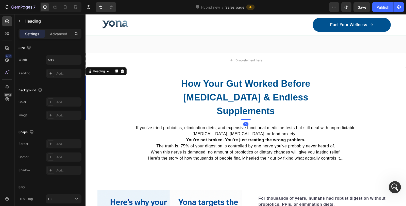
scroll to position [0, 0]
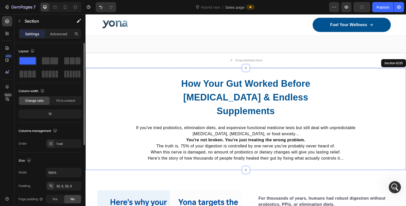
click at [157, 73] on div "How Your Gut Worked Before [MEDICAL_DATA] & Endless Supplements Heading 0 If yo…" at bounding box center [246, 119] width 320 height 102
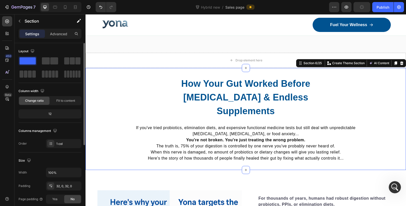
click at [161, 70] on div "How Your Gut Worked Before [MEDICAL_DATA] & Endless Supplements Heading If you'…" at bounding box center [246, 119] width 320 height 102
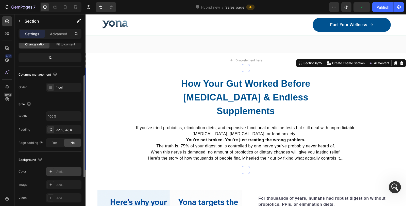
click at [62, 170] on div "Add..." at bounding box center [68, 171] width 24 height 5
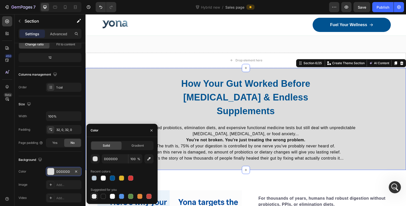
click at [95, 195] on div at bounding box center [94, 196] width 5 height 5
type input "000000"
type input "0"
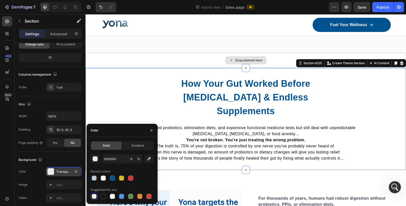
click at [159, 56] on div "Drop element here" at bounding box center [246, 60] width 320 height 15
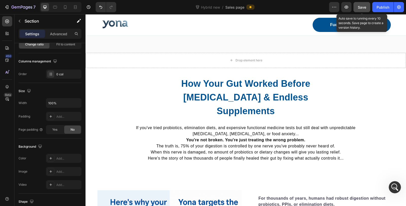
click at [363, 7] on span "Save" at bounding box center [362, 7] width 8 height 4
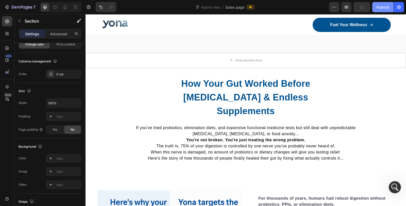
click at [391, 9] on button "Publish" at bounding box center [382, 7] width 21 height 10
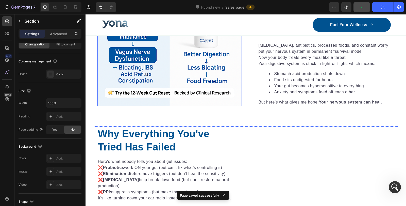
scroll to position [479, 0]
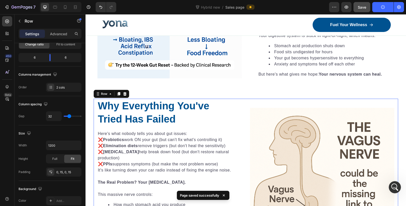
click at [254, 102] on div "Image" at bounding box center [322, 180] width 144 height 162
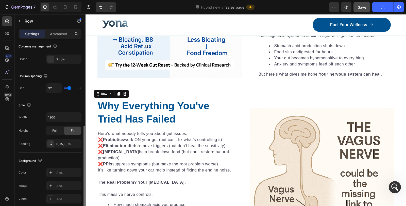
scroll to position [113, 0]
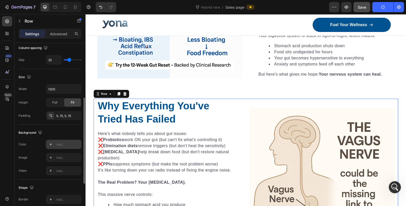
click at [60, 143] on div "Add..." at bounding box center [68, 144] width 24 height 5
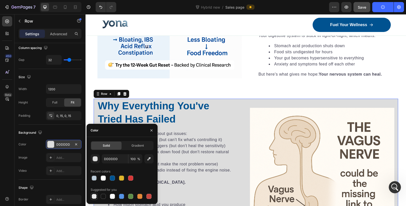
click at [95, 199] on div at bounding box center [94, 196] width 6 height 6
type input "000000"
type input "0"
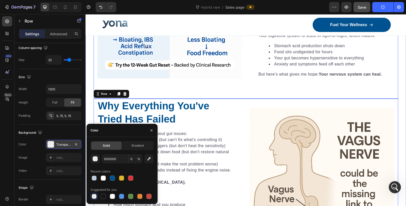
click at [253, 81] on div "Image For thousands of years, humans had robust digestion without probiotics, P…" at bounding box center [246, 16] width 304 height 165
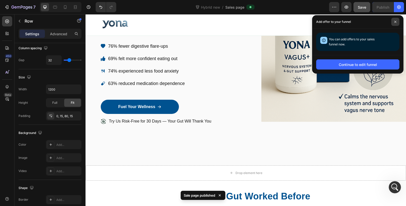
click at [396, 22] on icon at bounding box center [395, 22] width 2 height 2
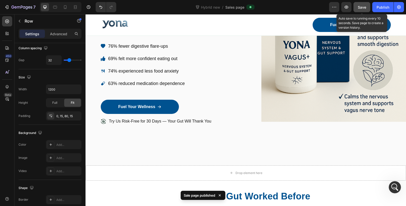
click at [362, 6] on span "Save" at bounding box center [362, 7] width 8 height 4
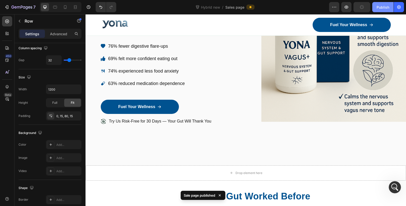
click at [376, 6] on button "Publish" at bounding box center [382, 7] width 21 height 10
click at [399, 4] on button "button" at bounding box center [399, 7] width 10 height 10
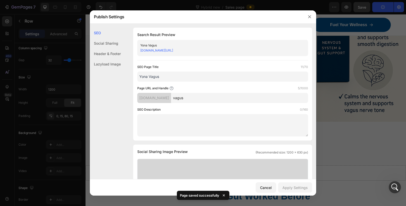
click at [173, 49] on link "[DOMAIN_NAME][URL]" at bounding box center [156, 50] width 33 height 4
click at [173, 50] on link "[DOMAIN_NAME][URL]" at bounding box center [156, 50] width 33 height 4
click at [309, 16] on icon "button" at bounding box center [309, 16] width 3 height 3
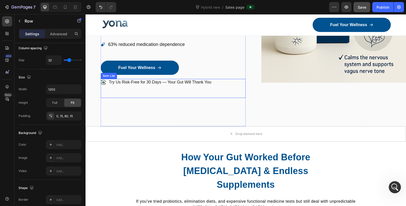
scroll to position [225, 0]
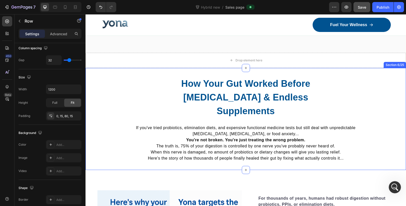
click at [116, 70] on div "How Your Gut Worked Before [MEDICAL_DATA] & Endless Supplements Heading If you'…" at bounding box center [246, 119] width 320 height 102
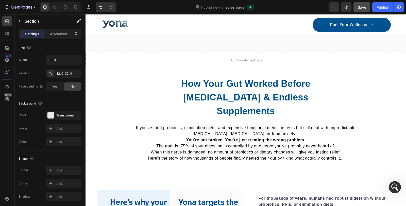
scroll to position [393, 0]
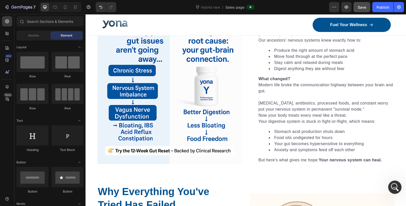
click at [397, 189] on div "Open Intercom Messenger" at bounding box center [394, 186] width 17 height 17
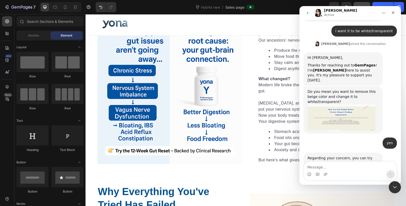
scroll to position [200, 0]
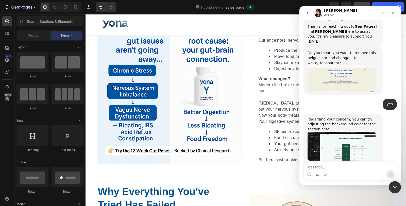
click at [328, 165] on textarea "Message…" at bounding box center [350, 166] width 93 height 9
type textarea "i have done that and it doesnt work"
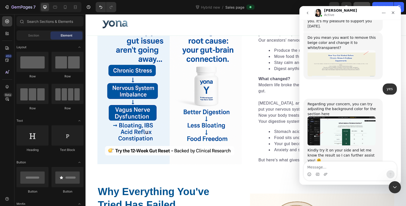
click at [334, 116] on img "Pauline says…" at bounding box center [342, 130] width 68 height 29
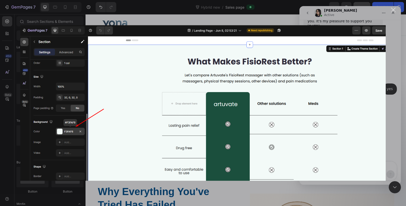
scroll to position [0, 0]
drag, startPoint x: 396, startPoint y: 12, endPoint x: 393, endPoint y: 11, distance: 2.7
click at [395, 12] on div "Intercom messenger" at bounding box center [203, 103] width 406 height 206
click at [392, 10] on div "Close" at bounding box center [393, 10] width 5 height 5
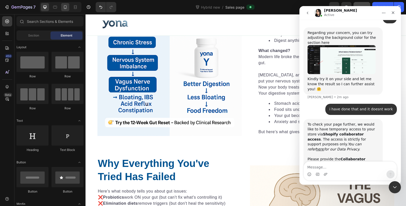
scroll to position [314, 0]
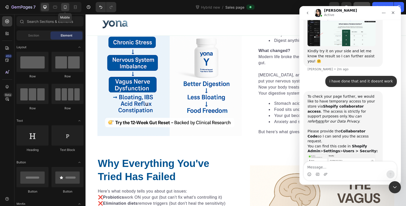
click at [62, 4] on div at bounding box center [65, 7] width 8 height 8
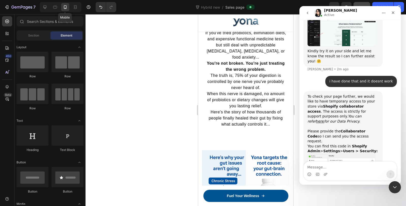
scroll to position [439, 0]
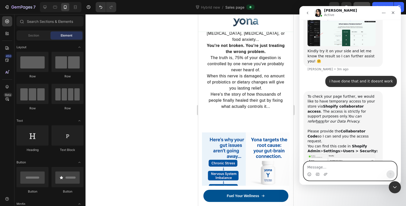
click at [333, 168] on textarea "Message…" at bounding box center [350, 166] width 93 height 9
paste textarea "7261"
type textarea "7261"
click at [391, 171] on button "Send a message…" at bounding box center [390, 174] width 8 height 8
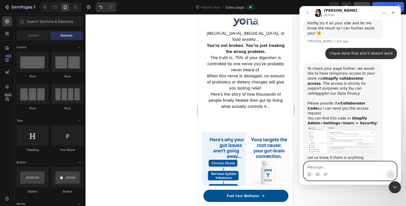
scroll to position [350, 0]
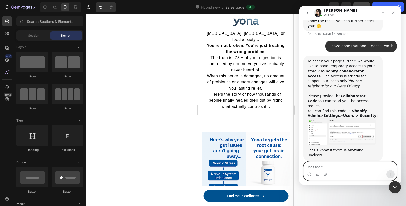
click at [353, 169] on textarea "Message…" at bounding box center [350, 166] width 93 height 9
type textarea "done thanks"
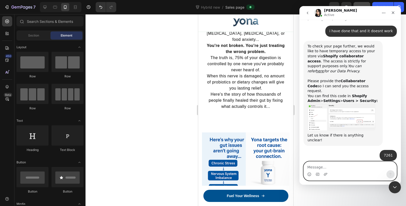
click at [333, 163] on textarea "Message…" at bounding box center [350, 166] width 93 height 9
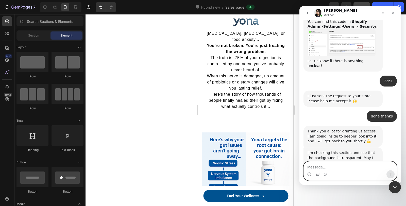
scroll to position [439, 0]
click at [337, 165] on img "Pauline says…" at bounding box center [342, 179] width 68 height 28
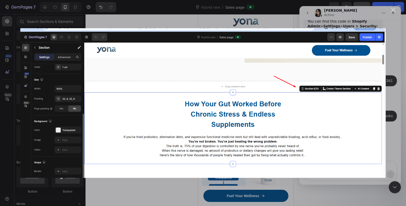
click at [394, 9] on div "Close" at bounding box center [393, 10] width 5 height 5
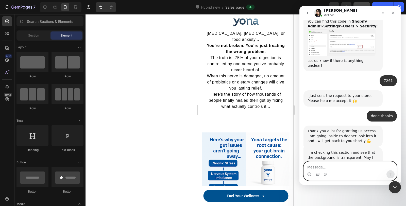
click at [344, 165] on textarea "Message…" at bounding box center [350, 166] width 93 height 9
type textarea "yes correct"
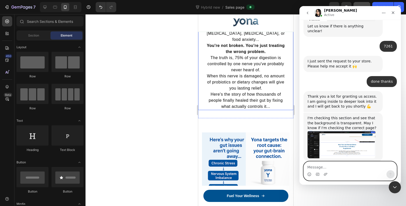
scroll to position [474, 0]
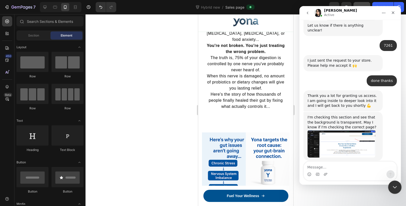
click at [398, 187] on div "Close Intercom Messenger" at bounding box center [394, 186] width 12 height 12
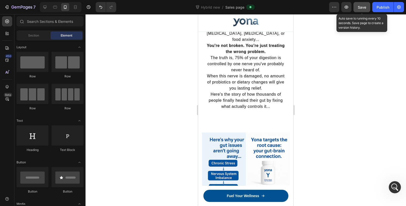
click at [362, 7] on span "Save" at bounding box center [362, 7] width 8 height 4
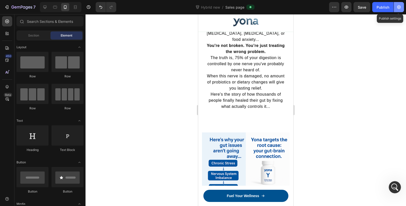
click at [394, 9] on button "button" at bounding box center [399, 7] width 10 height 10
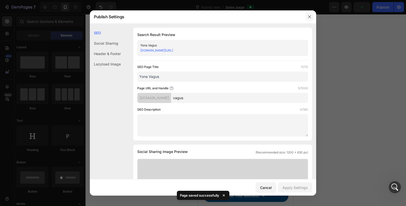
click at [305, 18] on button "button" at bounding box center [309, 17] width 8 height 8
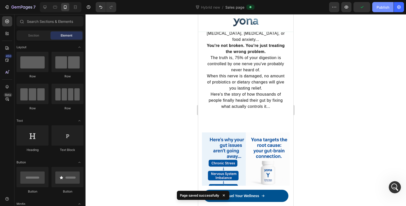
click at [381, 10] on button "Publish" at bounding box center [382, 7] width 21 height 10
click at [8, 6] on icon "button" at bounding box center [6, 7] width 5 height 5
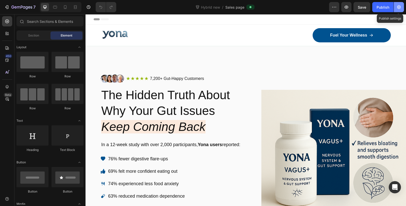
click at [395, 8] on button "button" at bounding box center [399, 7] width 10 height 10
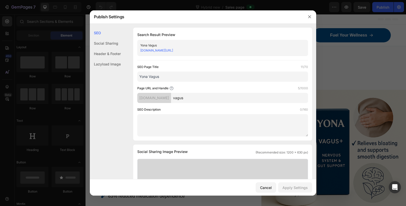
click at [173, 51] on link "[DOMAIN_NAME][URL]" at bounding box center [156, 50] width 33 height 4
click at [270, 192] on button "Cancel" at bounding box center [266, 187] width 20 height 10
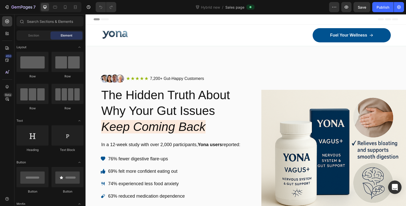
click at [394, 185] on icon "Open Intercom Messenger" at bounding box center [395, 187] width 6 height 7
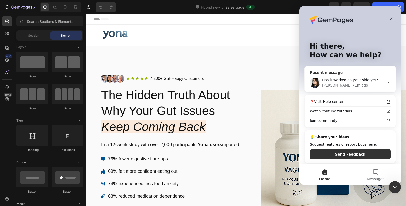
click at [340, 77] on div "Has it worked on your side yet? 🙌 I see the background is updated properly [PER…" at bounding box center [350, 82] width 91 height 19
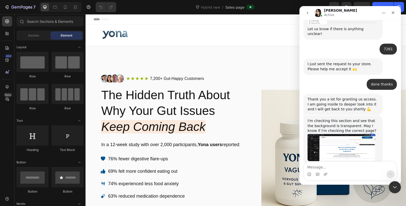
click at [333, 168] on textarea "Message…" at bounding box center [350, 166] width 93 height 9
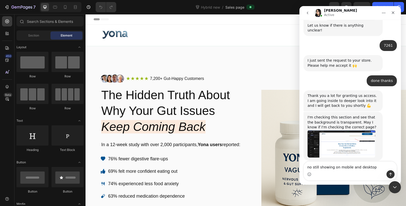
type textarea "no still showing on mobile and desktop"
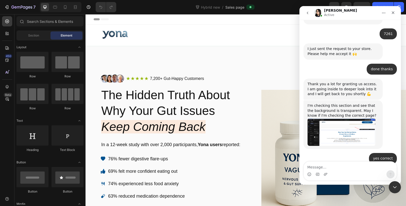
scroll to position [484, 0]
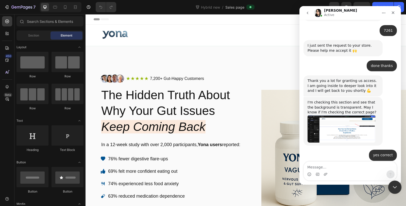
click at [393, 186] on icon "Close Intercom Messenger" at bounding box center [394, 186] width 6 height 6
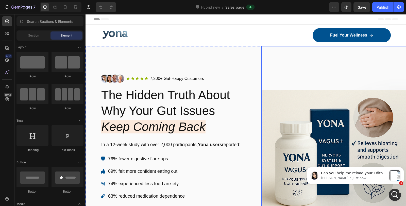
scroll to position [555, 0]
click at [349, 175] on p "Can you help me reload your Editor to see how it goes? This is what I see on th…" at bounding box center [354, 173] width 66 height 5
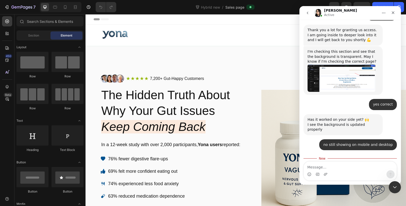
scroll to position [564, 0]
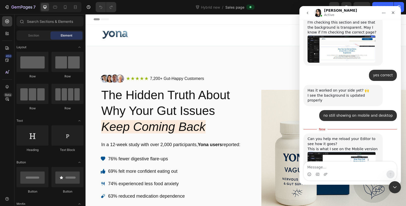
click at [336, 151] on img "Pauline says…" at bounding box center [342, 174] width 68 height 46
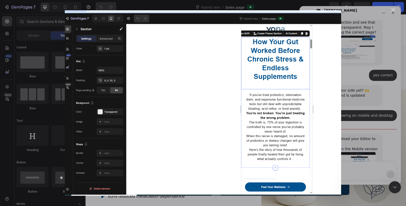
click at [359, 59] on div "Intercom messenger" at bounding box center [203, 103] width 406 height 206
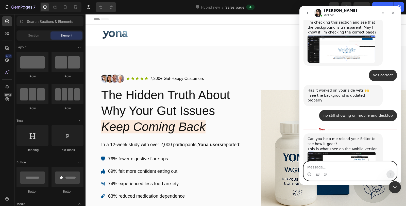
click at [352, 167] on textarea "Message…" at bounding box center [350, 166] width 93 height 9
click at [391, 184] on icon "Close Intercom Messenger" at bounding box center [394, 186] width 6 height 6
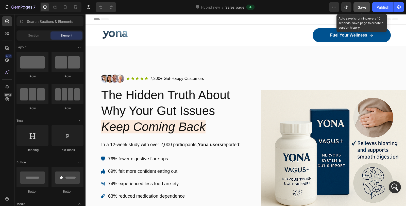
click at [359, 7] on span "Save" at bounding box center [362, 7] width 8 height 4
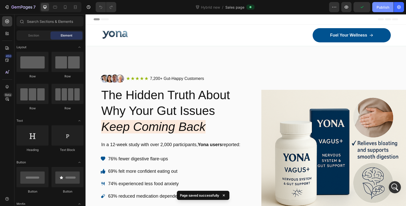
click at [378, 8] on div "Publish" at bounding box center [383, 7] width 13 height 5
click at [28, 10] on div "7" at bounding box center [23, 7] width 24 height 6
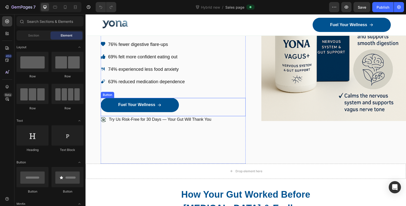
scroll to position [254, 0]
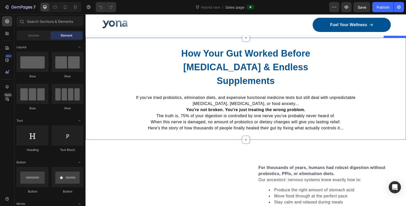
click at [118, 44] on div "How Your Gut Worked Before [MEDICAL_DATA] & Endless Supplements Heading If you'…" at bounding box center [246, 89] width 320 height 102
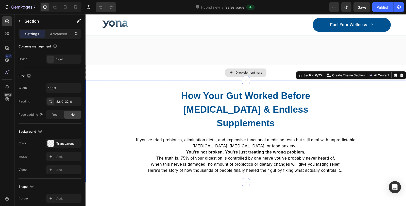
scroll to position [225, 0]
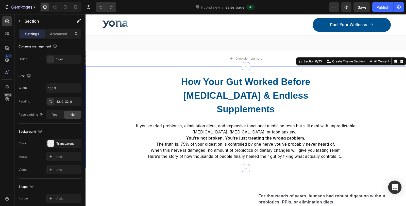
click at [400, 187] on div "Open Intercom Messenger" at bounding box center [394, 187] width 13 height 13
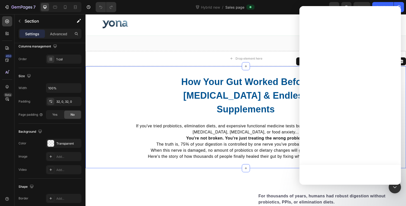
scroll to position [0, 0]
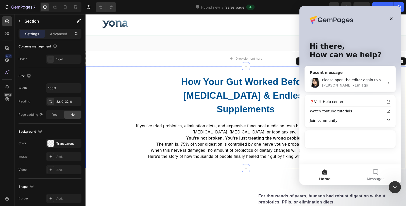
click at [357, 77] on div "Please open the editor again to see if the color is updated on your side [PERSO…" at bounding box center [350, 82] width 91 height 19
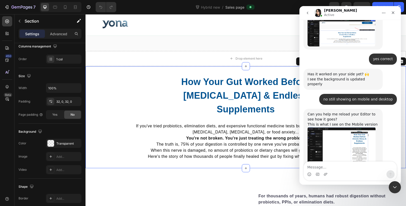
click at [331, 168] on textarea "Message…" at bounding box center [350, 166] width 93 height 9
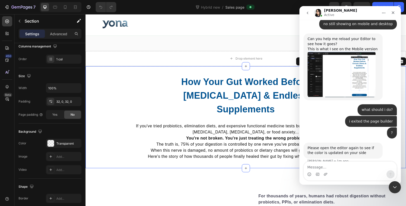
scroll to position [658, 0]
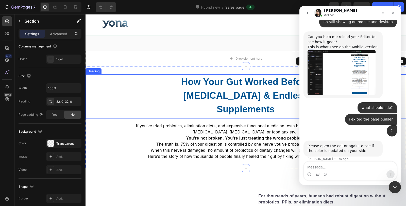
click at [270, 105] on strong "How Your Gut Worked Before [MEDICAL_DATA] & Endless Supplements" at bounding box center [245, 96] width 129 height 38
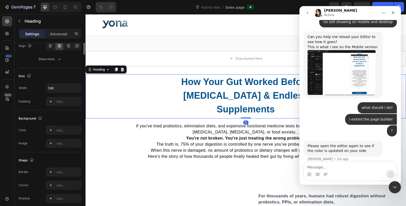
scroll to position [0, 0]
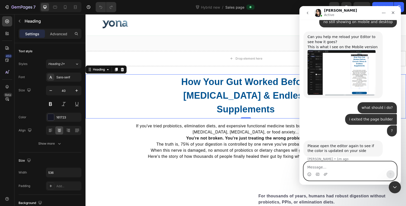
click at [353, 167] on textarea "Message…" at bounding box center [350, 166] width 93 height 9
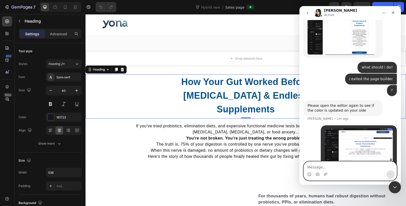
scroll to position [700, 0]
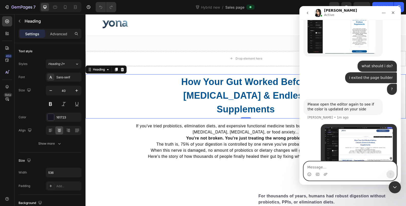
click at [330, 163] on textarea "Message…" at bounding box center [350, 166] width 93 height 9
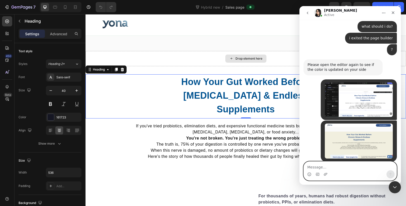
scroll to position [720, 0]
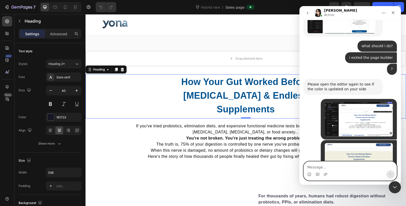
click at [333, 166] on textarea "Message…" at bounding box center [350, 166] width 93 height 9
type textarea "yes"
click at [388, 174] on button "Send a message…" at bounding box center [390, 174] width 8 height 8
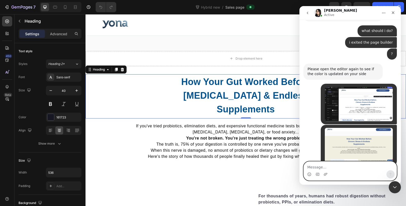
click at [360, 166] on textarea "Message…" at bounding box center [350, 166] width 93 height 9
type textarea "i saved and published"
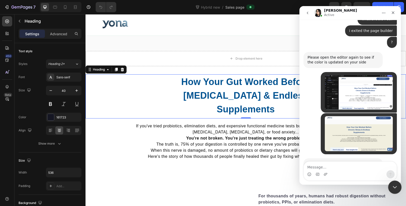
click at [392, 185] on icon "Close Intercom Messenger" at bounding box center [394, 186] width 6 height 6
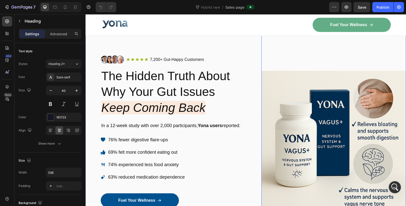
scroll to position [0, 0]
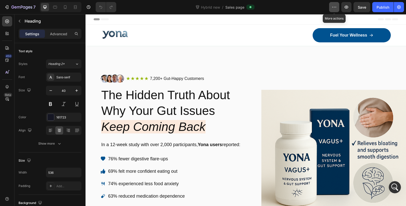
click at [334, 6] on icon "button" at bounding box center [334, 7] width 5 height 5
click at [349, 7] on icon "button" at bounding box center [346, 7] width 5 height 5
click at [400, 9] on icon "button" at bounding box center [398, 7] width 5 height 5
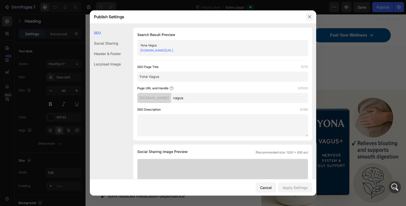
click at [311, 17] on icon "button" at bounding box center [310, 17] width 4 height 4
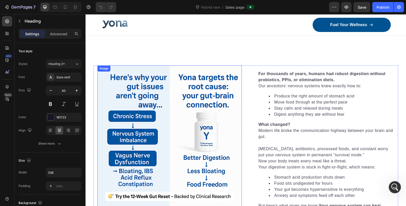
scroll to position [338, 0]
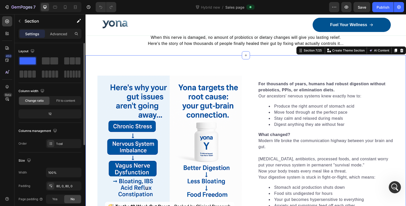
drag, startPoint x: 59, startPoint y: 137, endPoint x: 55, endPoint y: 112, distance: 25.3
click at [53, 113] on div "12" at bounding box center [50, 113] width 61 height 7
drag, startPoint x: 53, startPoint y: 113, endPoint x: 48, endPoint y: 115, distance: 5.5
click at [48, 115] on div "12" at bounding box center [50, 113] width 61 height 7
click at [48, 114] on div "12" at bounding box center [50, 113] width 61 height 7
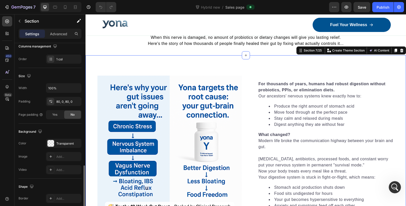
scroll to position [131, 0]
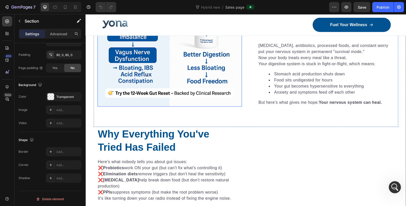
scroll to position [338, 0]
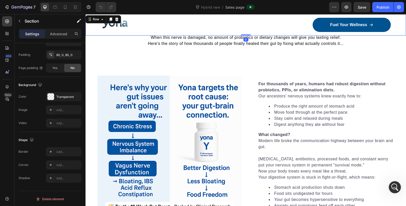
click at [394, 31] on div "Image Fuel Your Wellness Button Row Row 0" at bounding box center [246, 24] width 320 height 21
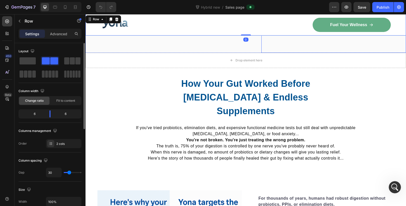
scroll to position [113, 0]
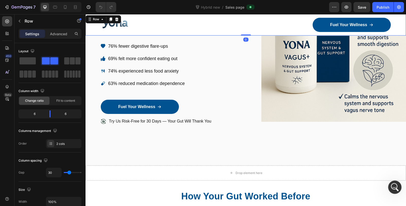
click at [395, 185] on icon "Open Intercom Messenger" at bounding box center [394, 186] width 8 height 8
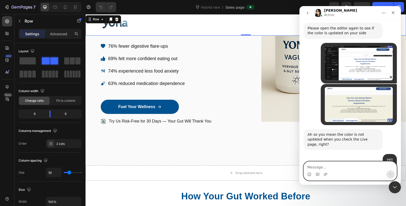
scroll to position [776, 0]
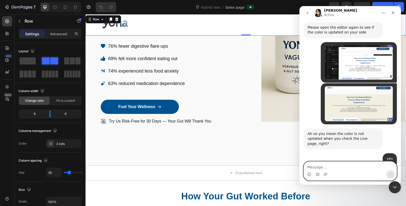
click at [349, 165] on textarea "Message…" at bounding box center [350, 166] width 93 height 9
type textarea "ok"
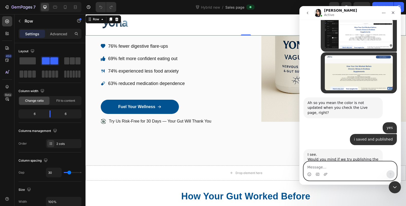
scroll to position [807, 0]
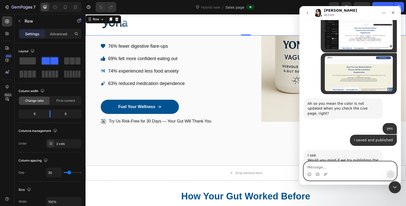
click at [358, 167] on textarea "Message…" at bounding box center [350, 166] width 93 height 9
type textarea "?"
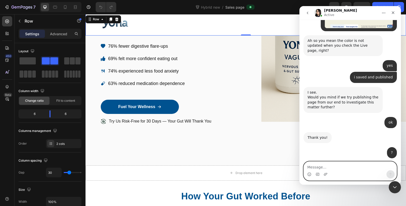
scroll to position [878, 0]
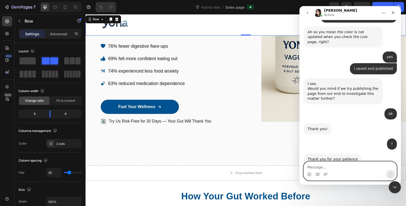
click at [348, 164] on textarea "Message…" at bounding box center [350, 166] width 93 height 9
type textarea "ok thanks"
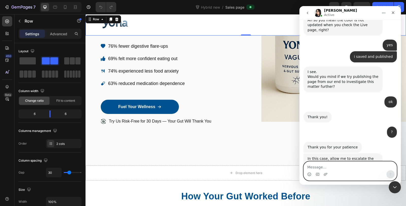
scroll to position [893, 0]
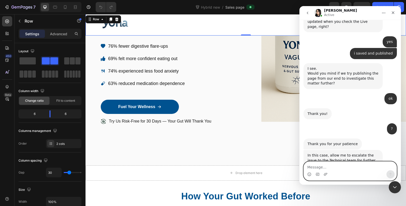
click at [335, 165] on textarea "Message…" at bounding box center [350, 166] width 93 height 9
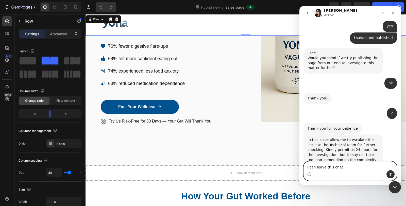
scroll to position [909, 0]
type textarea "i can leave this chat?"
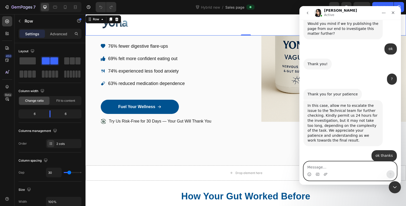
scroll to position [944, 0]
type textarea "thanks"
